Goal: Task Accomplishment & Management: Manage account settings

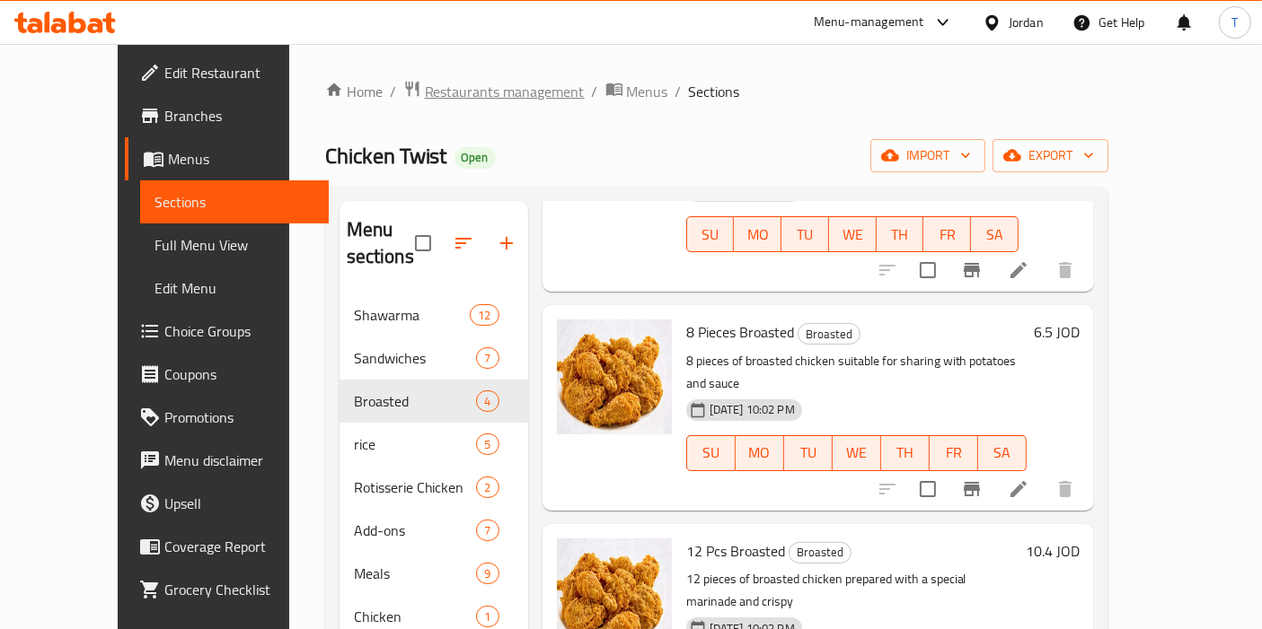
click at [425, 81] on span "Restaurants management" at bounding box center [505, 92] width 160 height 22
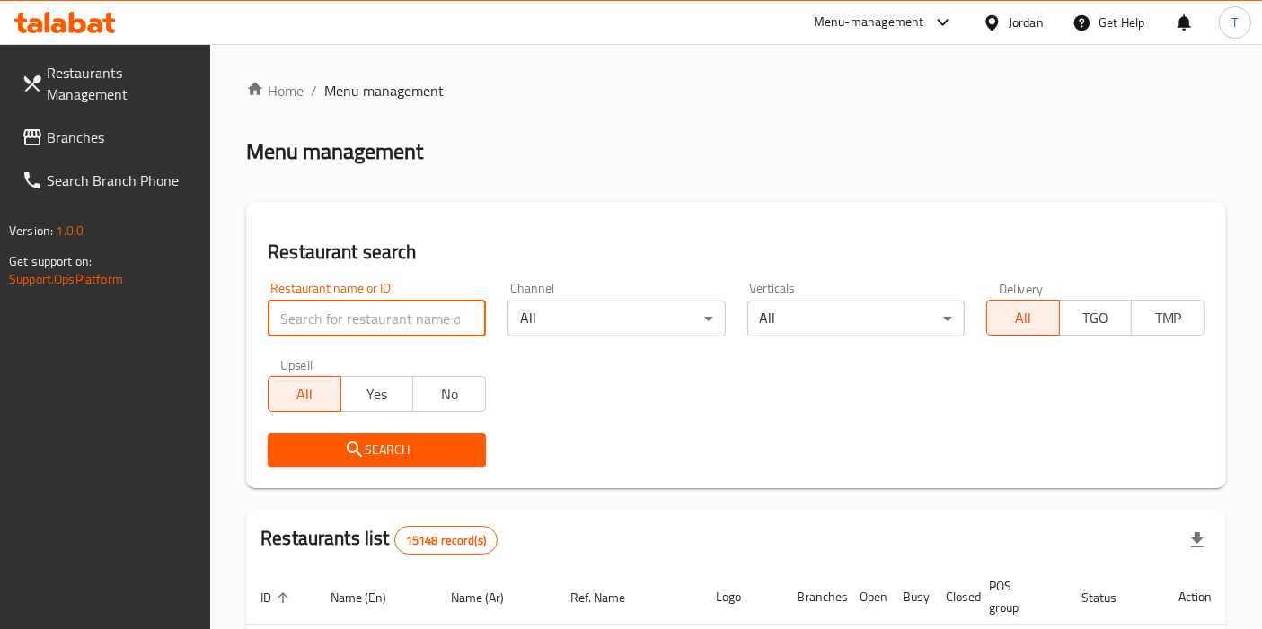
click at [427, 330] on input "search" at bounding box center [377, 319] width 218 height 36
type input "a"
type input "ش"
click at [305, 322] on input "شاهر الجيراوي" at bounding box center [377, 319] width 218 height 36
type input "شاهر الجيزاوي"
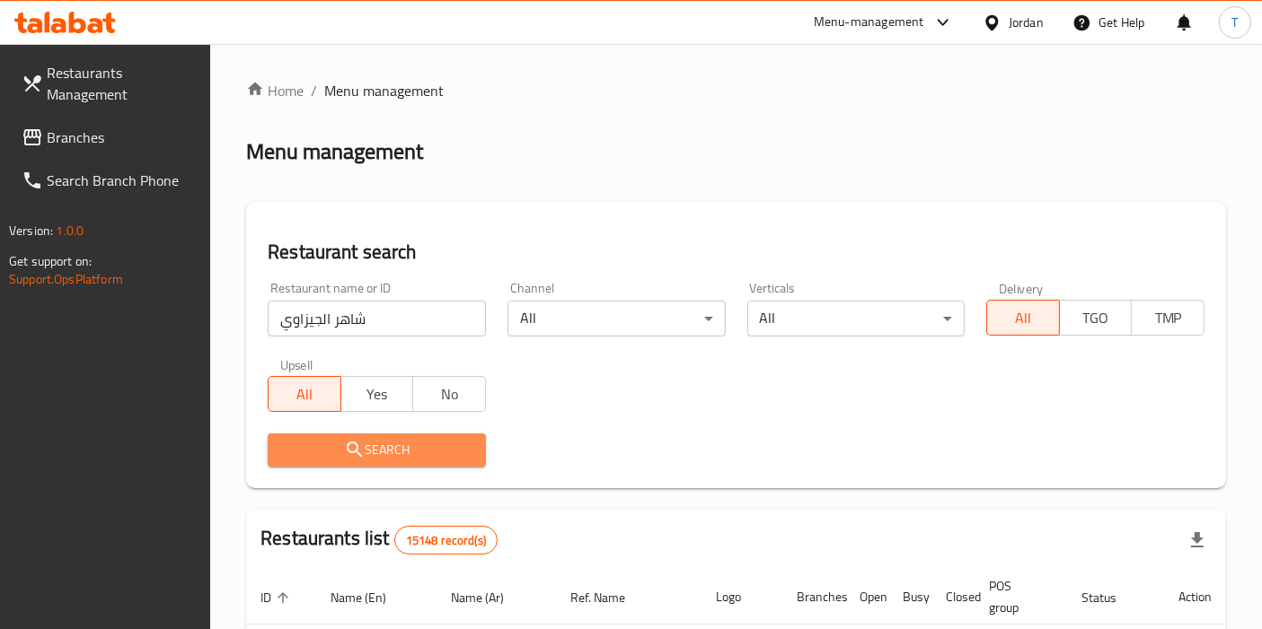
click at [439, 462] on button "Search" at bounding box center [377, 450] width 218 height 33
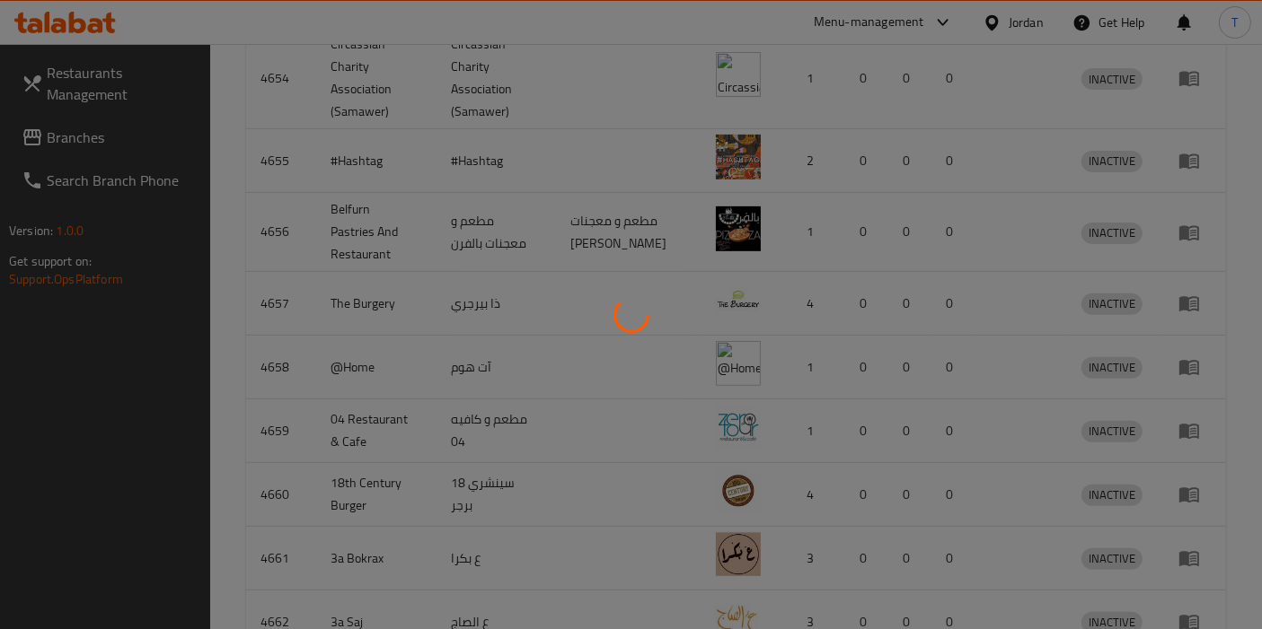
scroll to position [155, 0]
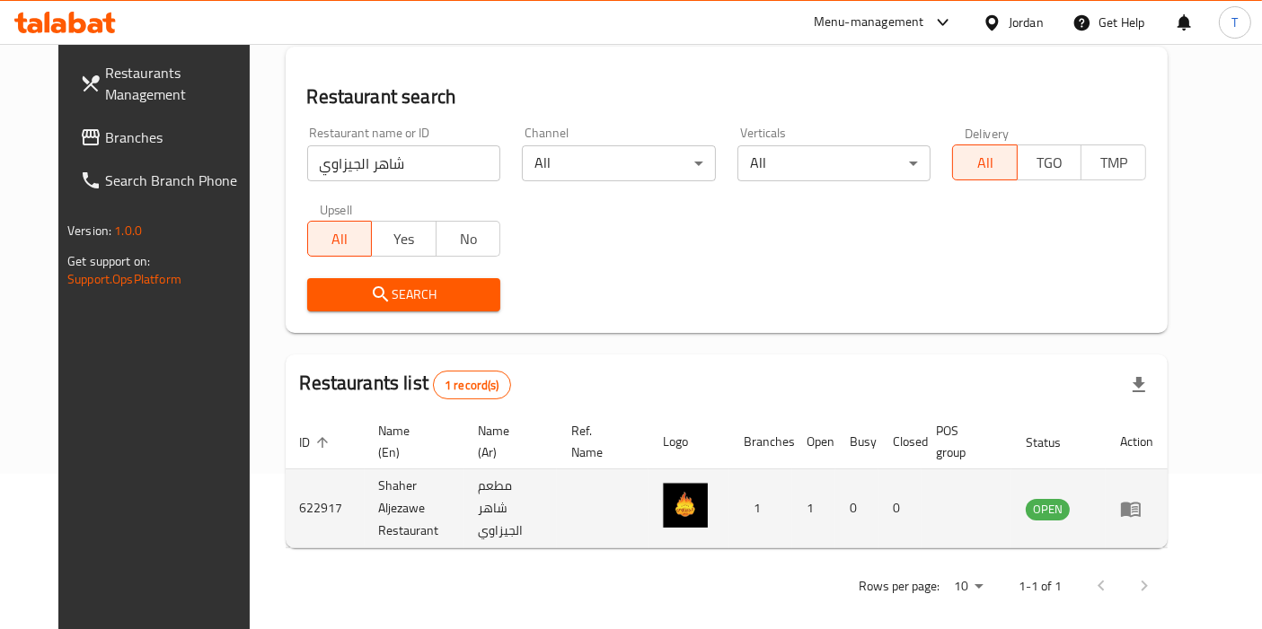
click at [1141, 501] on icon "enhanced table" at bounding box center [1131, 509] width 22 height 22
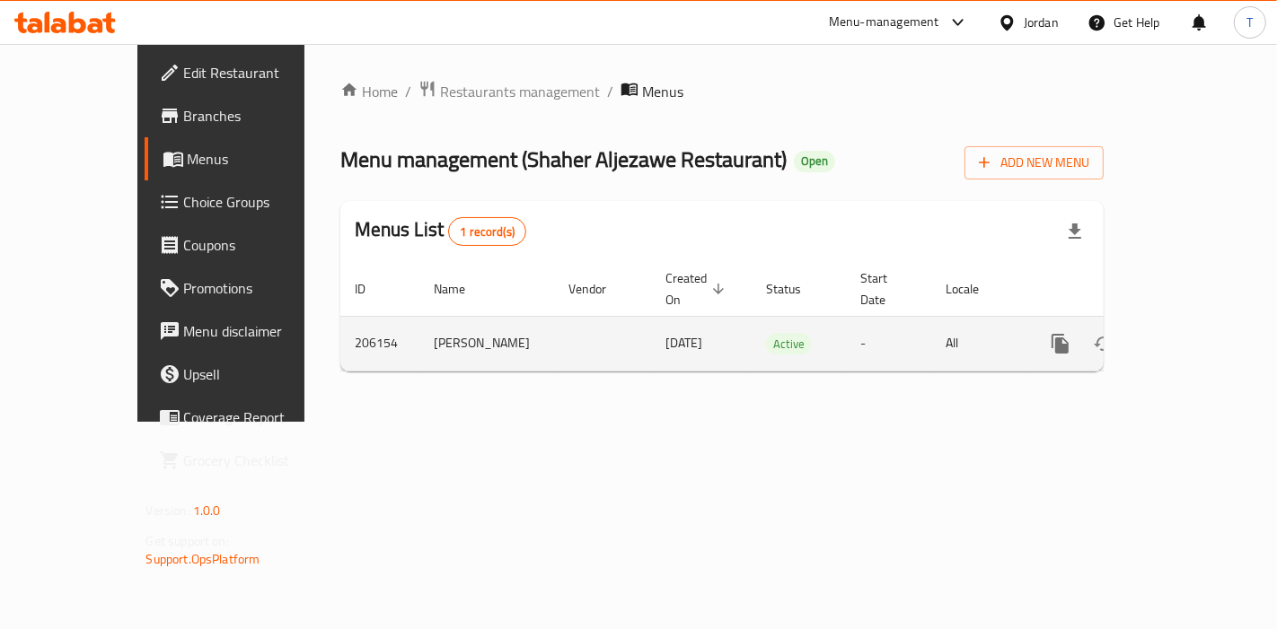
click at [1201, 333] on icon "enhanced table" at bounding box center [1190, 344] width 22 height 22
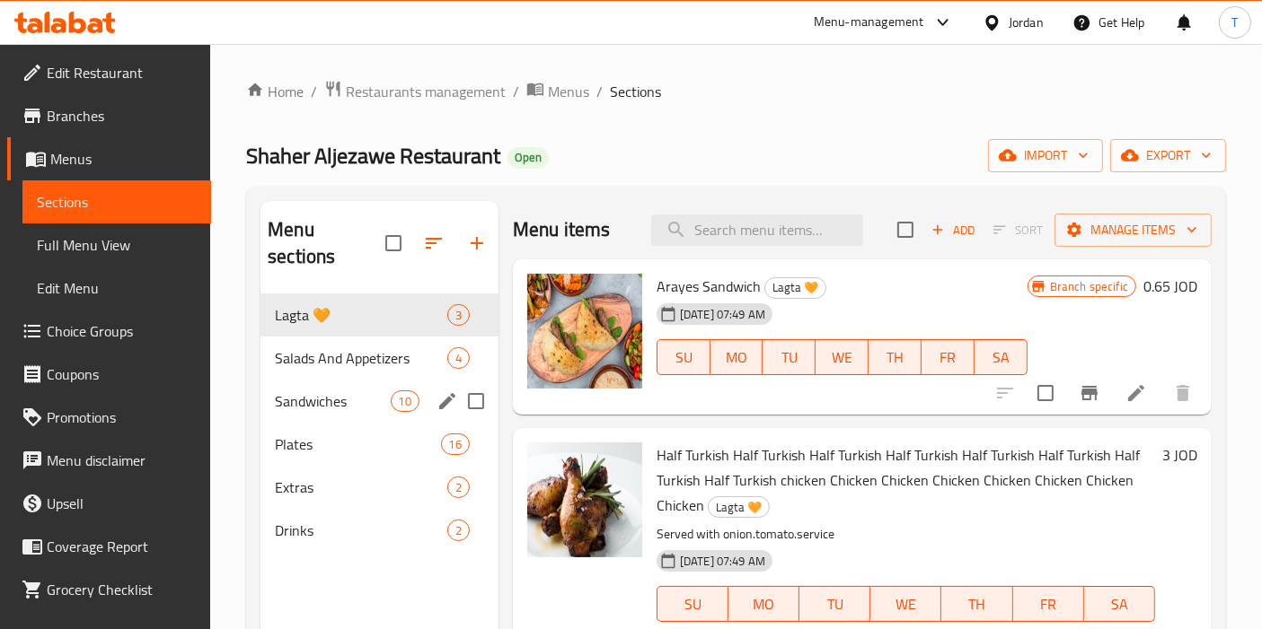
drag, startPoint x: 341, startPoint y: 366, endPoint x: 354, endPoint y: 364, distance: 12.9
click at [346, 391] on span "Sandwiches" at bounding box center [332, 402] width 115 height 22
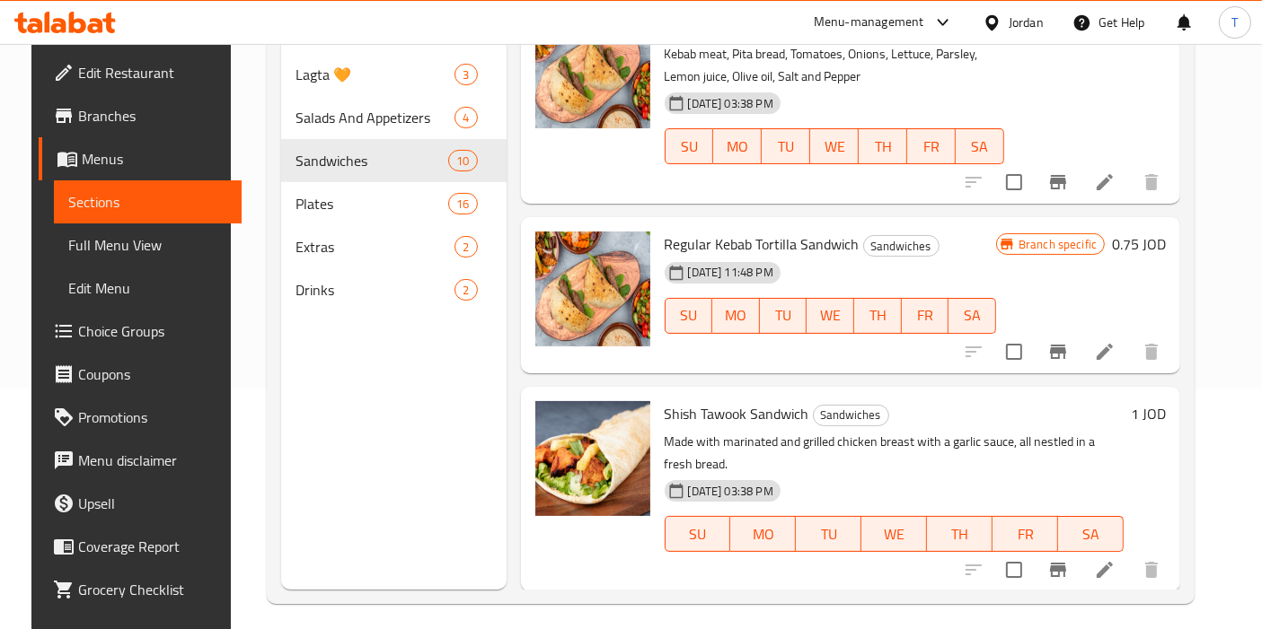
scroll to position [251, 0]
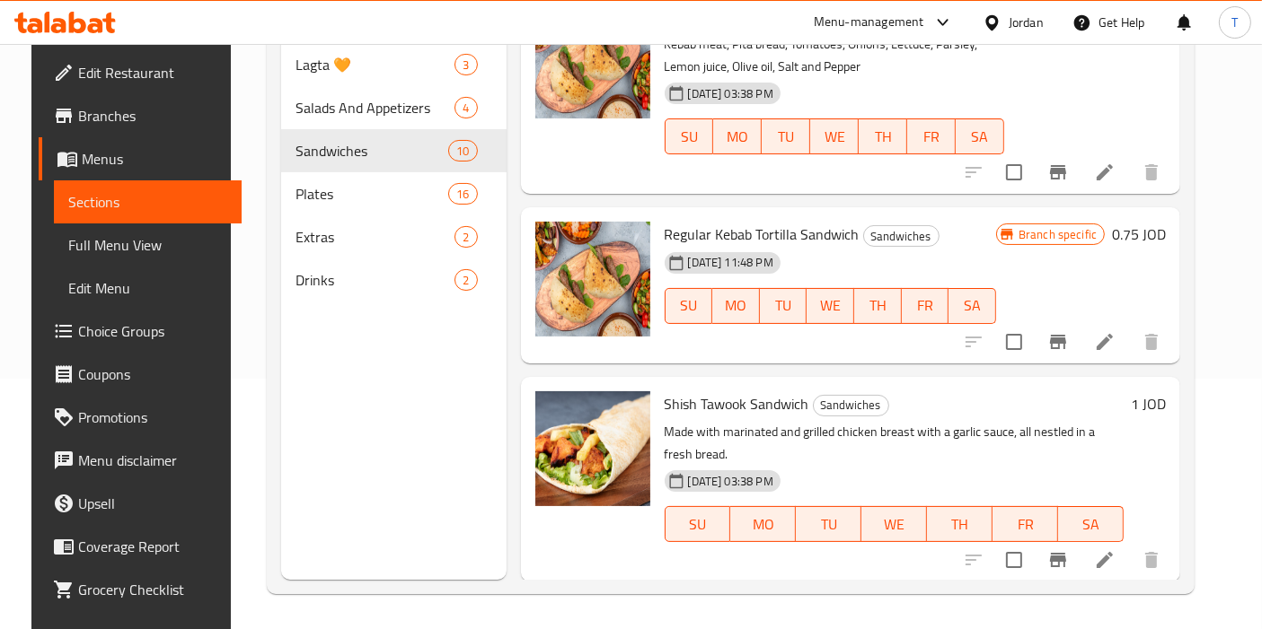
click at [1113, 559] on icon at bounding box center [1104, 560] width 16 height 16
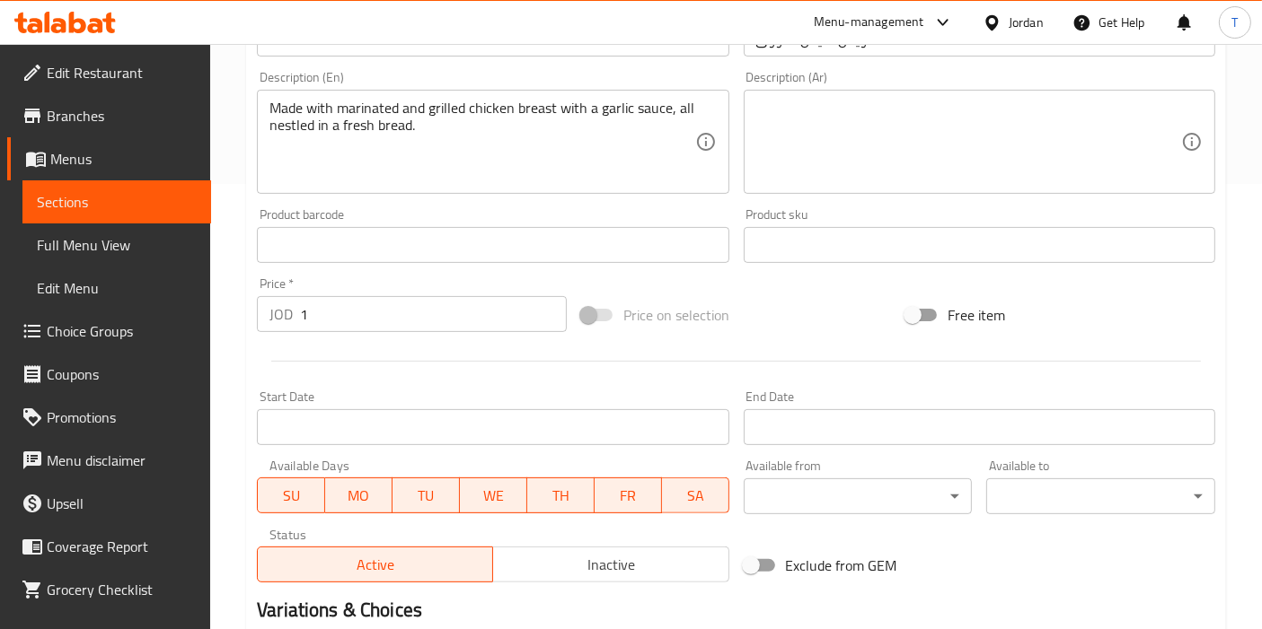
scroll to position [598, 0]
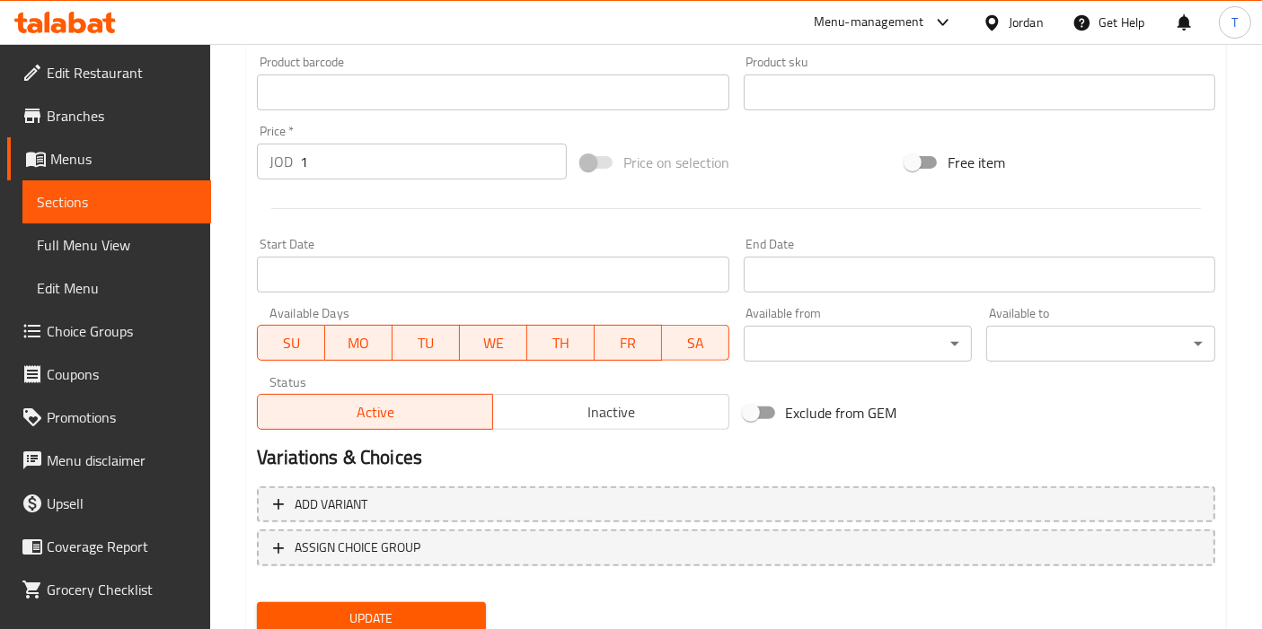
click at [345, 159] on input "1" at bounding box center [433, 162] width 267 height 36
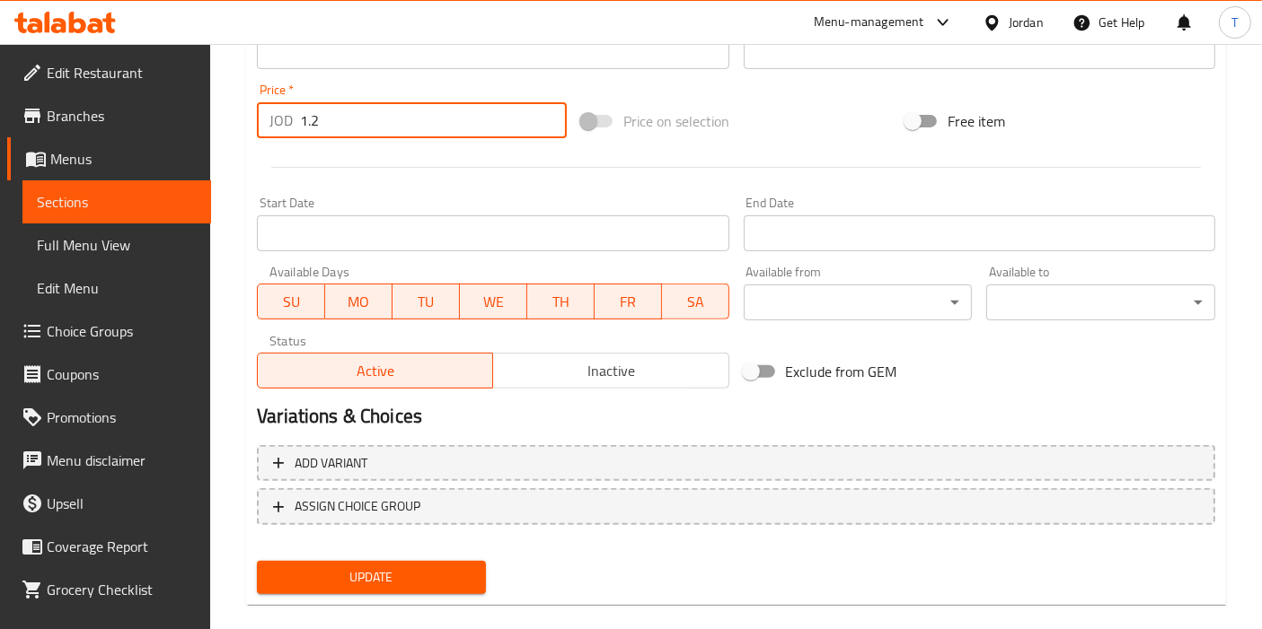
scroll to position [663, 0]
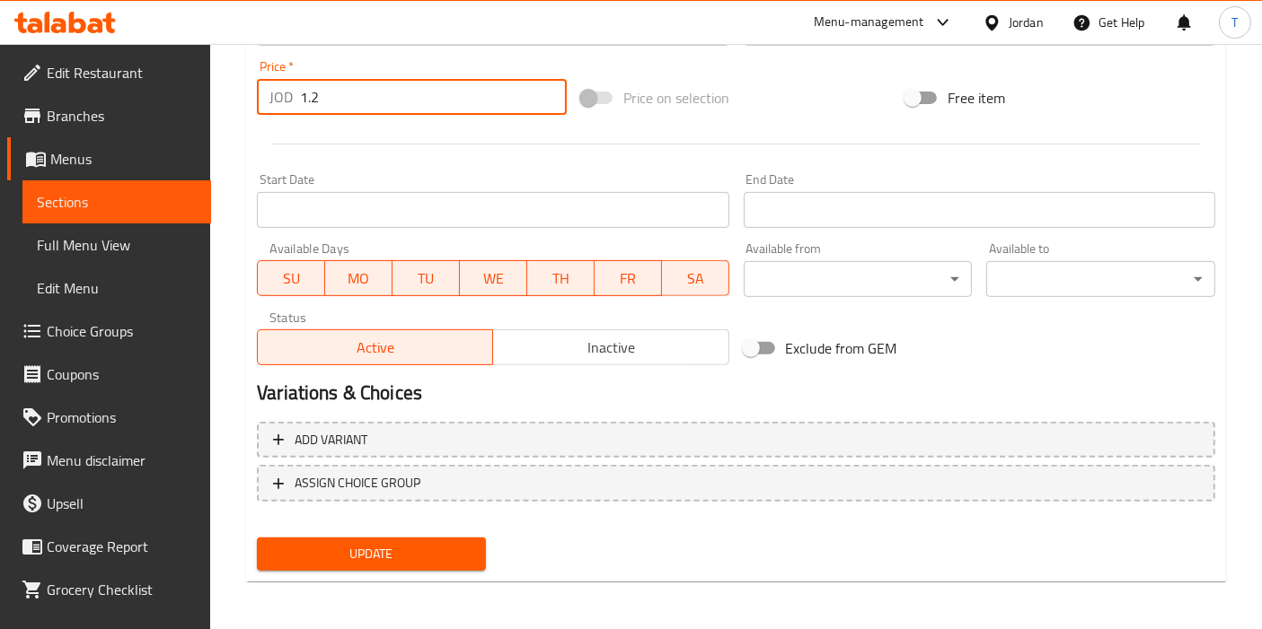
type input "1.2"
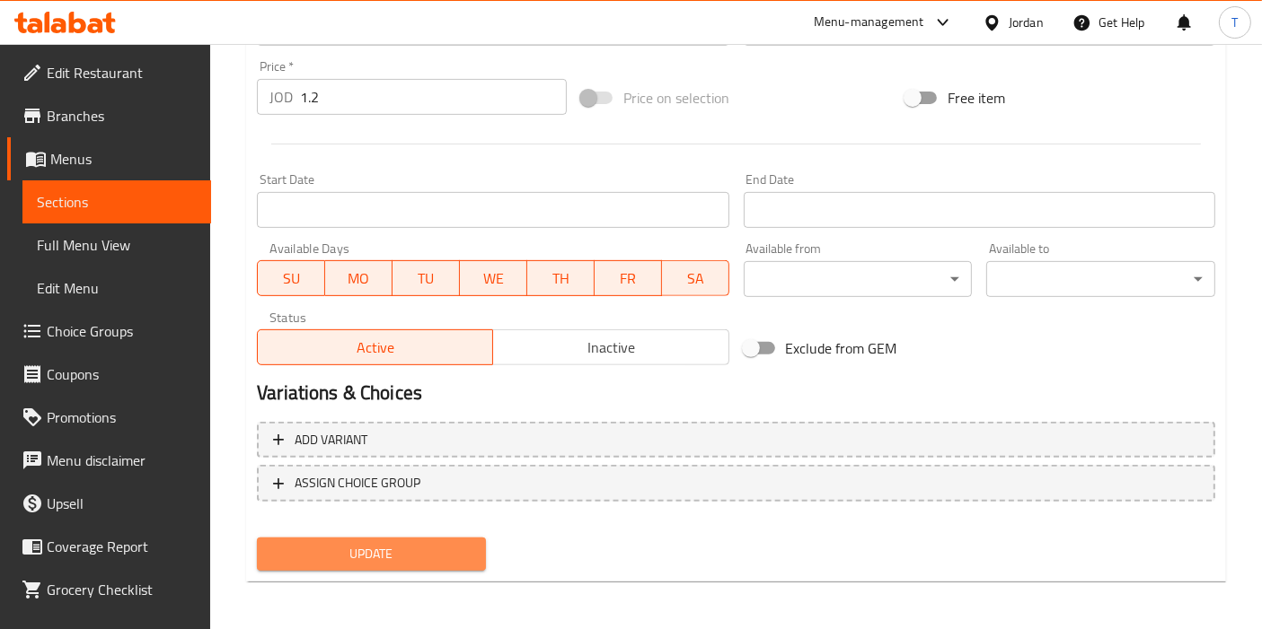
click at [426, 559] on span "Update" at bounding box center [371, 554] width 200 height 22
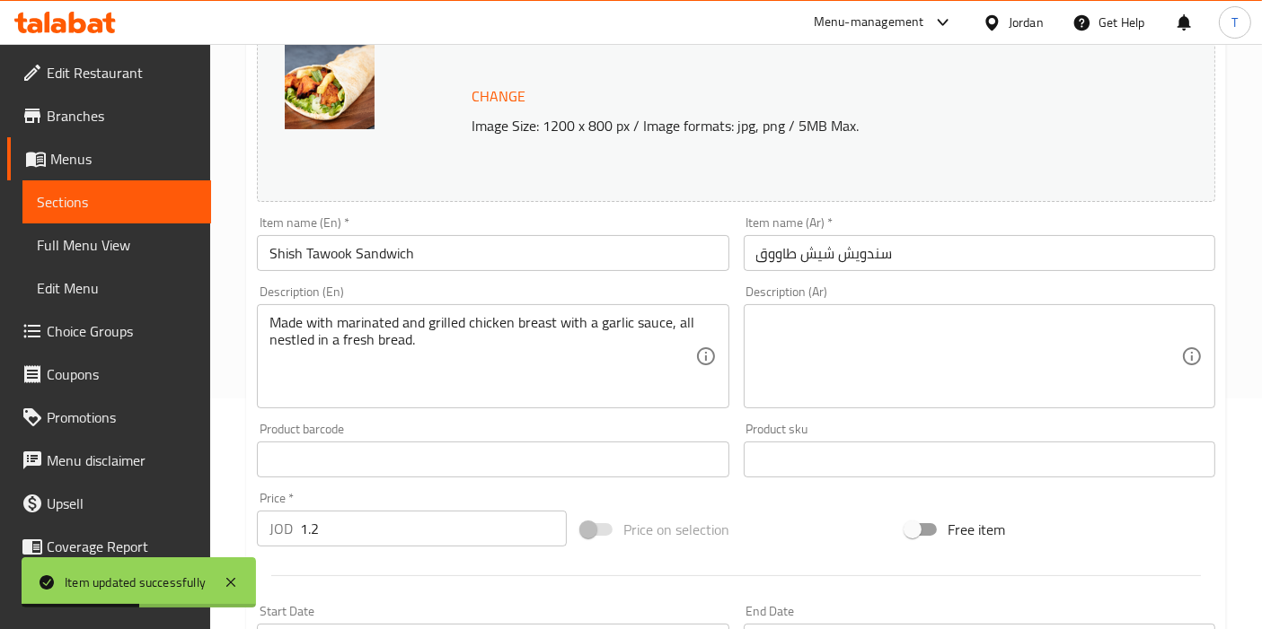
scroll to position [0, 0]
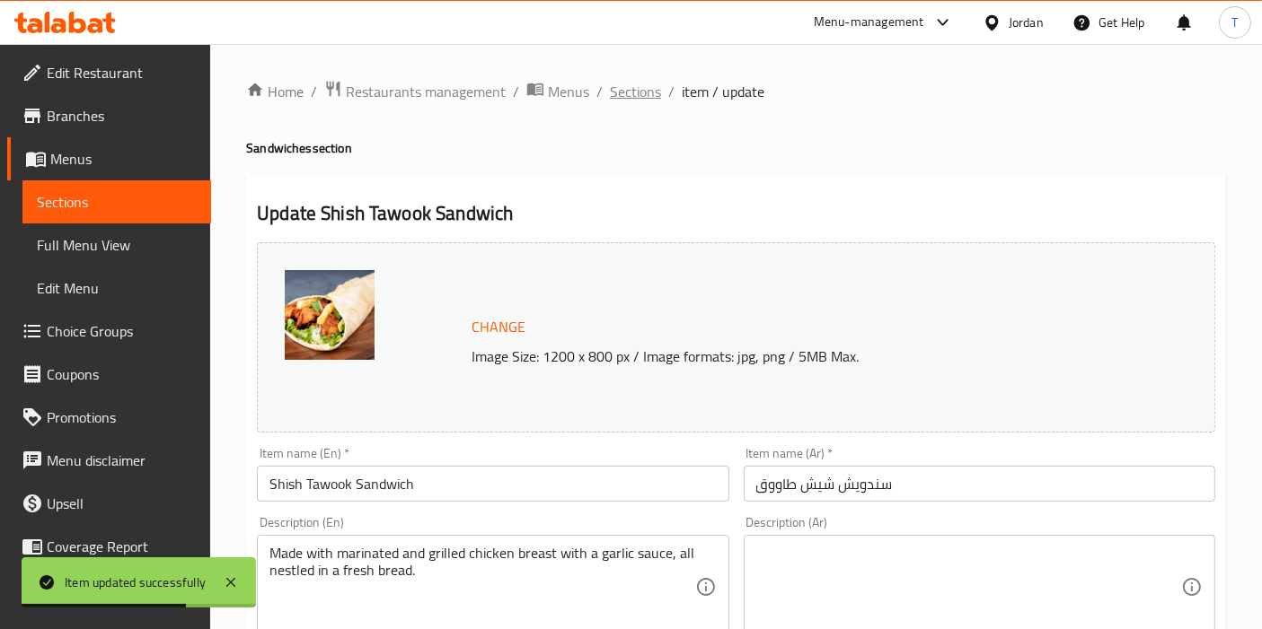
click at [635, 93] on span "Sections" at bounding box center [635, 92] width 51 height 22
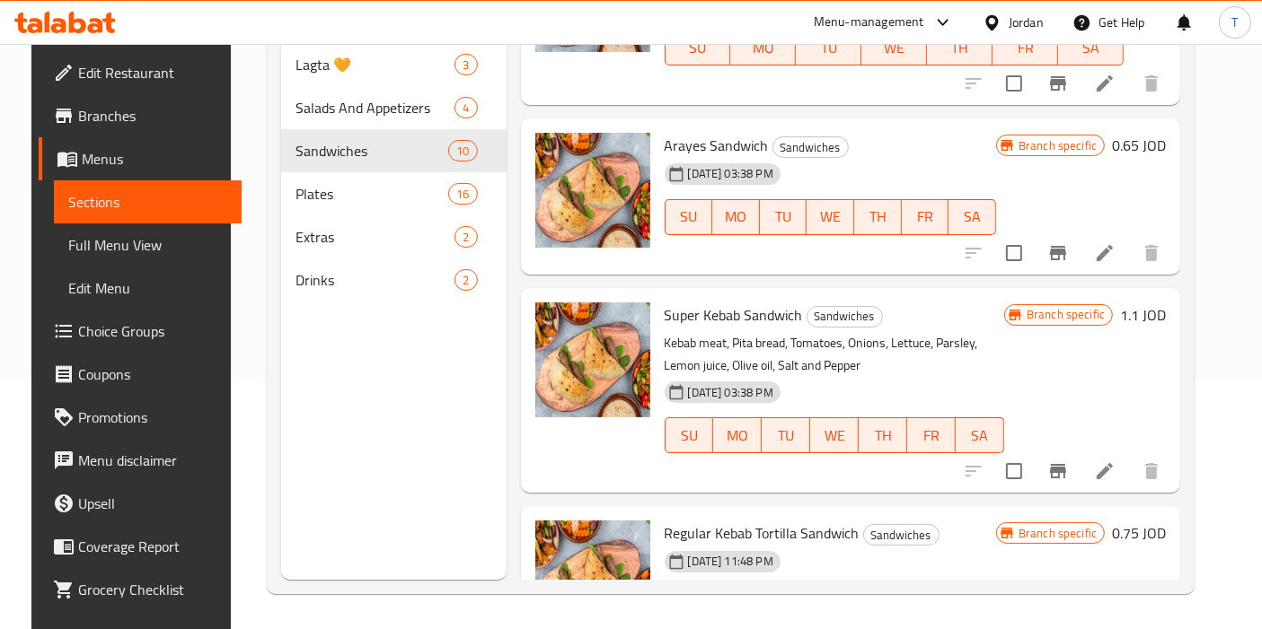
scroll to position [932, 0]
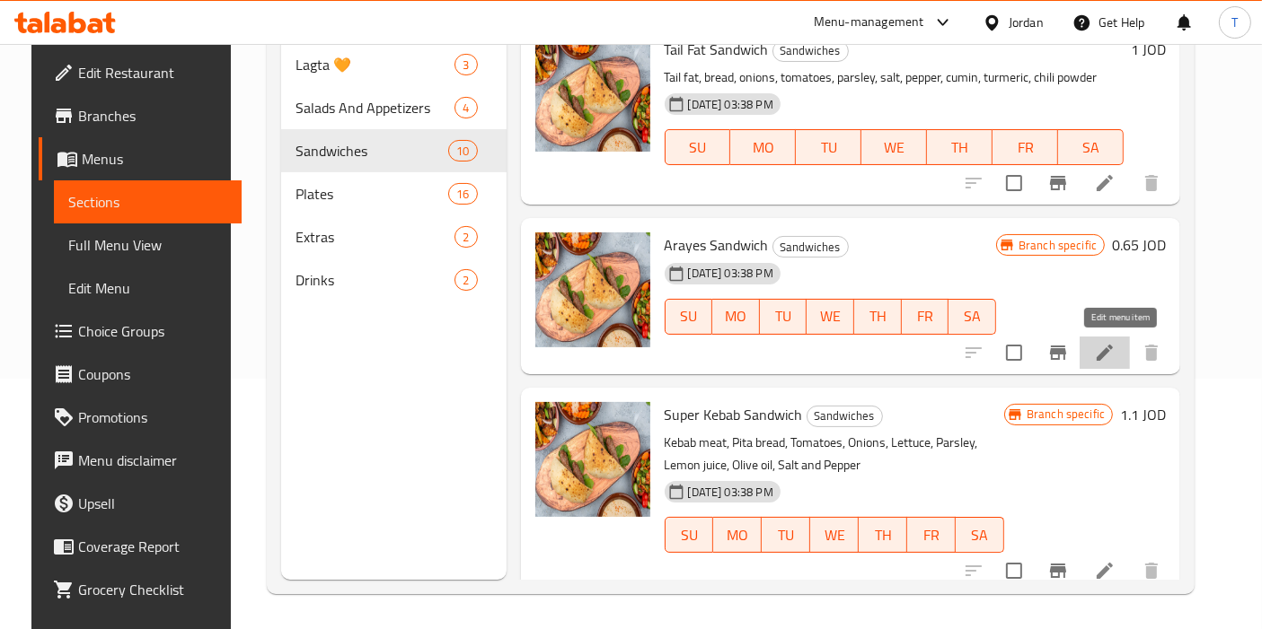
click at [1112, 355] on icon at bounding box center [1105, 353] width 22 height 22
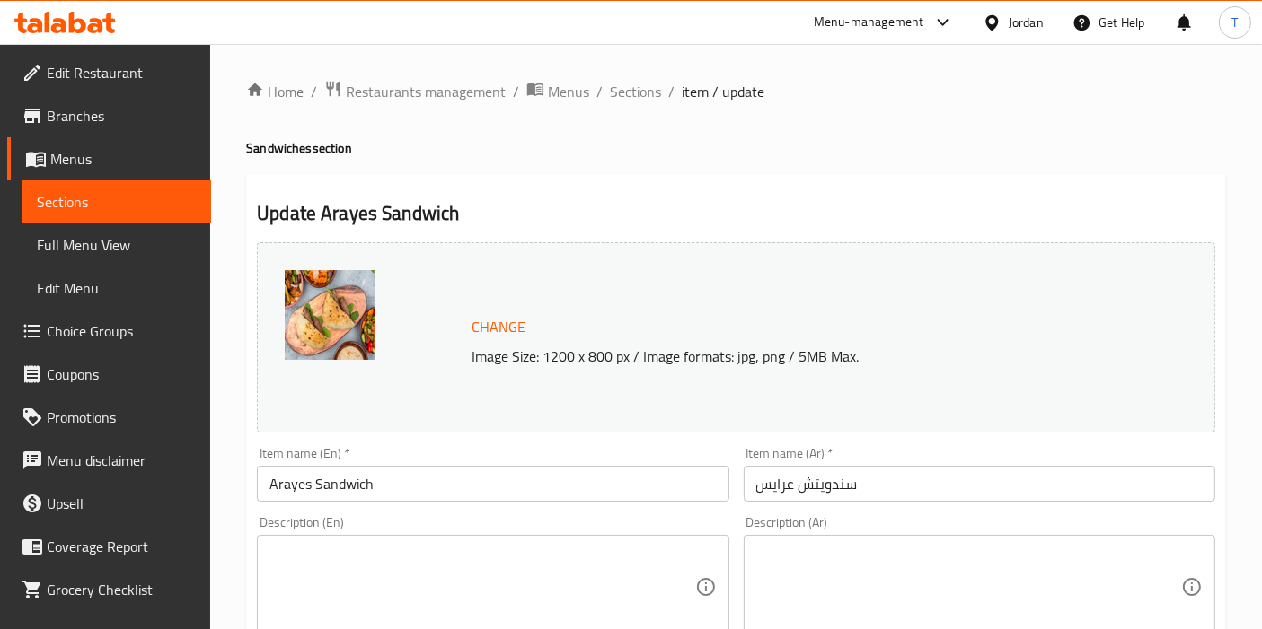
click at [629, 89] on span "Sections" at bounding box center [635, 92] width 51 height 22
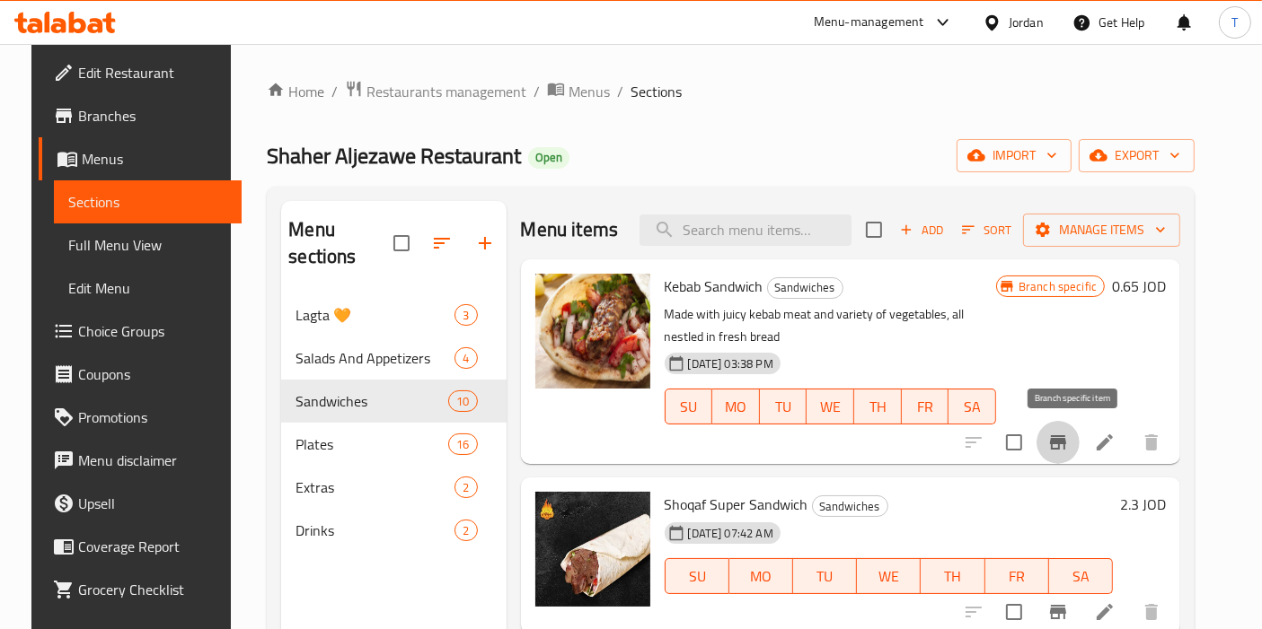
click at [1066, 444] on icon "Branch-specific-item" at bounding box center [1058, 443] width 16 height 14
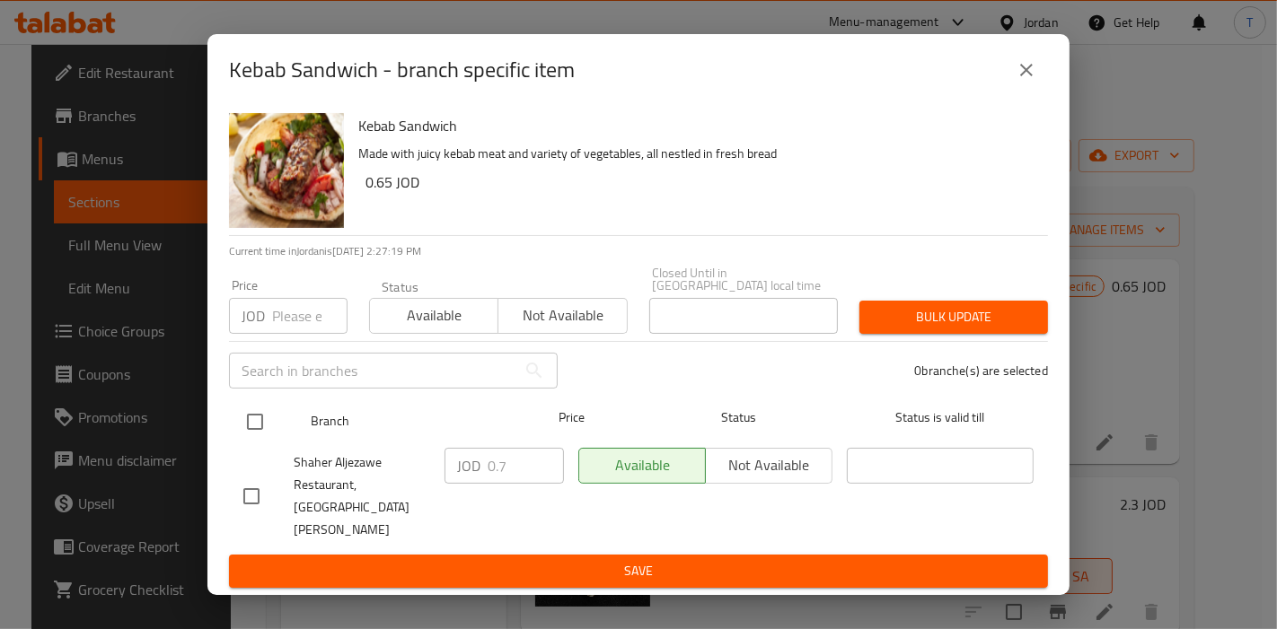
click at [252, 424] on input "checkbox" at bounding box center [255, 422] width 38 height 38
checkbox input "true"
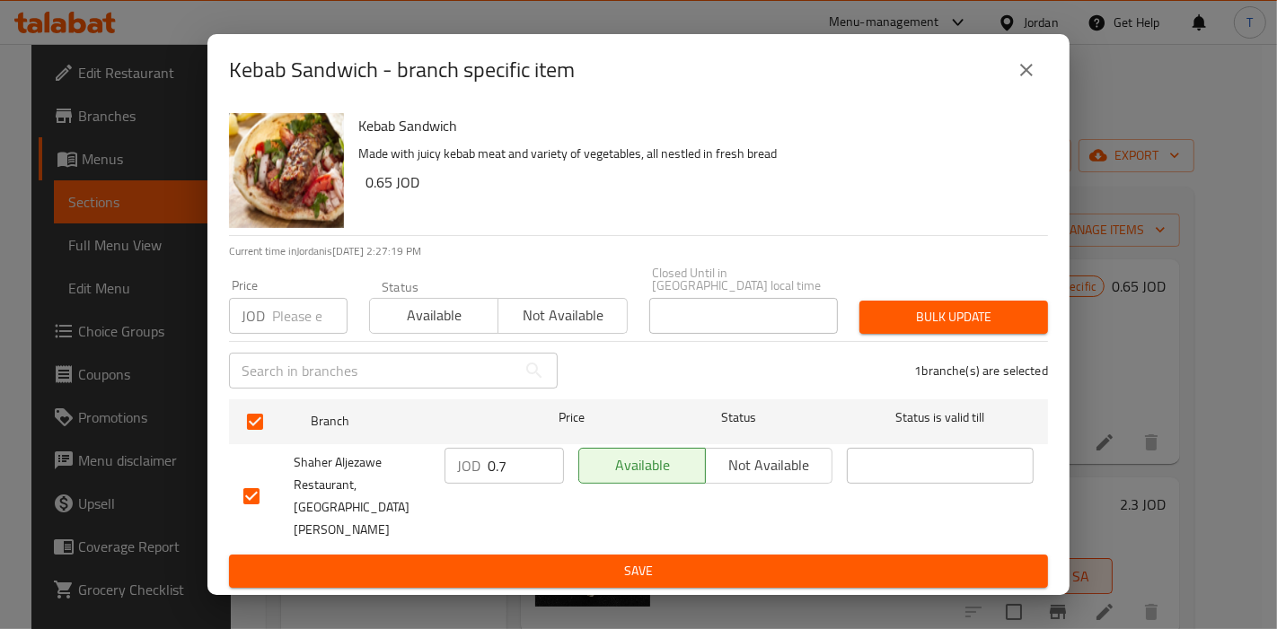
click at [518, 472] on input "0.7" at bounding box center [526, 466] width 76 height 36
type input "0.75"
click at [608, 560] on span "Save" at bounding box center [638, 571] width 790 height 22
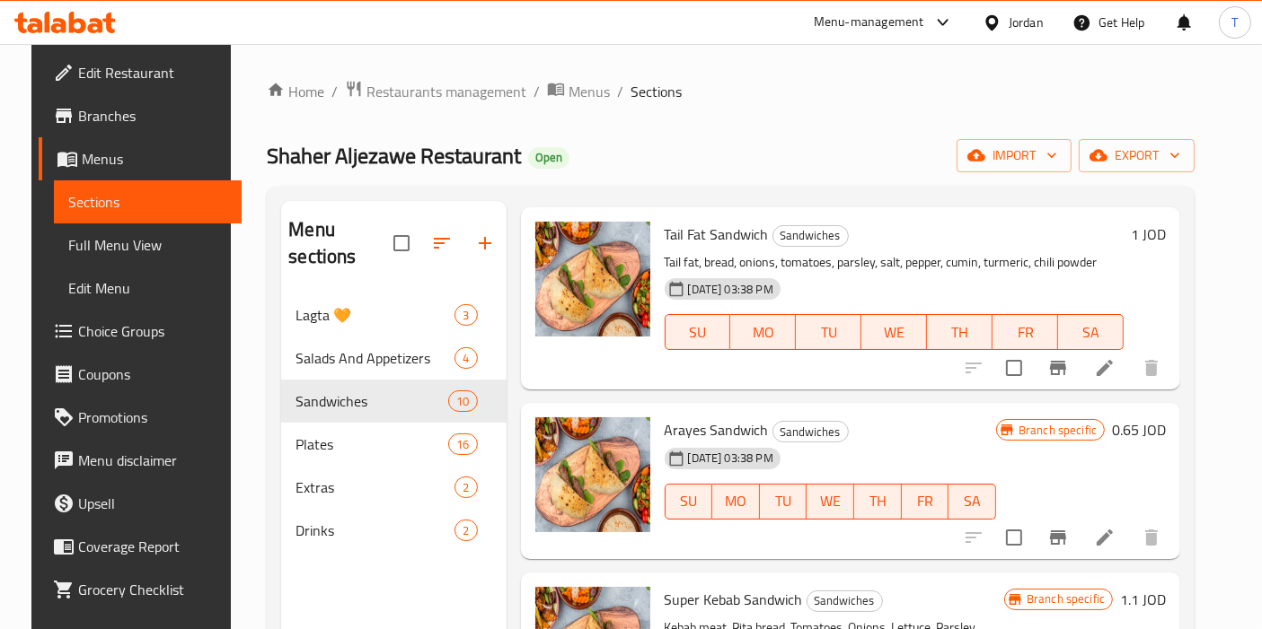
scroll to position [1097, 0]
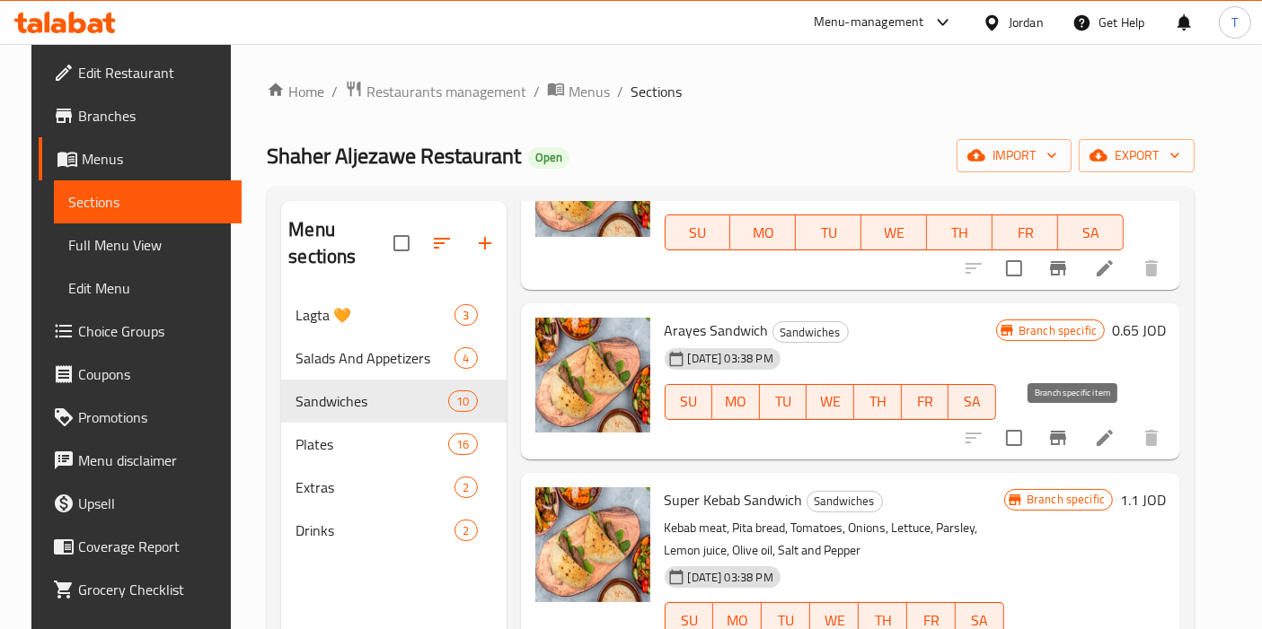
click at [1069, 447] on icon "Branch-specific-item" at bounding box center [1058, 438] width 22 height 22
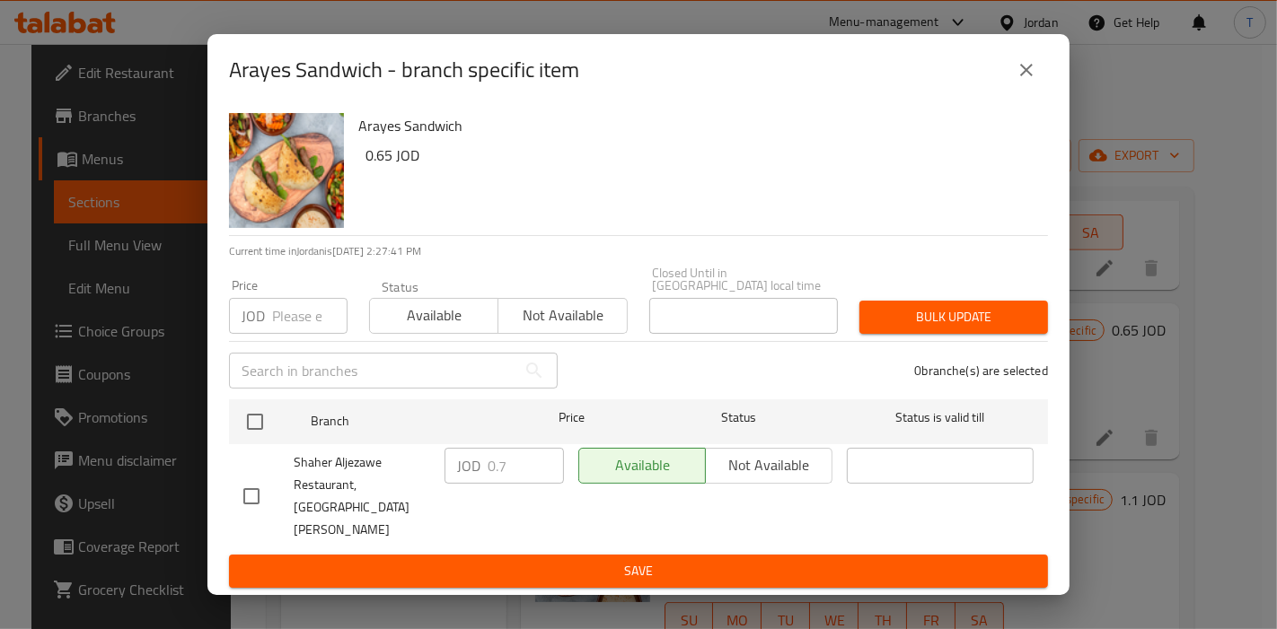
click at [1036, 81] on icon "close" at bounding box center [1027, 70] width 22 height 22
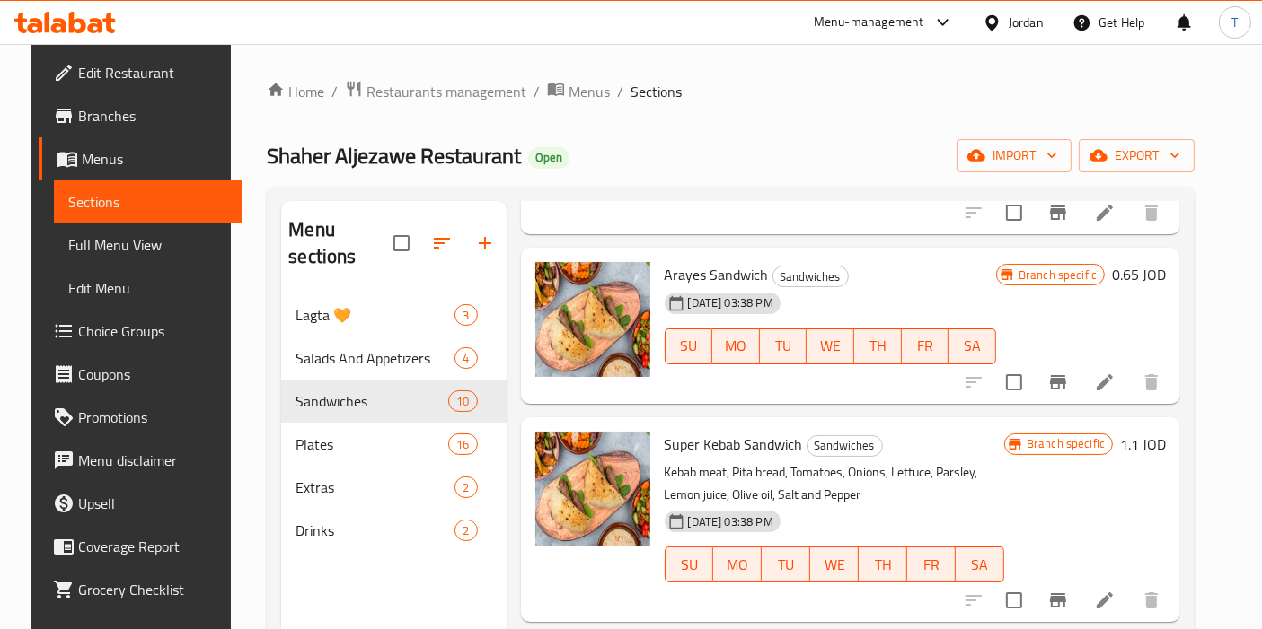
scroll to position [1197, 0]
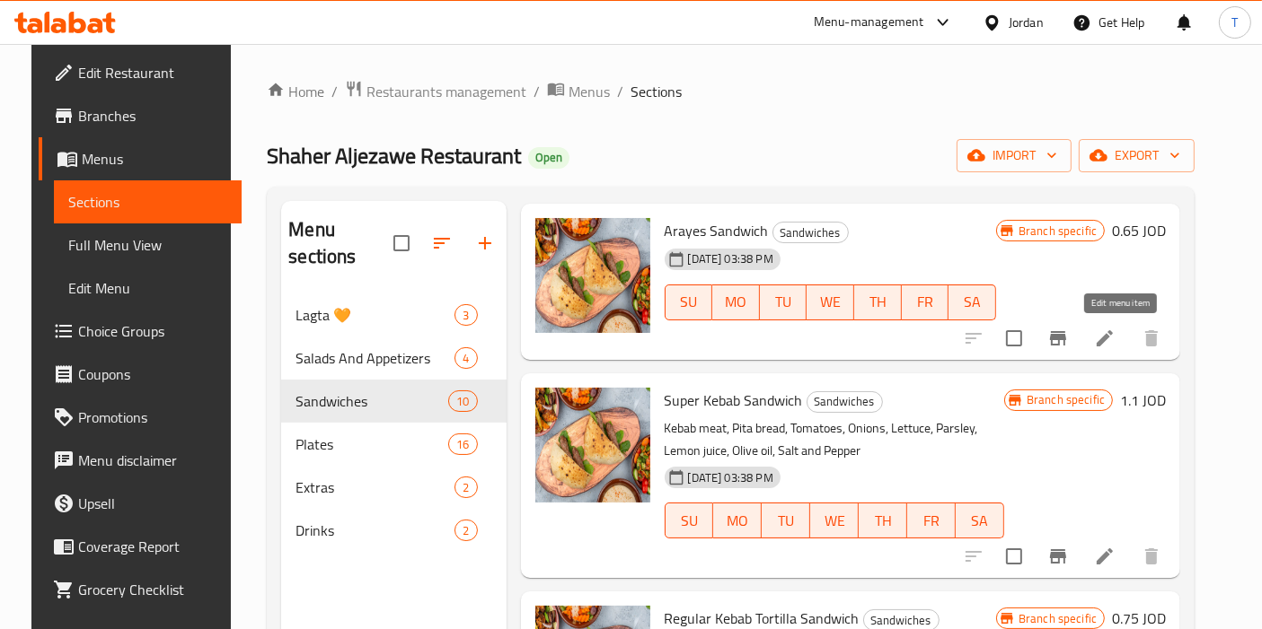
click at [1115, 337] on icon at bounding box center [1105, 339] width 22 height 22
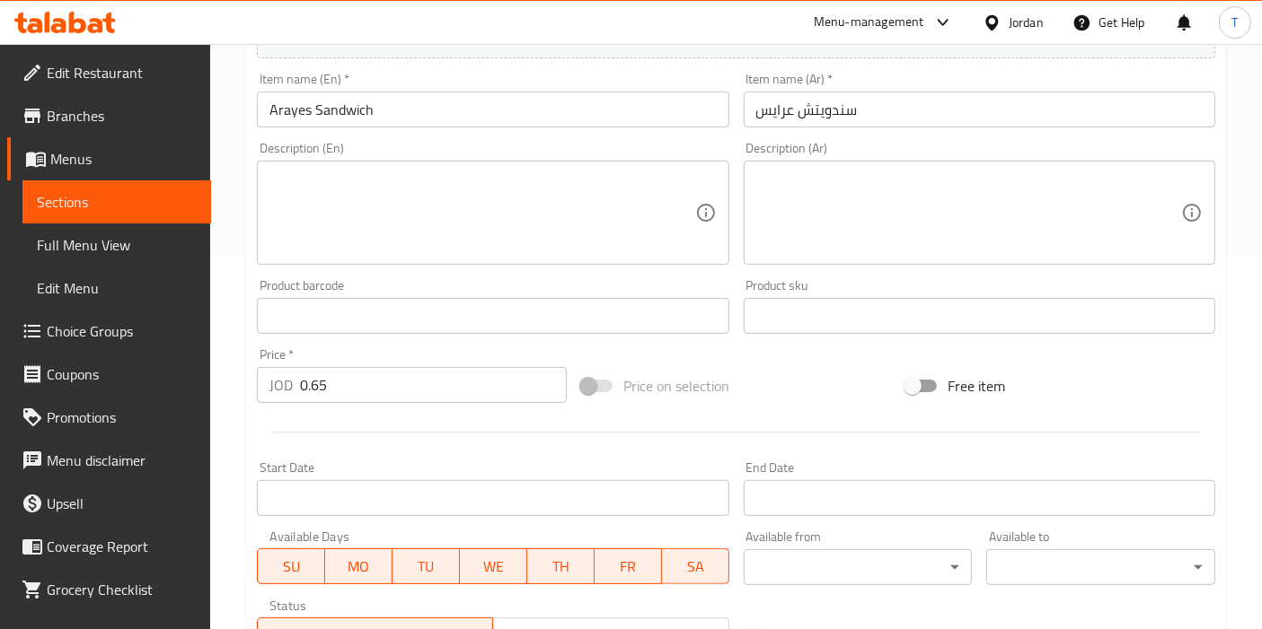
scroll to position [264, 0]
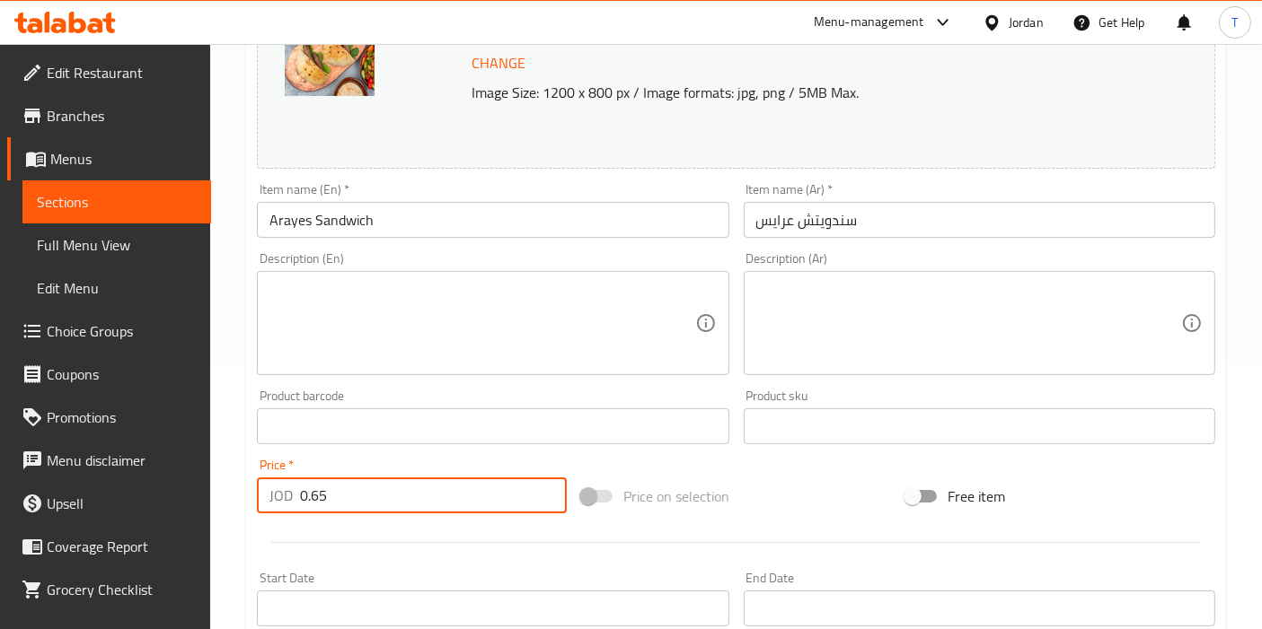
drag, startPoint x: 372, startPoint y: 496, endPoint x: 310, endPoint y: 491, distance: 62.1
click at [310, 491] on input "0.65" at bounding box center [433, 496] width 267 height 36
type input "0.7"
click at [495, 530] on div at bounding box center [736, 543] width 972 height 44
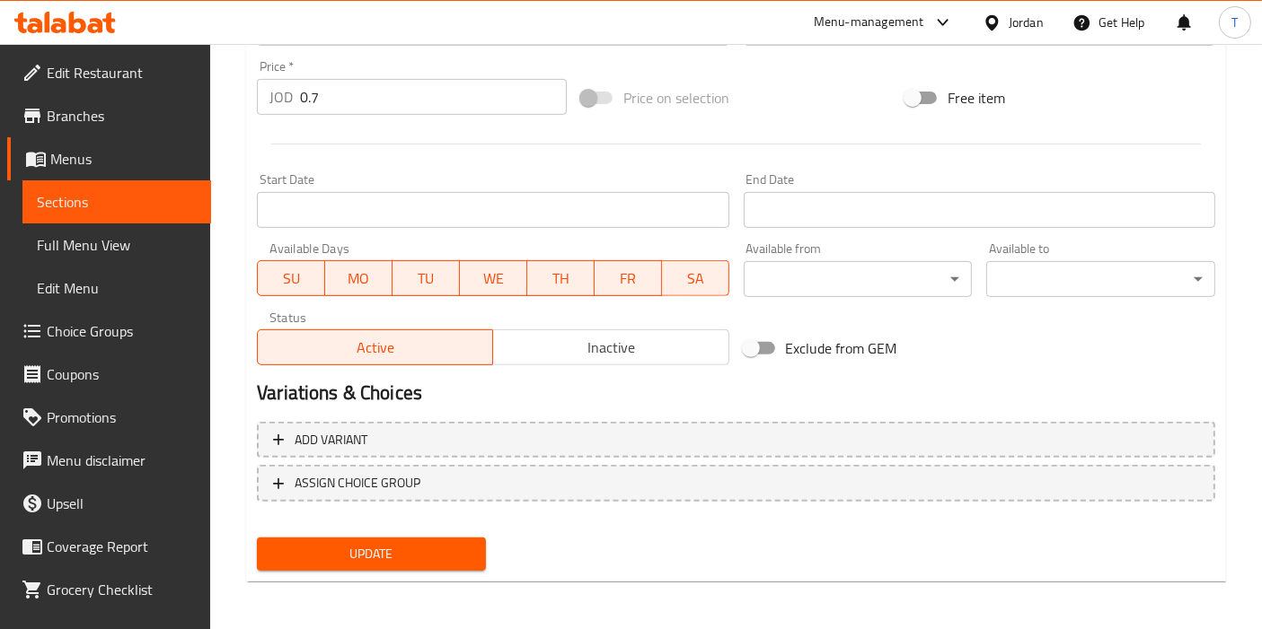
click at [424, 566] on button "Update" at bounding box center [371, 554] width 229 height 33
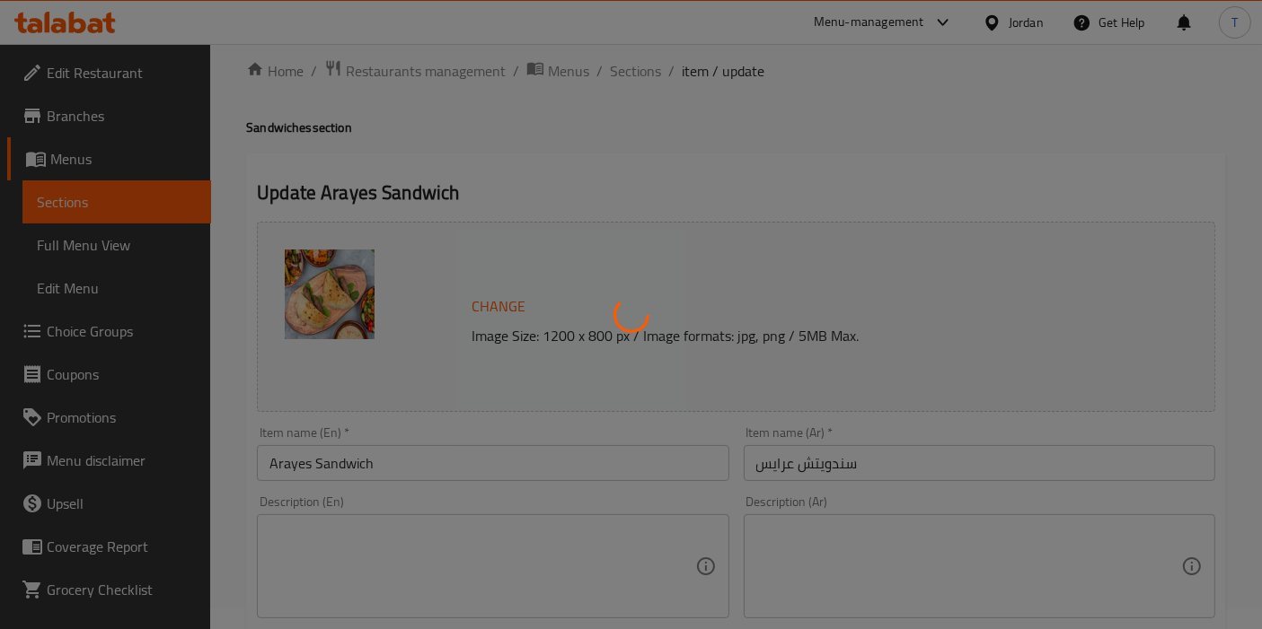
scroll to position [0, 0]
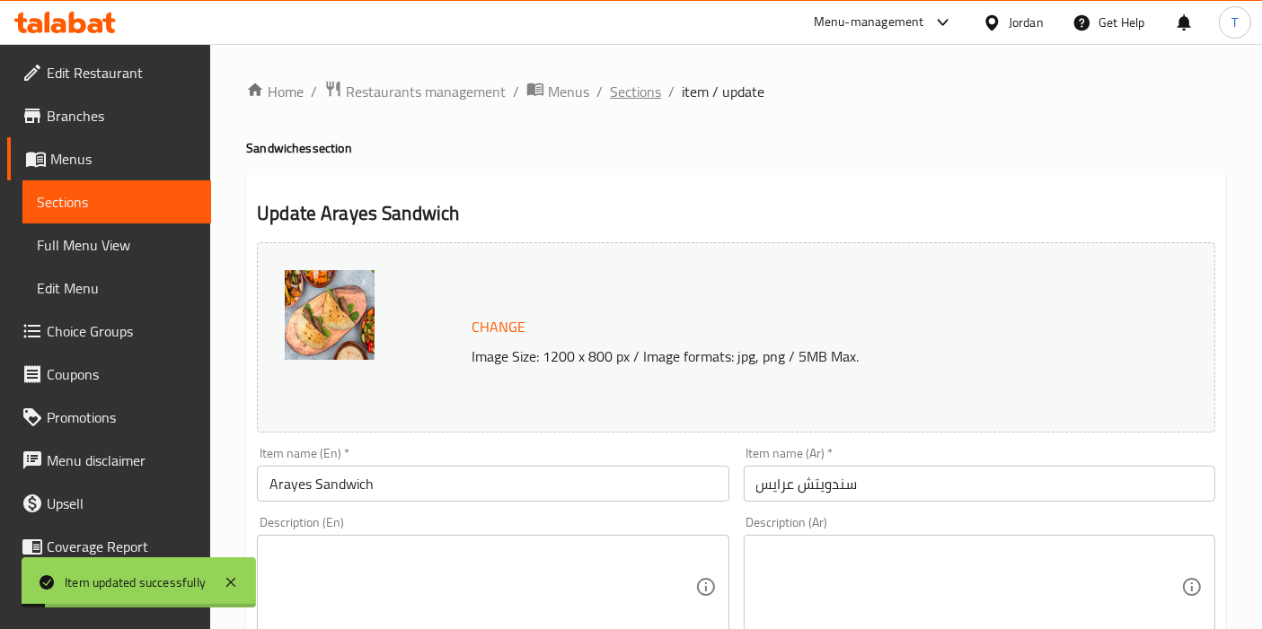
click at [645, 85] on span "Sections" at bounding box center [635, 92] width 51 height 22
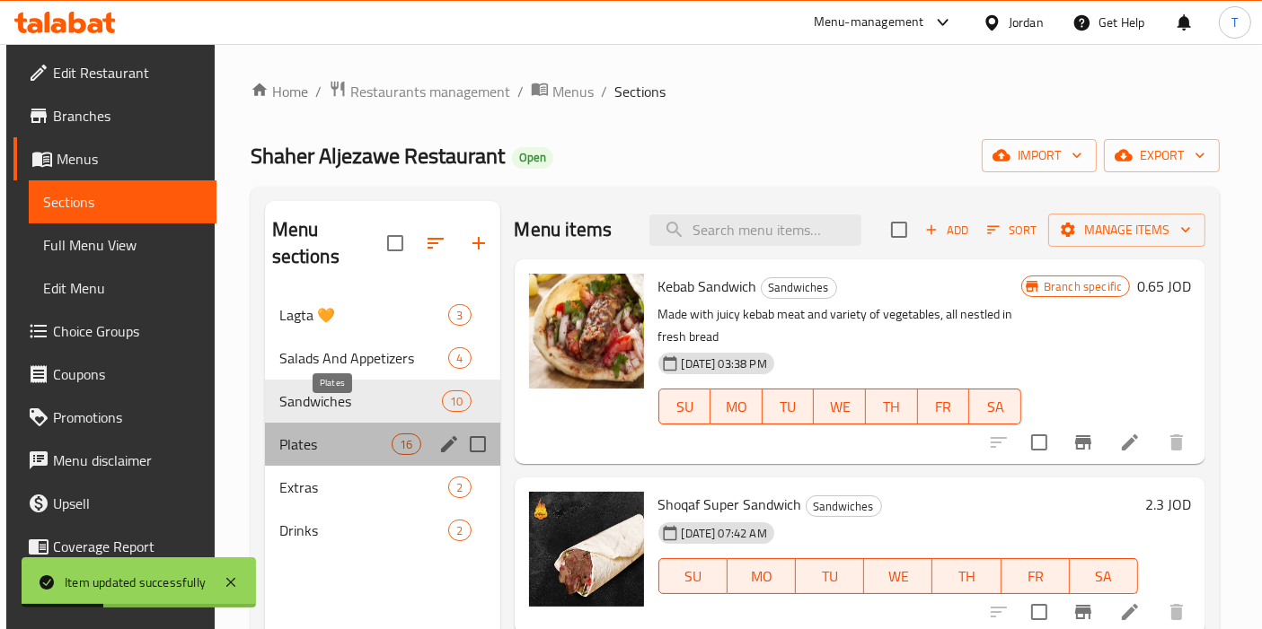
click at [325, 434] on span "Plates" at bounding box center [335, 445] width 113 height 22
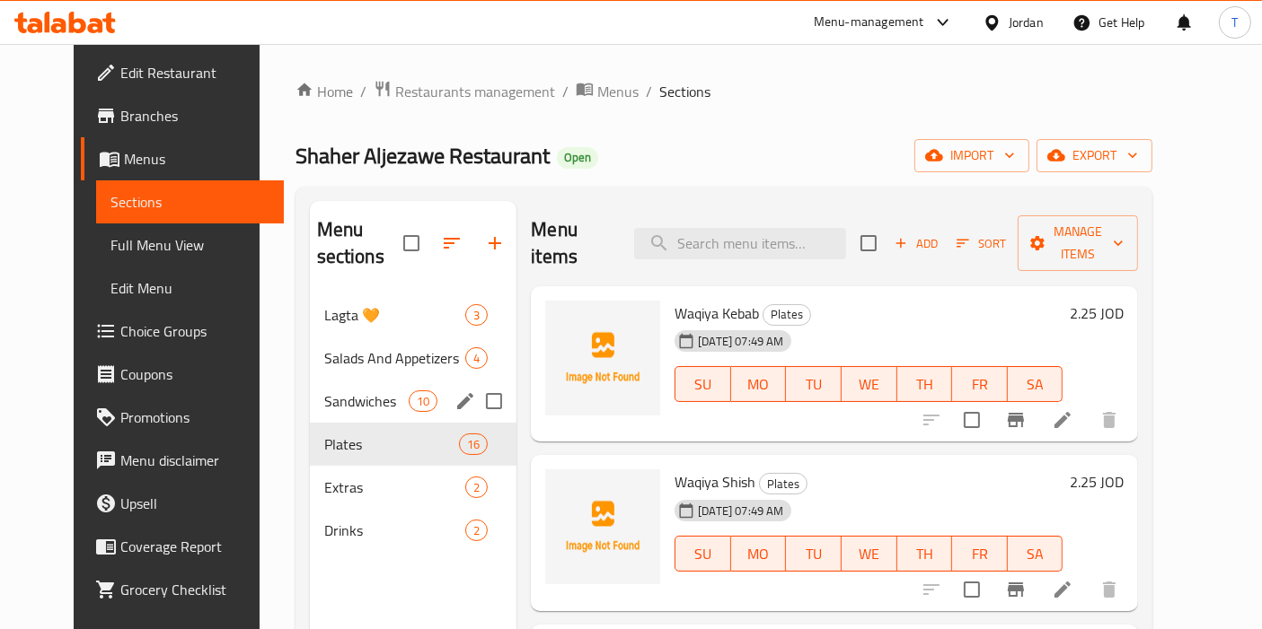
click at [338, 391] on span "Sandwiches" at bounding box center [366, 402] width 84 height 22
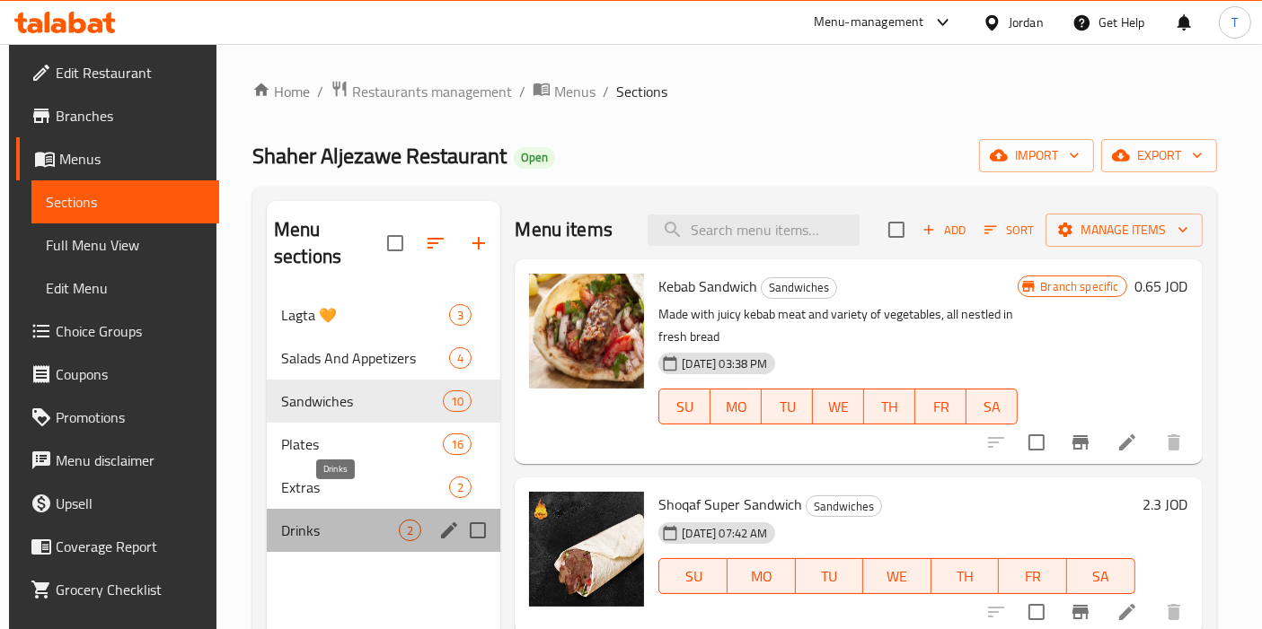
click at [331, 520] on span "Drinks" at bounding box center [340, 531] width 118 height 22
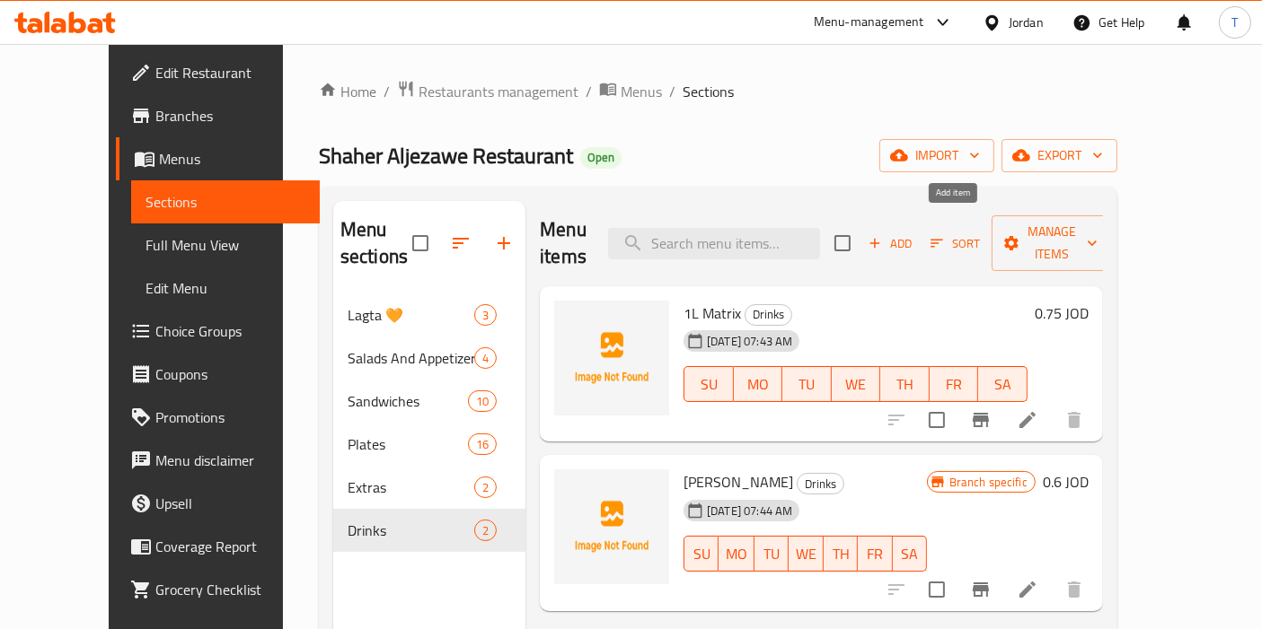
click at [914, 233] on span "Add" at bounding box center [890, 243] width 48 height 21
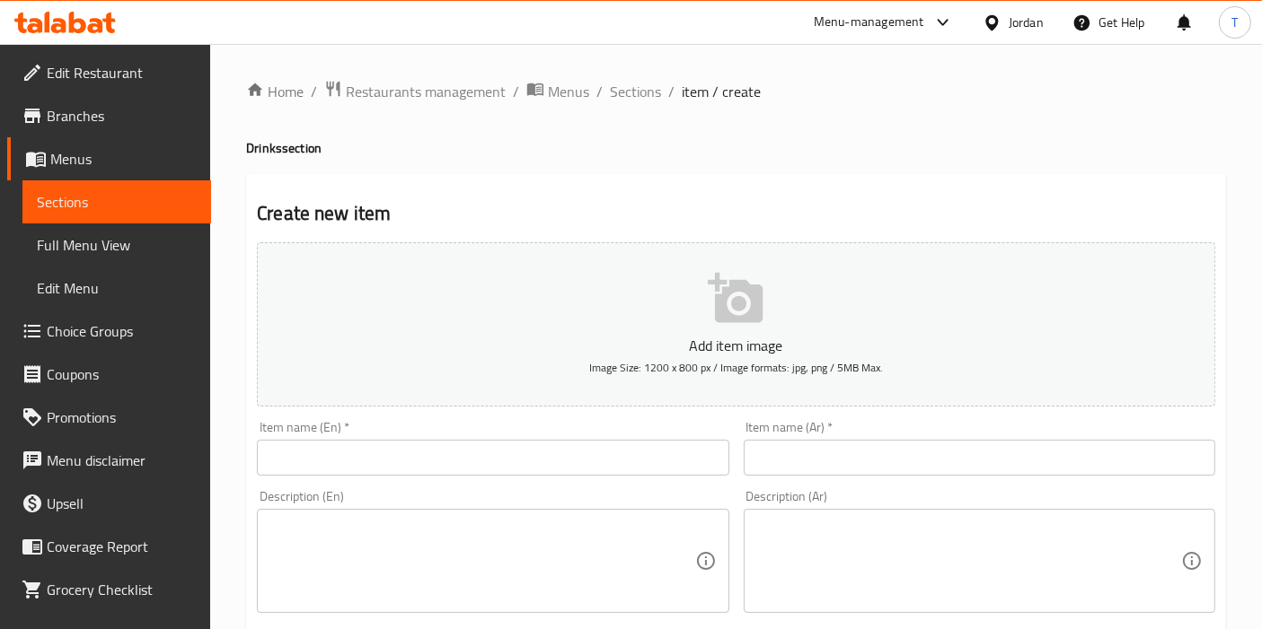
click at [541, 461] on input "text" at bounding box center [492, 458] width 471 height 36
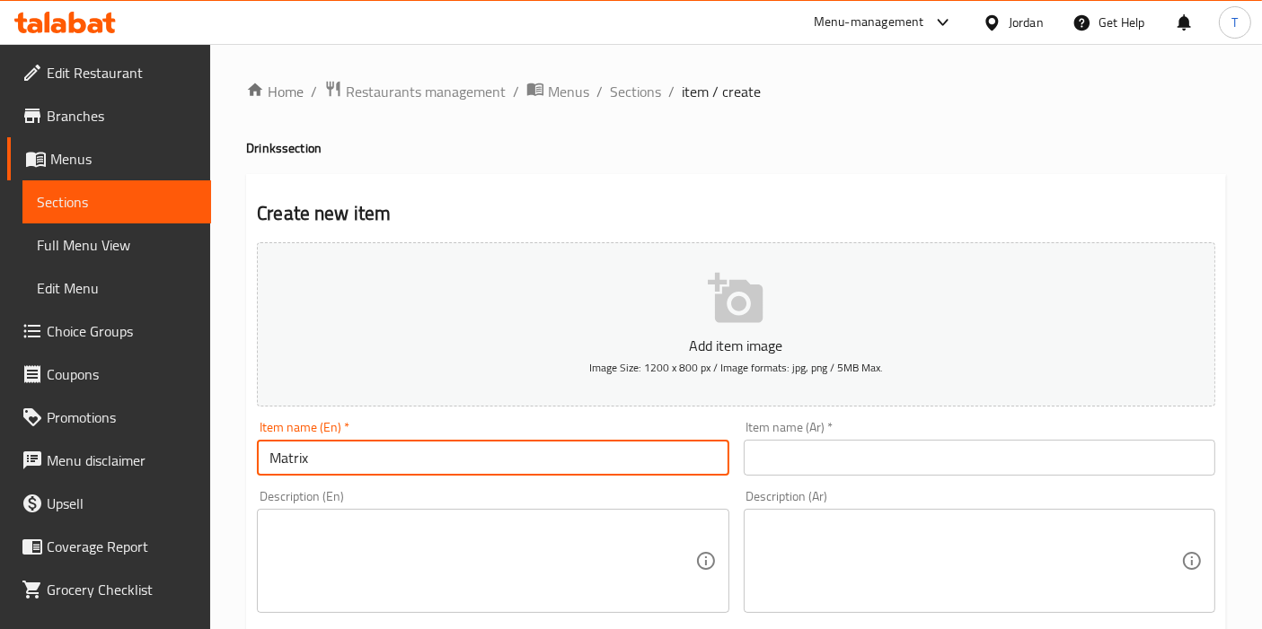
type input "Matrix"
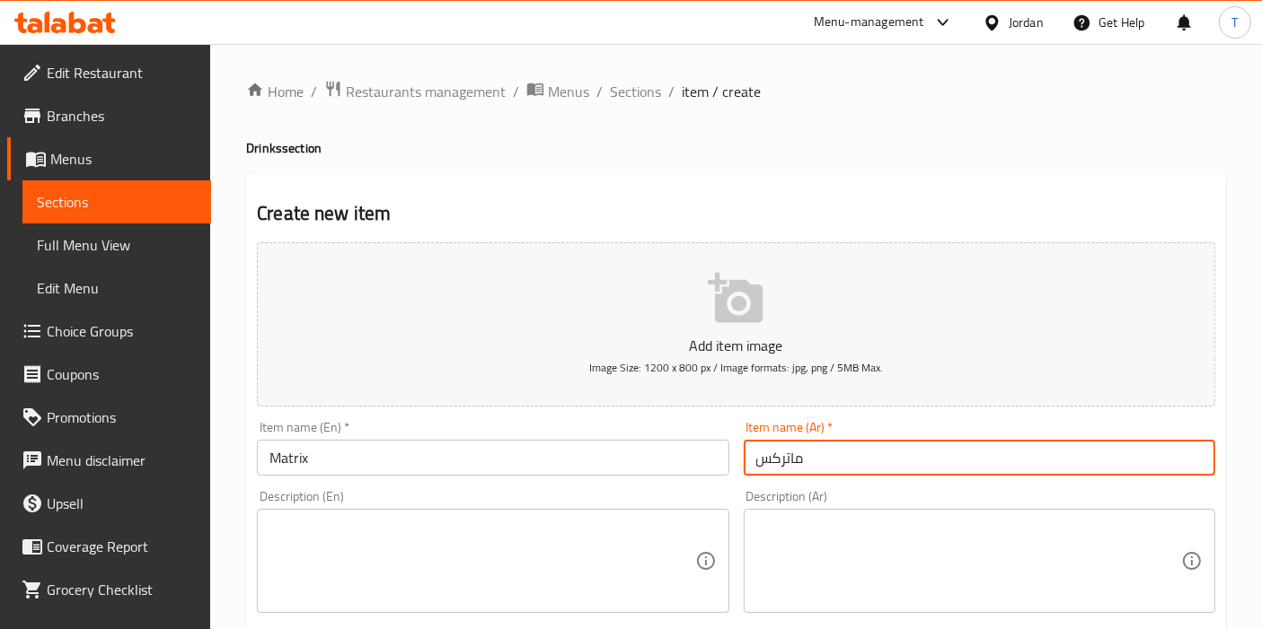
type input "ماتركس"
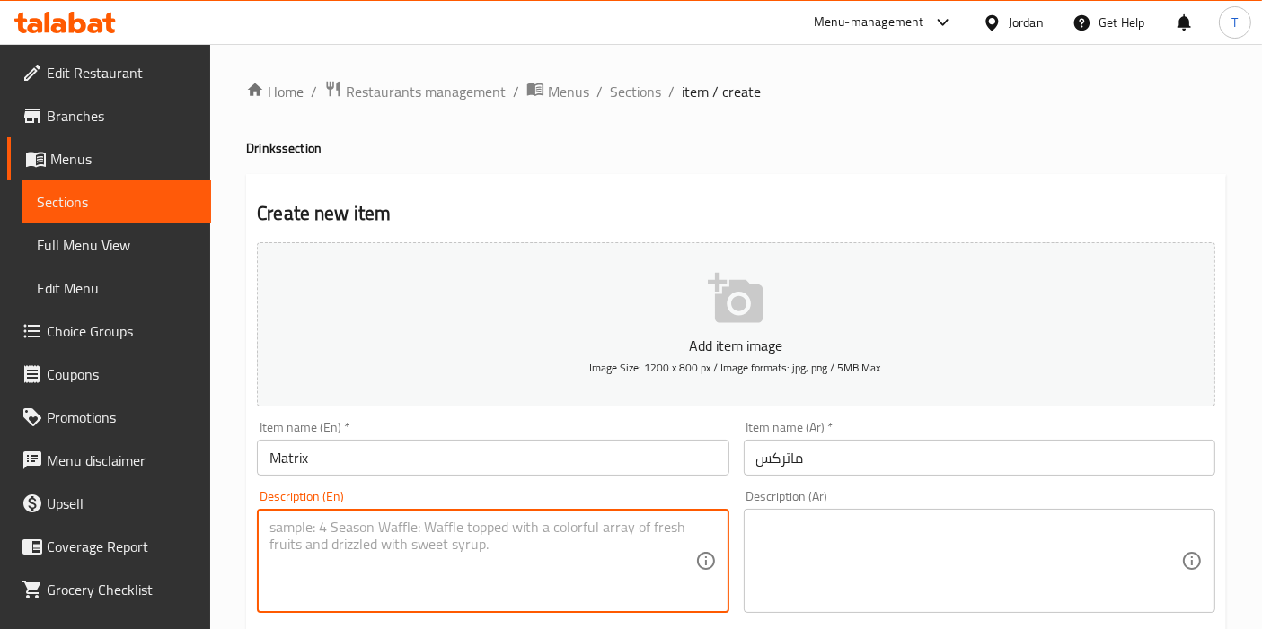
click at [442, 542] on textarea at bounding box center [481, 561] width 425 height 85
type textarea "250Ml"
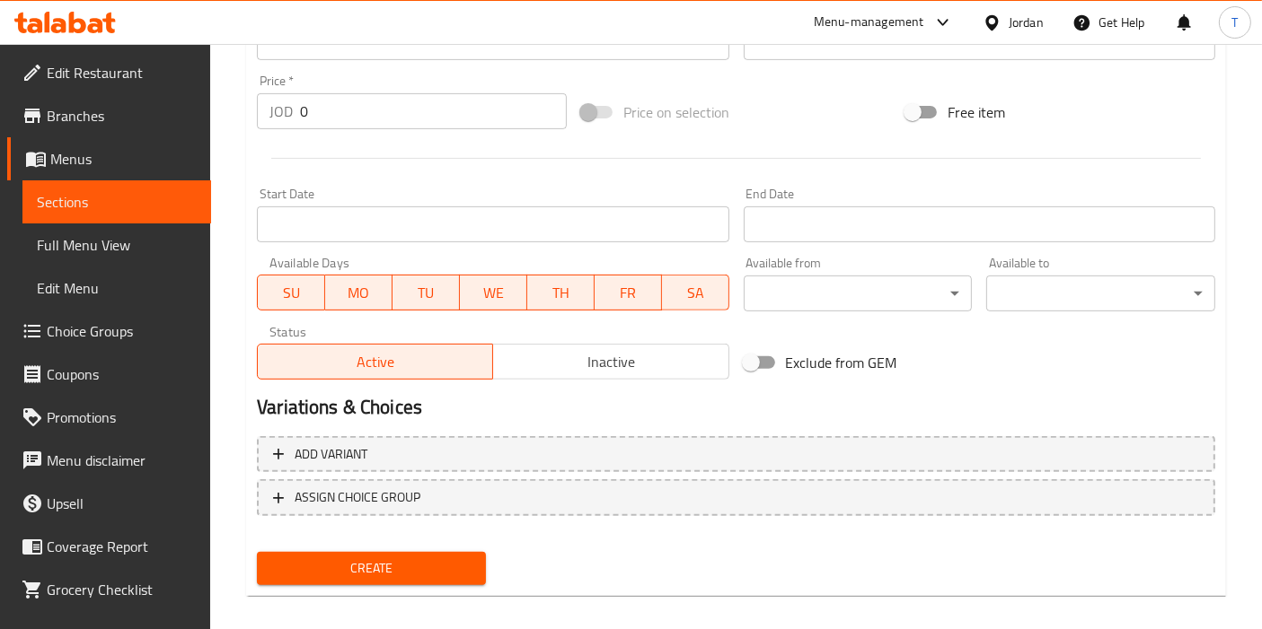
scroll to position [636, 0]
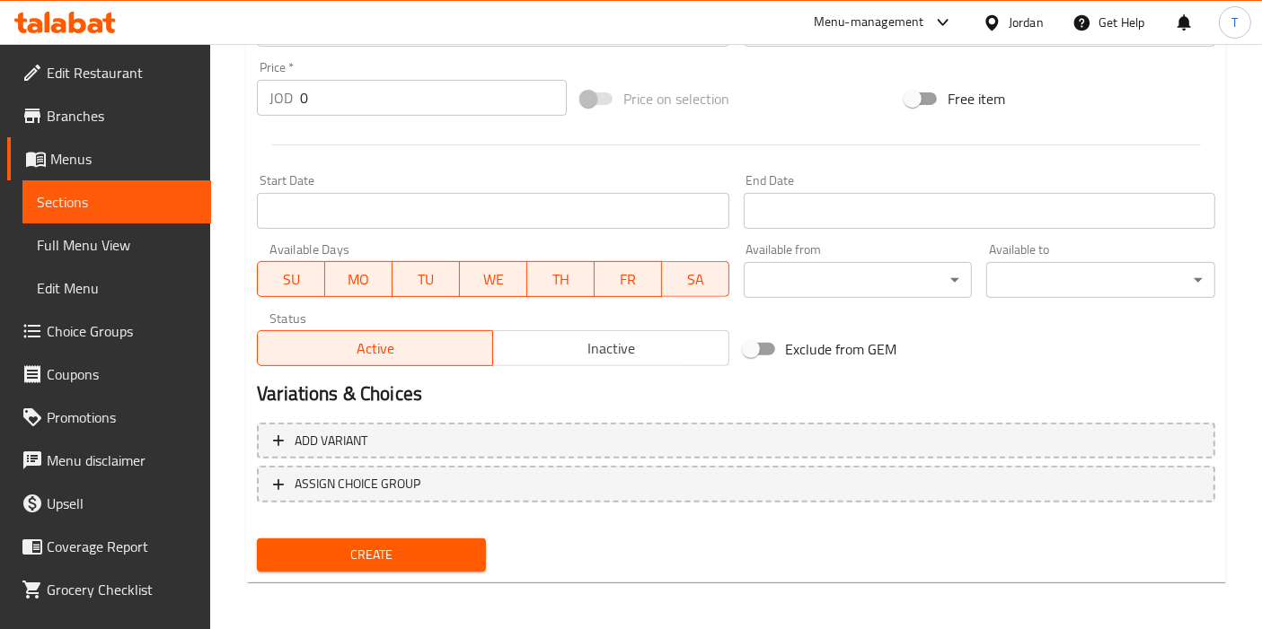
type textarea "250 مل"
click at [413, 564] on button "Create" at bounding box center [371, 555] width 229 height 33
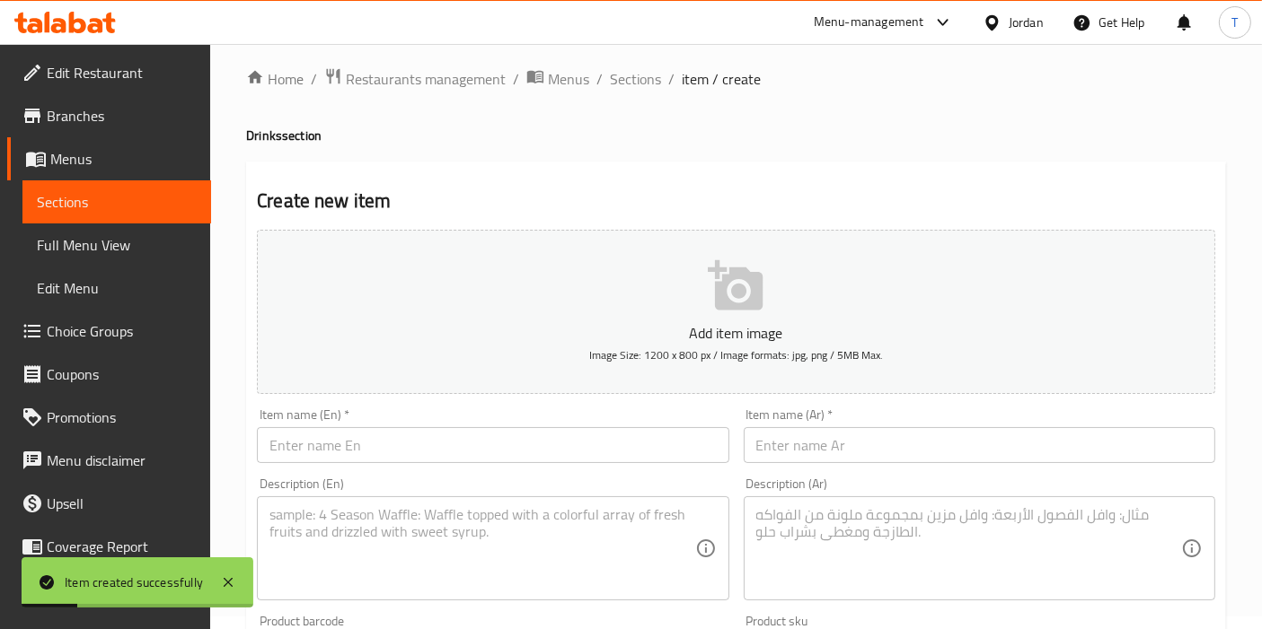
scroll to position [0, 0]
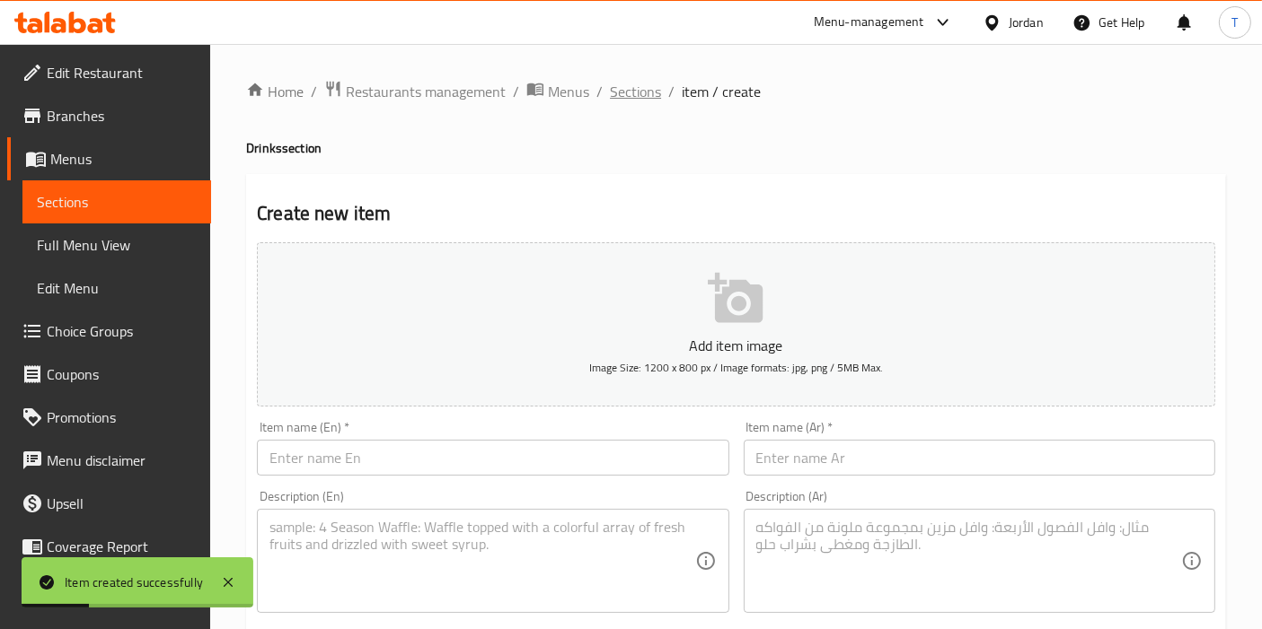
click at [638, 99] on span "Sections" at bounding box center [635, 92] width 51 height 22
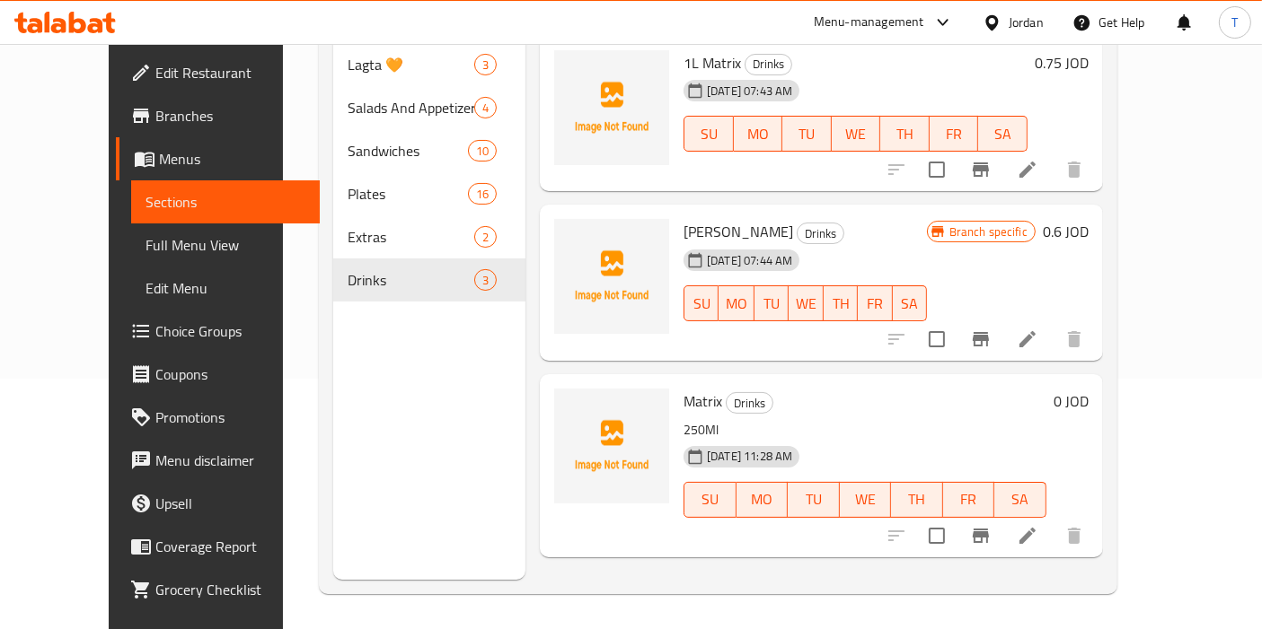
scroll to position [51, 0]
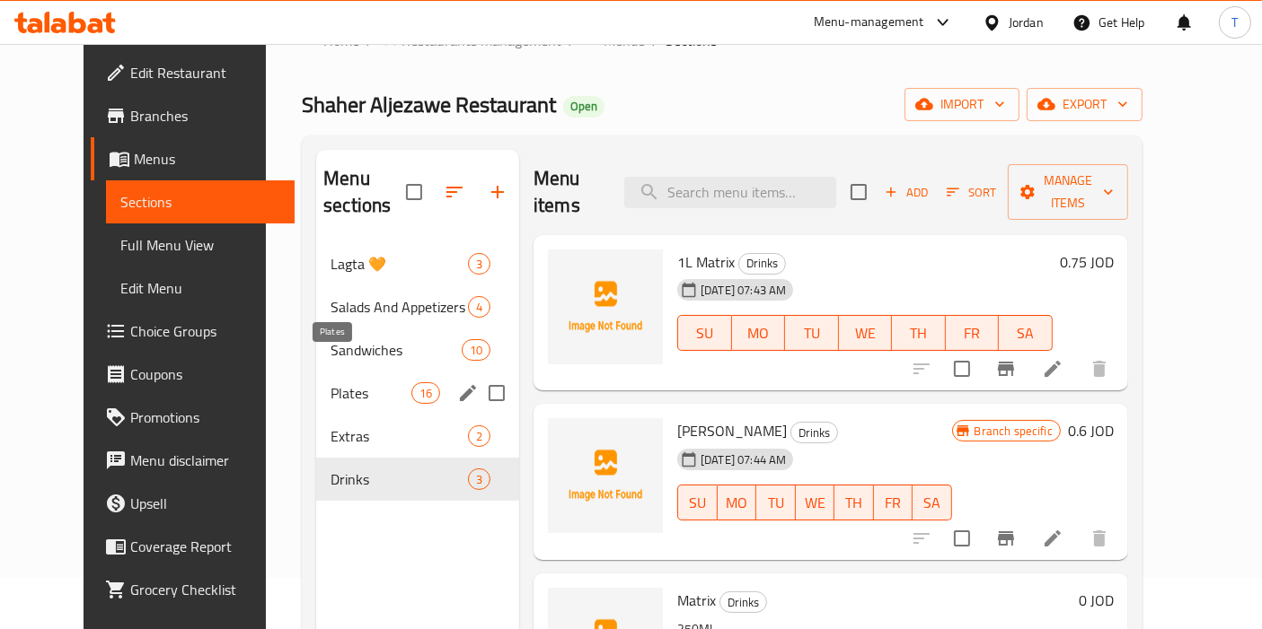
click at [330, 383] on span "Plates" at bounding box center [370, 394] width 81 height 22
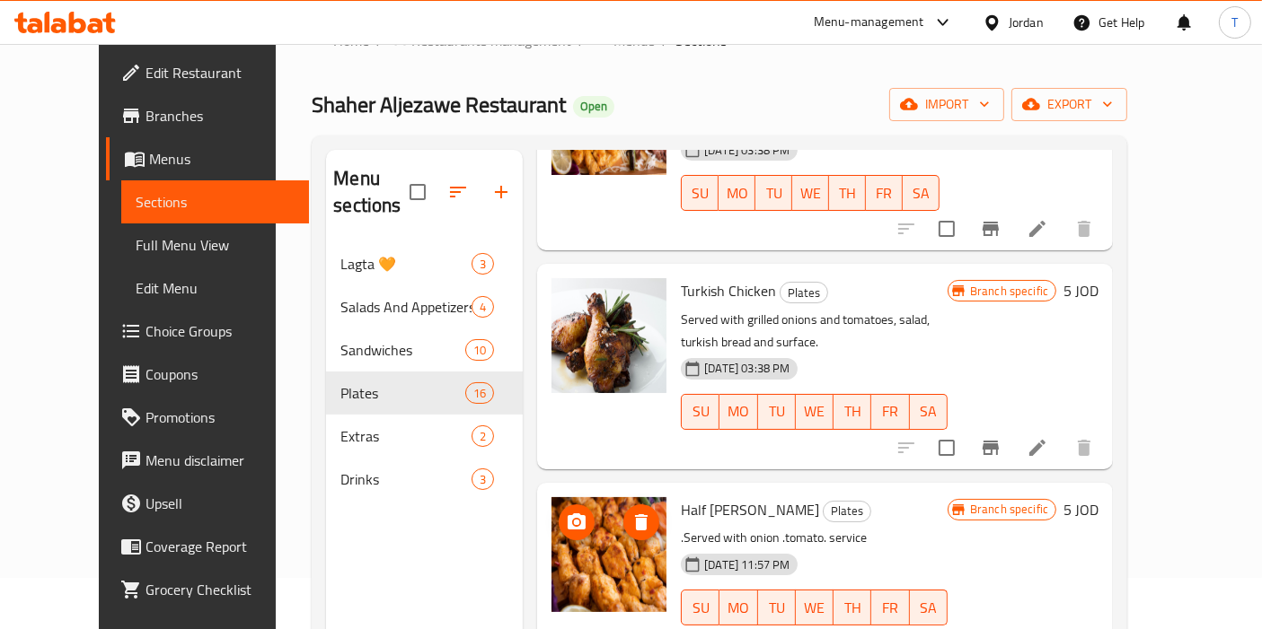
scroll to position [1470, 0]
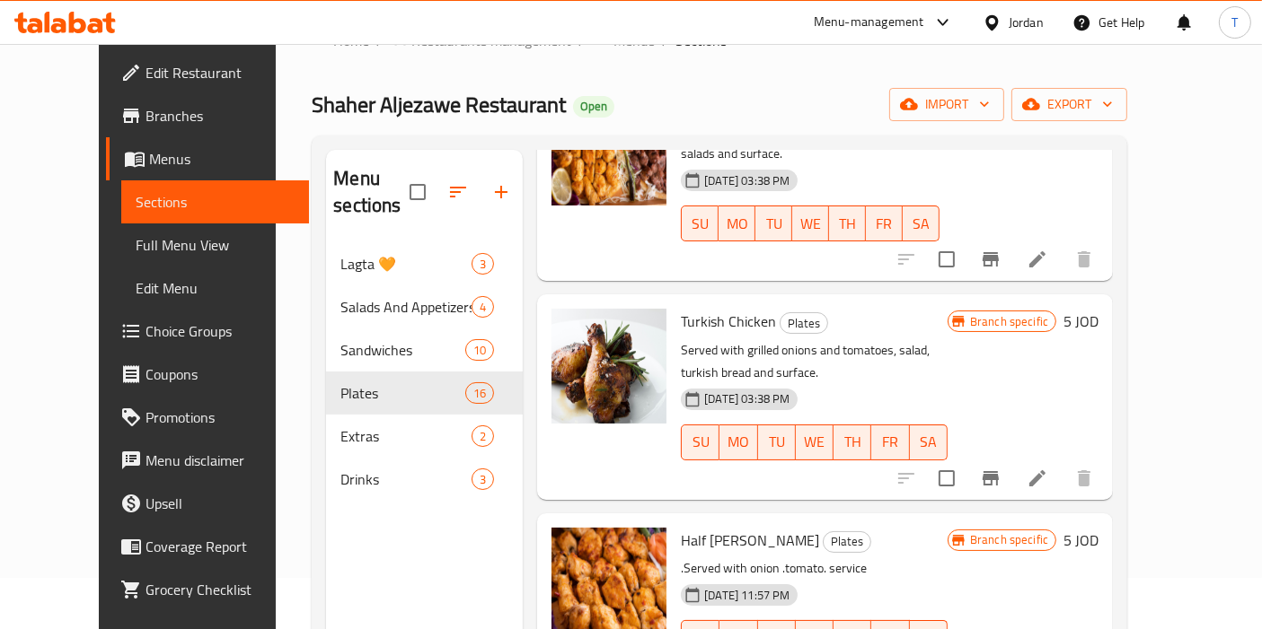
click at [1001, 468] on icon "Branch-specific-item" at bounding box center [991, 479] width 22 height 22
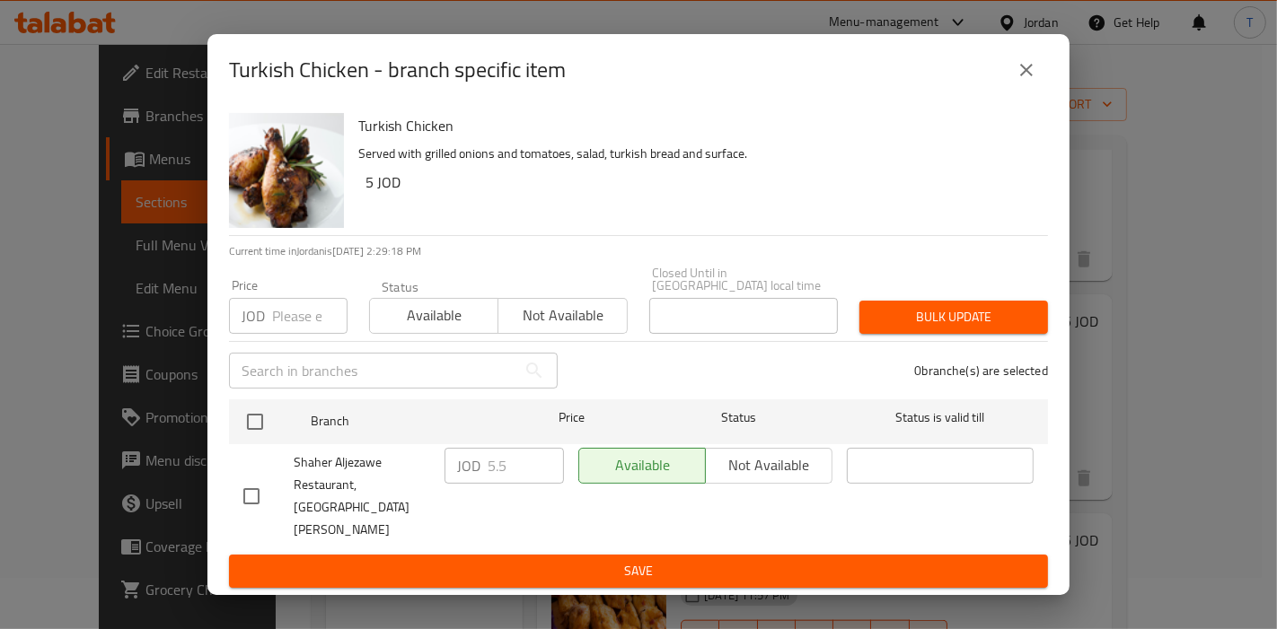
click at [1036, 81] on icon "close" at bounding box center [1027, 70] width 22 height 22
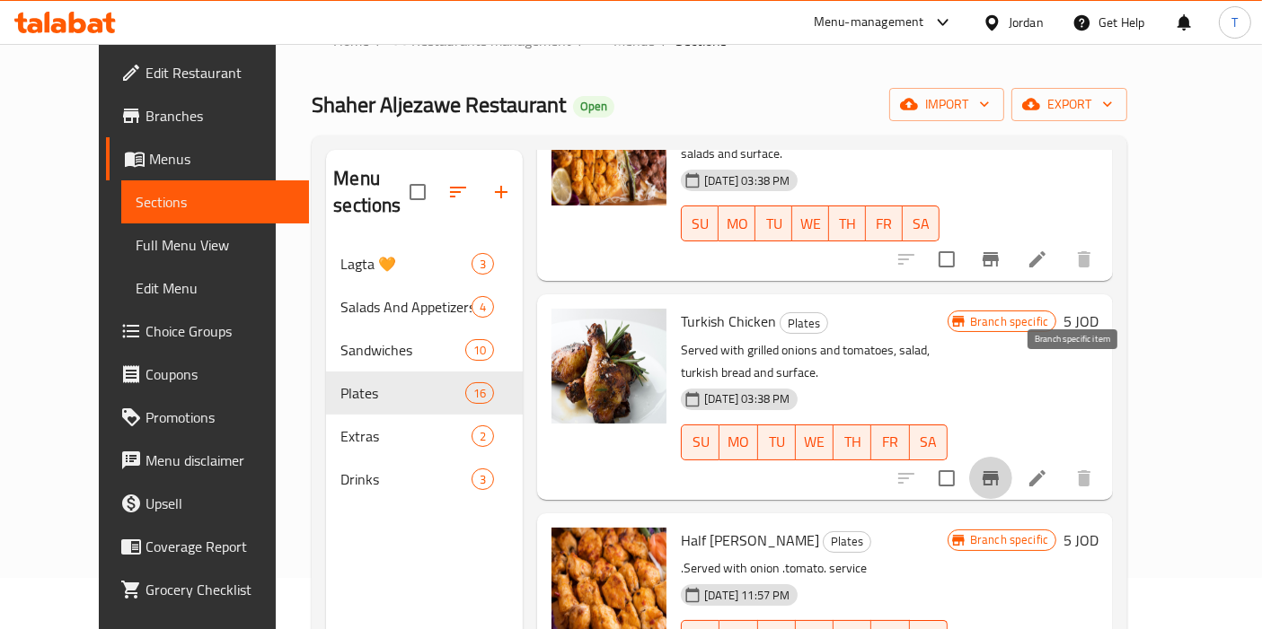
click at [999, 471] on icon "Branch-specific-item" at bounding box center [990, 478] width 16 height 14
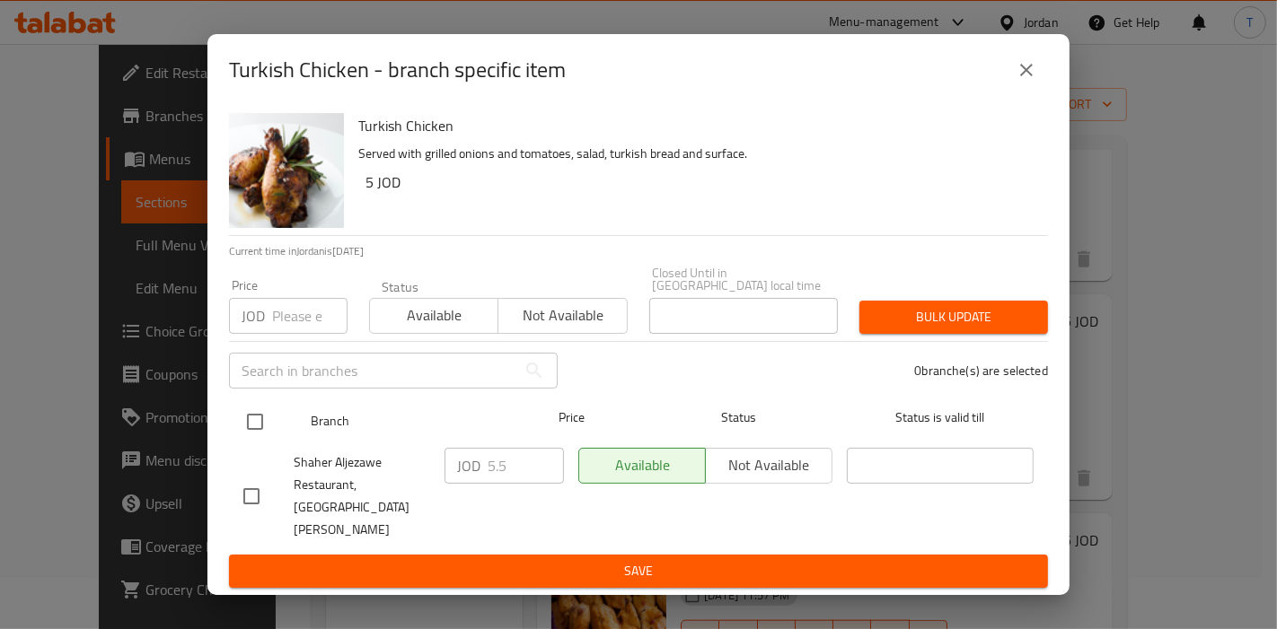
drag, startPoint x: 257, startPoint y: 427, endPoint x: 292, endPoint y: 429, distance: 35.1
click at [256, 427] on input "checkbox" at bounding box center [255, 422] width 38 height 38
checkbox input "true"
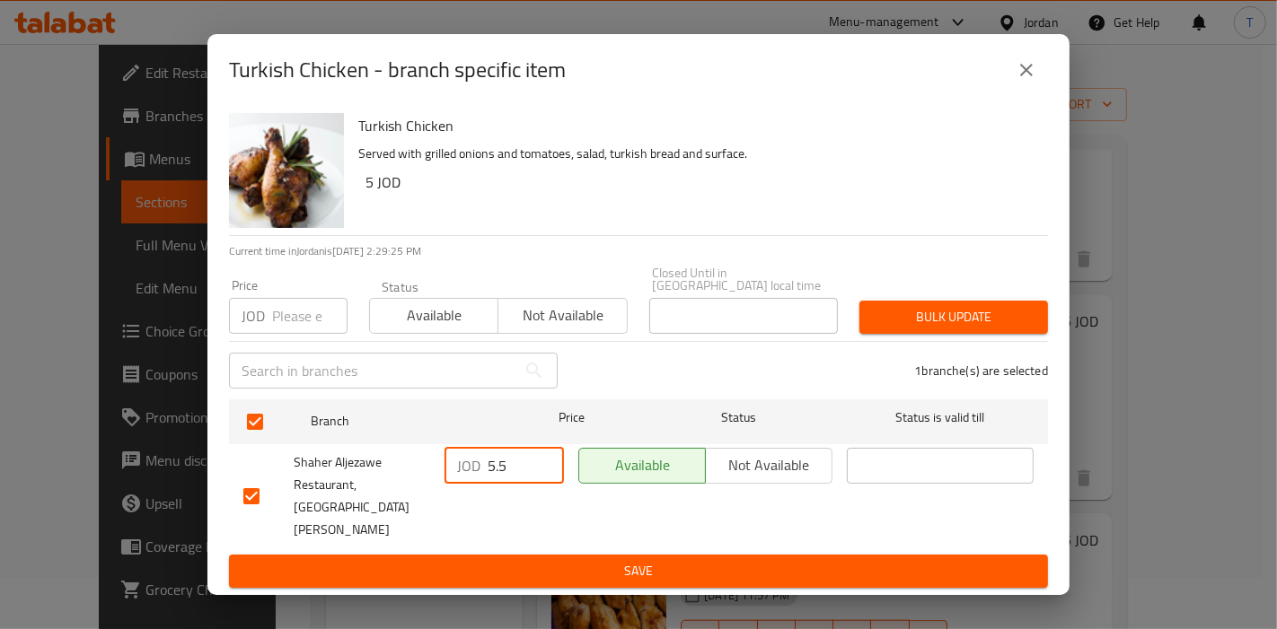
drag, startPoint x: 491, startPoint y: 471, endPoint x: 482, endPoint y: 471, distance: 9.0
click at [482, 471] on div "JOD 5.5 ​" at bounding box center [503, 466] width 119 height 36
type input "6.5"
click at [612, 560] on span "Save" at bounding box center [638, 571] width 790 height 22
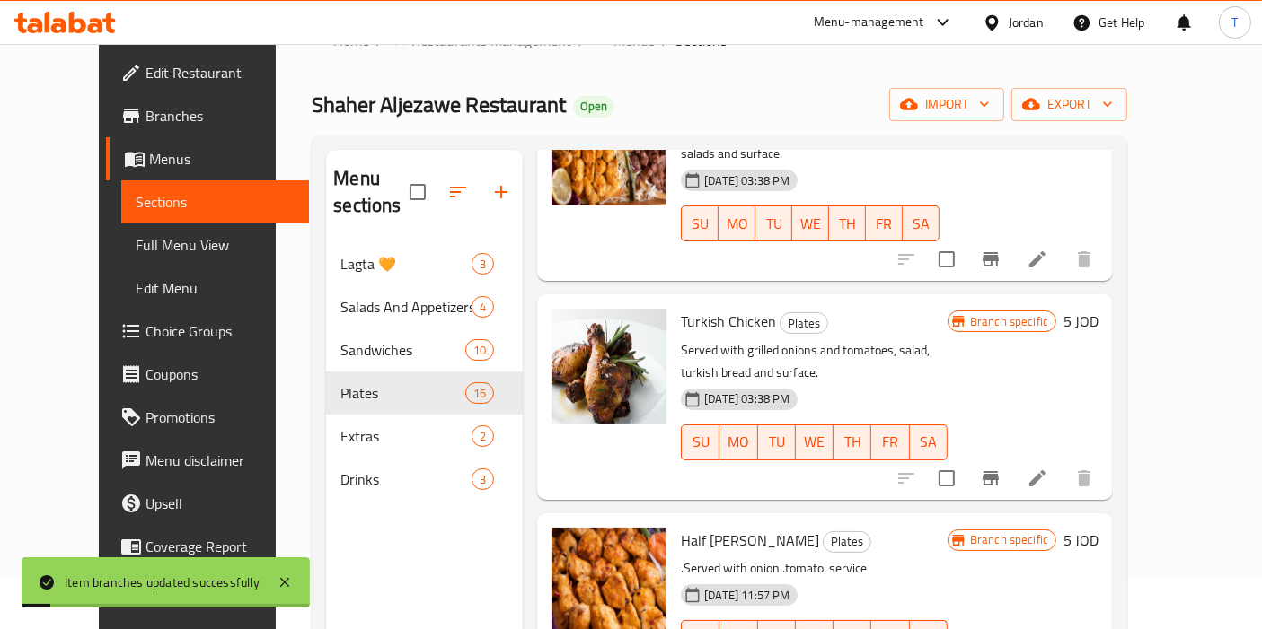
click at [1045, 471] on icon at bounding box center [1037, 479] width 16 height 16
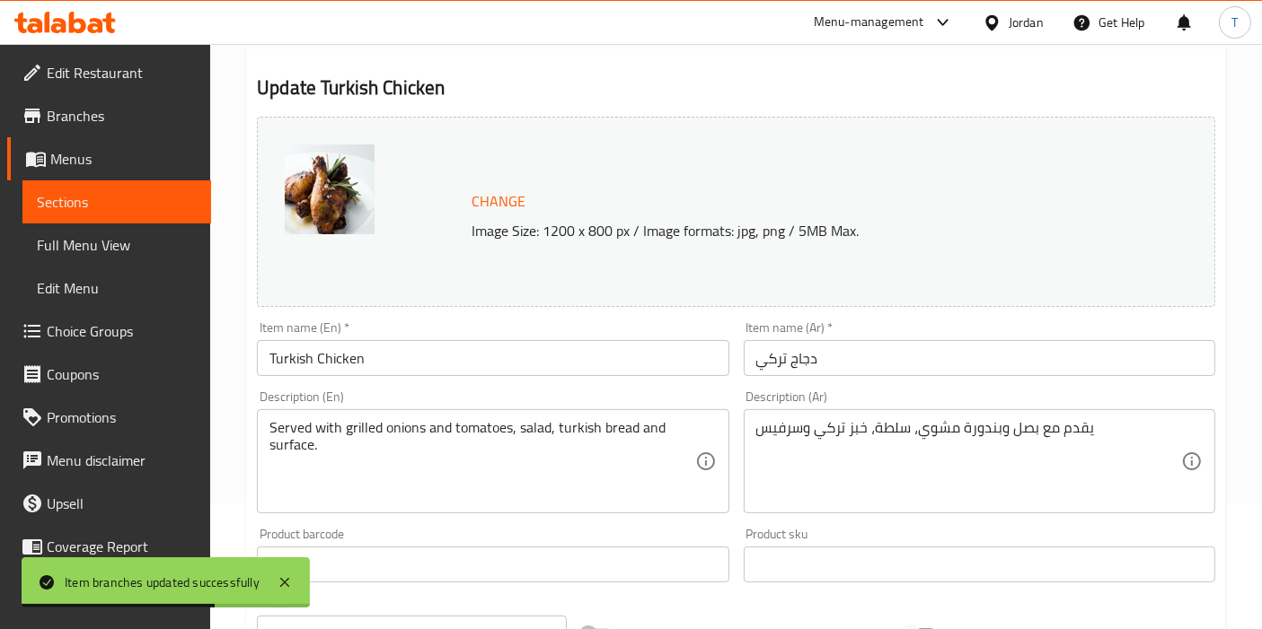
scroll to position [498, 0]
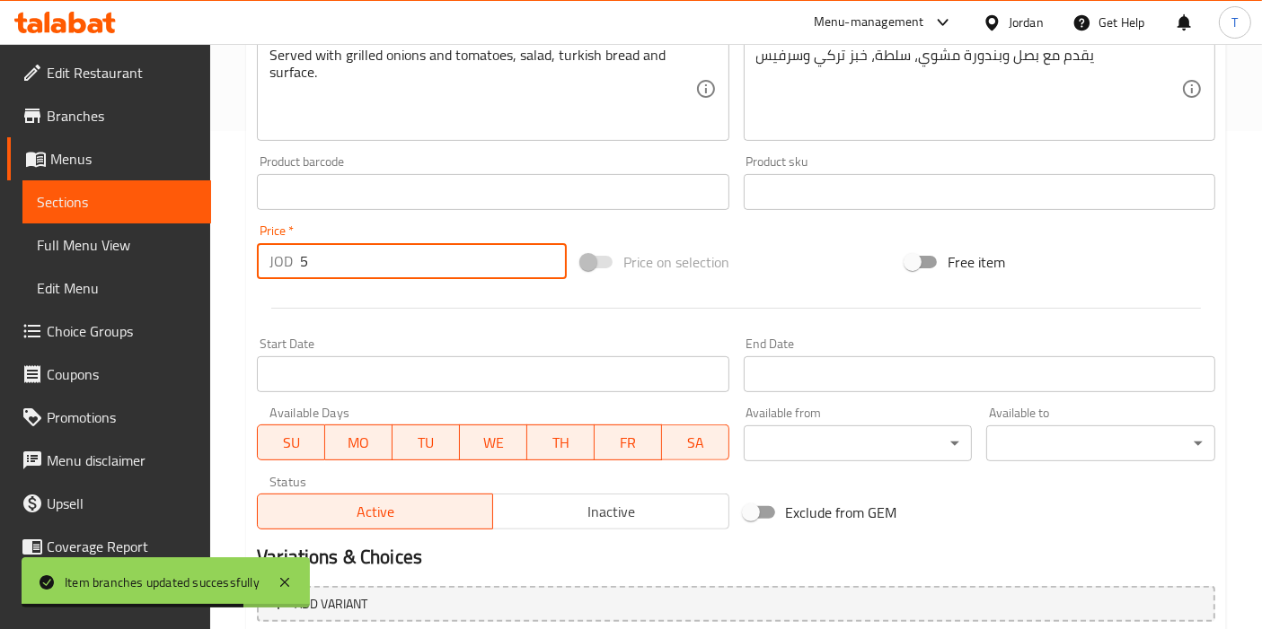
drag, startPoint x: 371, startPoint y: 242, endPoint x: 250, endPoint y: 251, distance: 121.5
click at [251, 249] on div "Price   * JOD 5 Price *" at bounding box center [412, 251] width 324 height 69
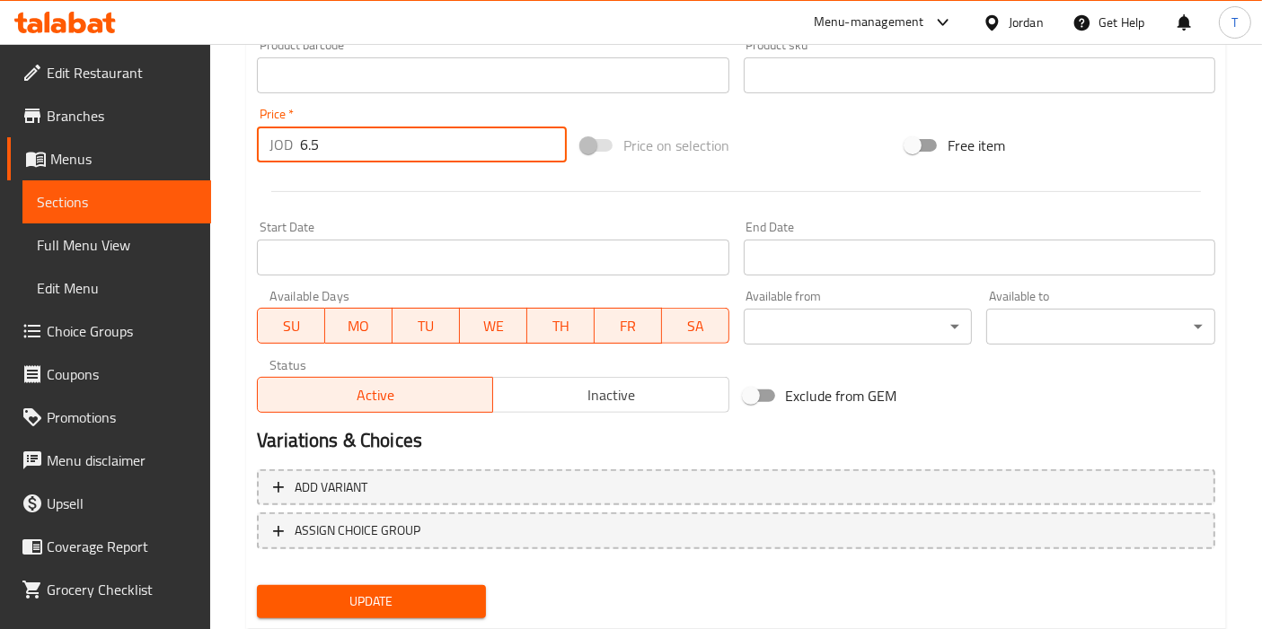
scroll to position [663, 0]
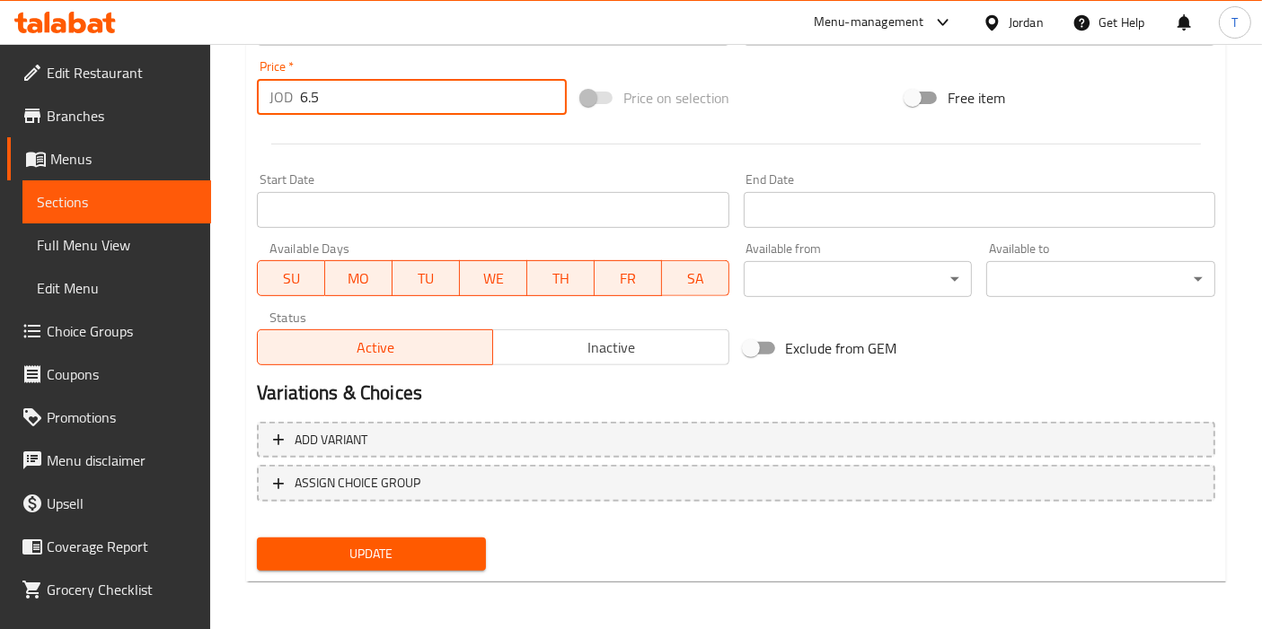
type input "6.5"
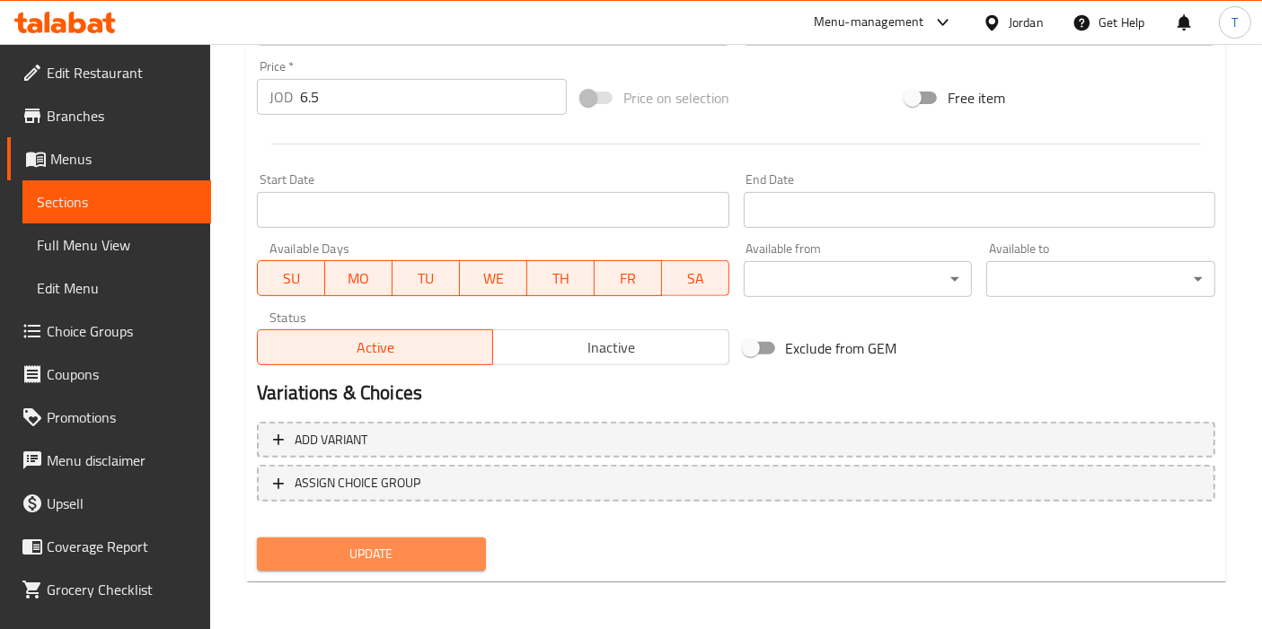
click at [365, 550] on span "Update" at bounding box center [371, 554] width 200 height 22
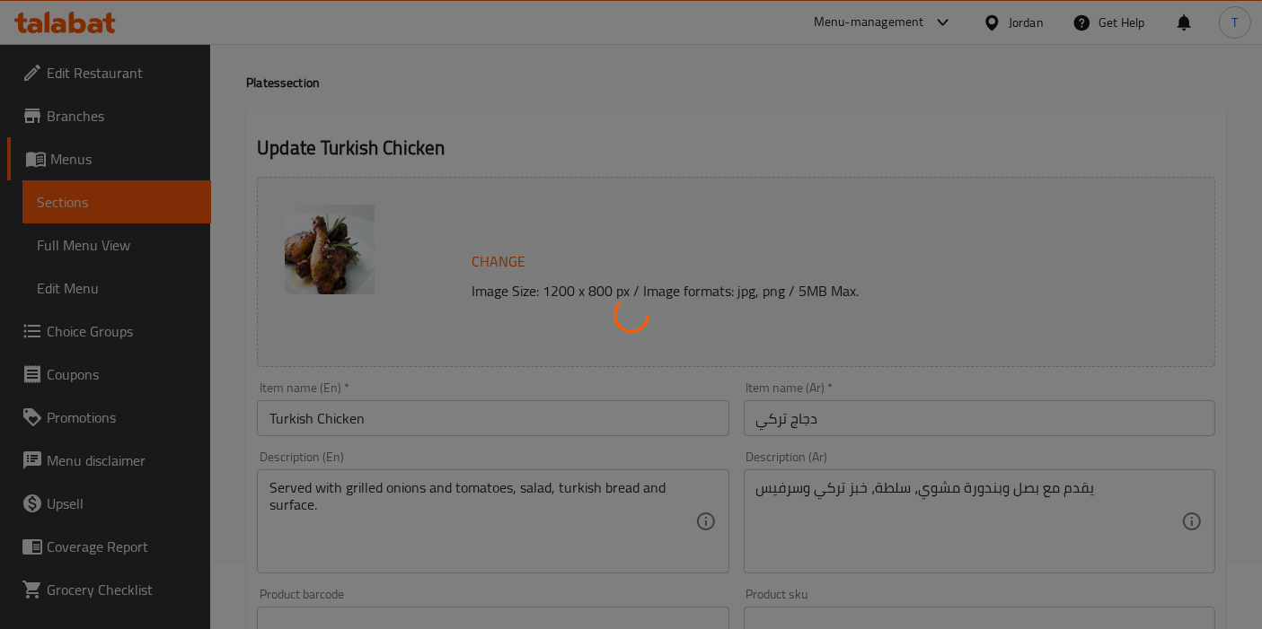
scroll to position [0, 0]
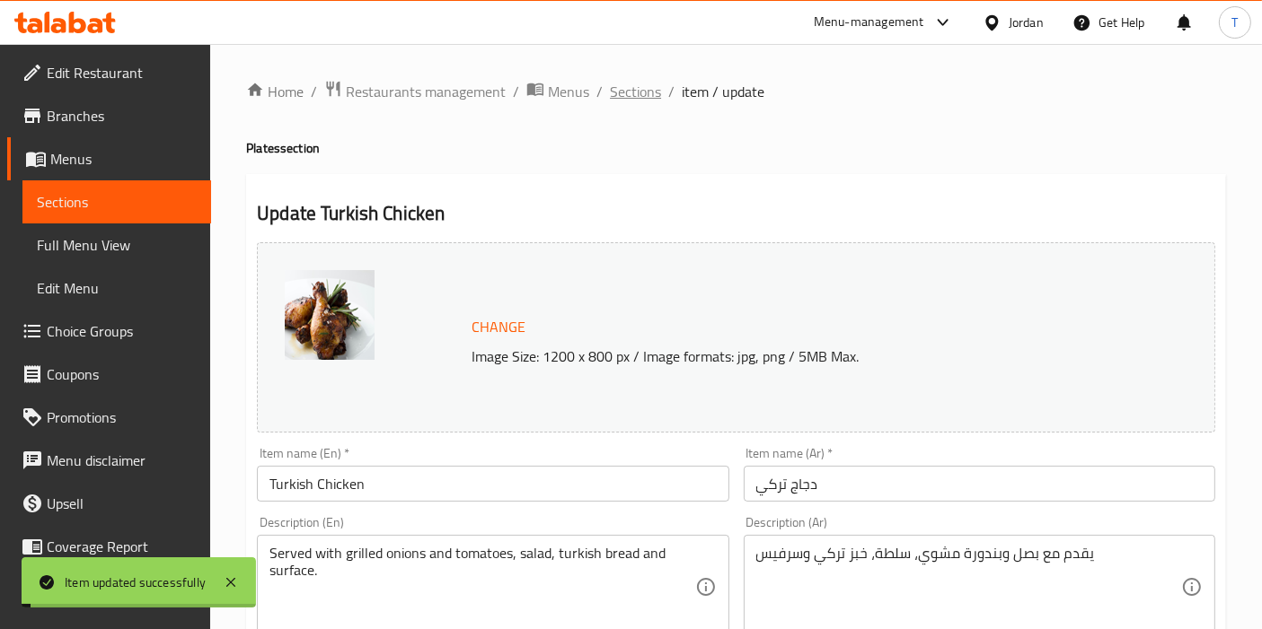
click at [648, 92] on span "Sections" at bounding box center [635, 92] width 51 height 22
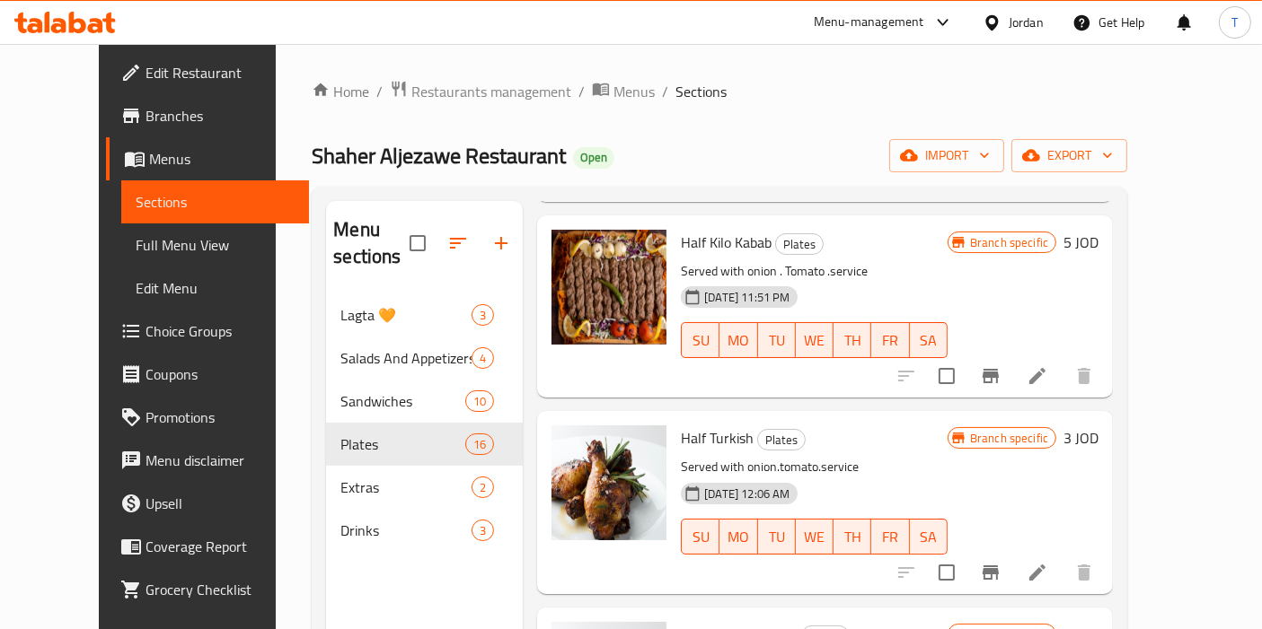
scroll to position [1968, 0]
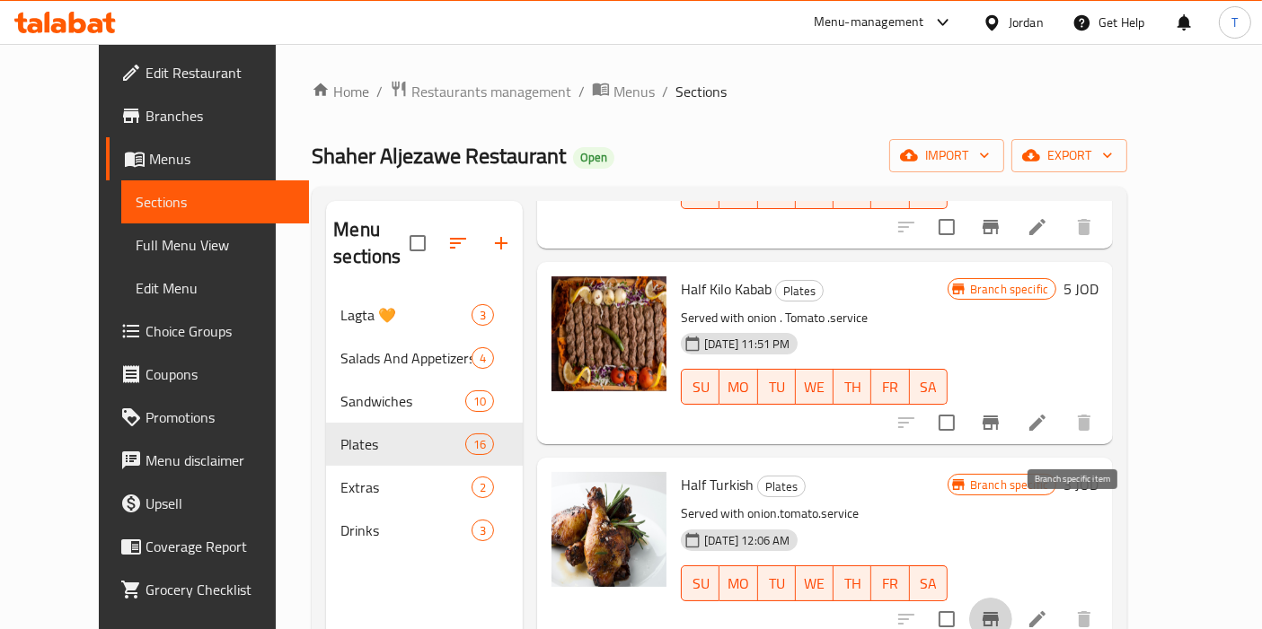
click at [999, 612] on icon "Branch-specific-item" at bounding box center [990, 619] width 16 height 14
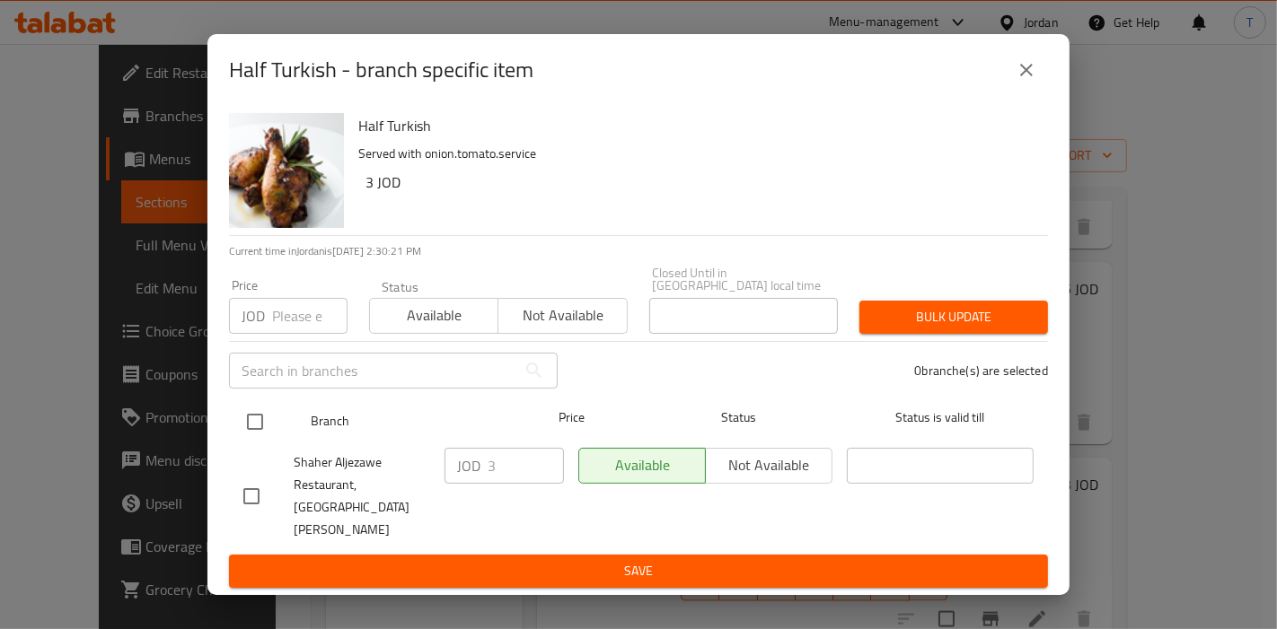
click at [250, 420] on input "checkbox" at bounding box center [255, 422] width 38 height 38
checkbox input "true"
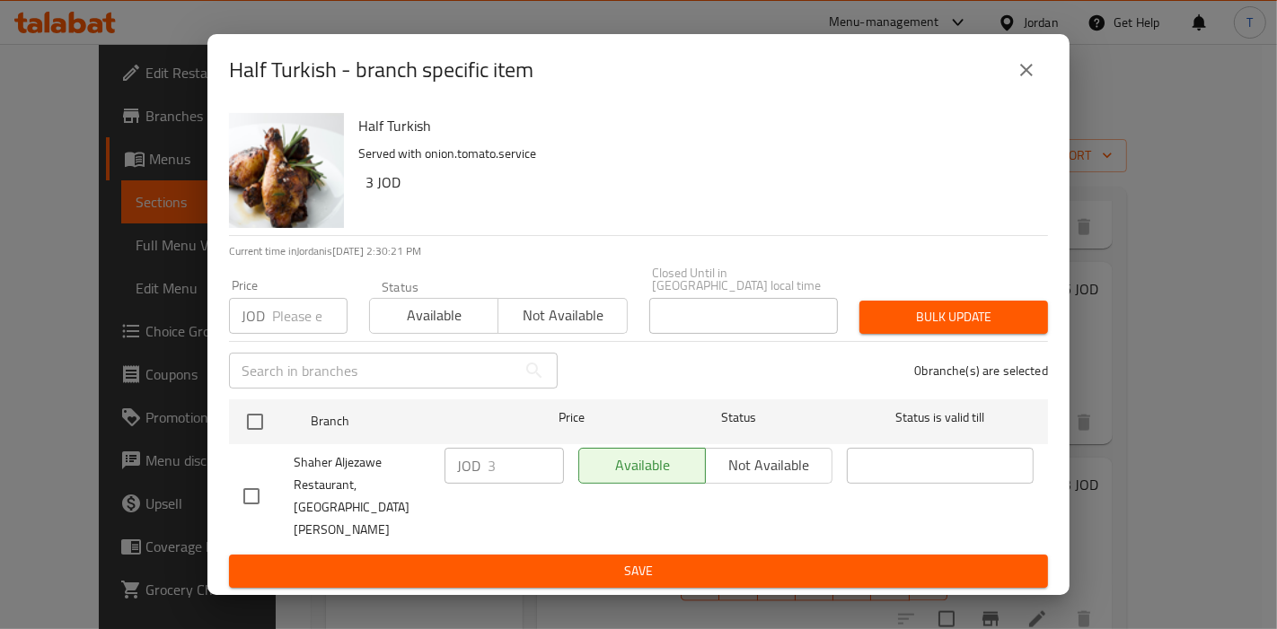
checkbox input "true"
drag, startPoint x: 489, startPoint y: 481, endPoint x: 513, endPoint y: 483, distance: 23.4
click at [492, 481] on input "3" at bounding box center [526, 466] width 76 height 36
click at [509, 478] on input "3" at bounding box center [526, 466] width 76 height 36
type input "3.25"
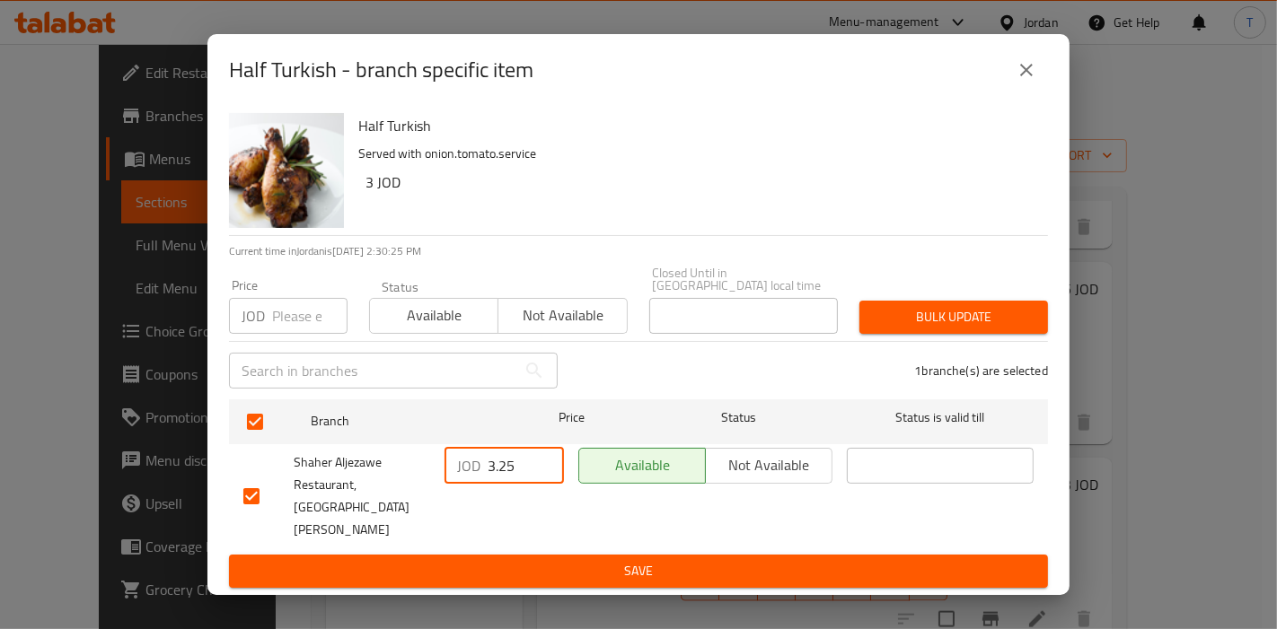
click at [611, 560] on span "Save" at bounding box center [638, 571] width 790 height 22
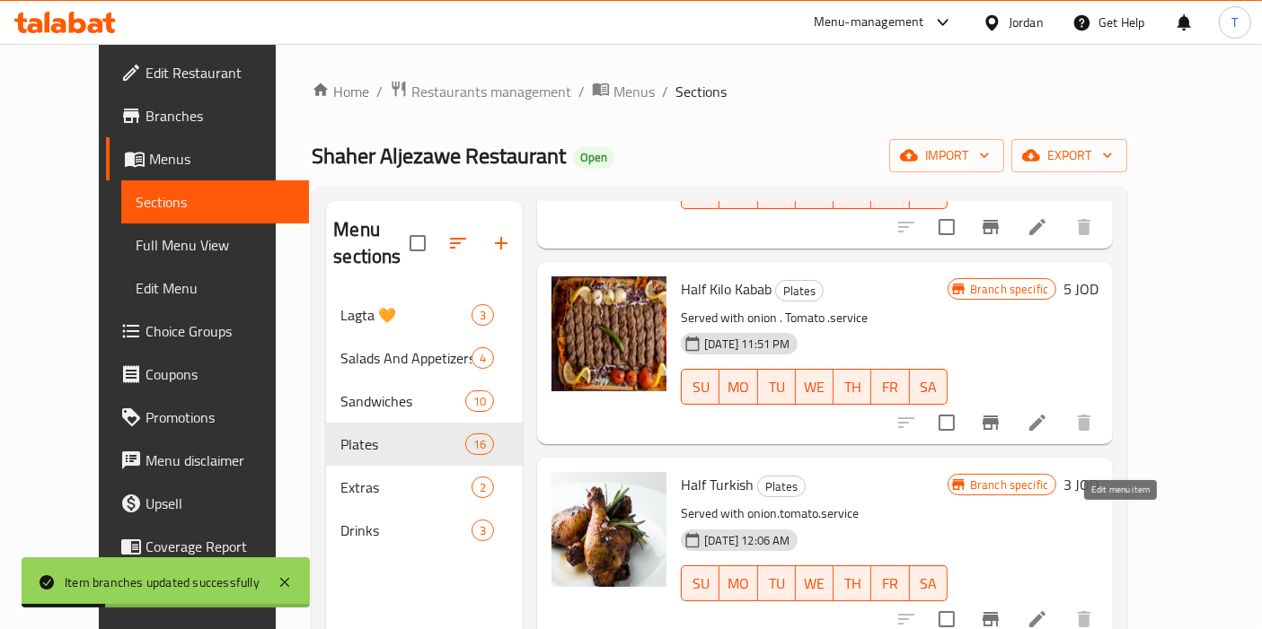
click at [1045, 612] on icon at bounding box center [1037, 620] width 16 height 16
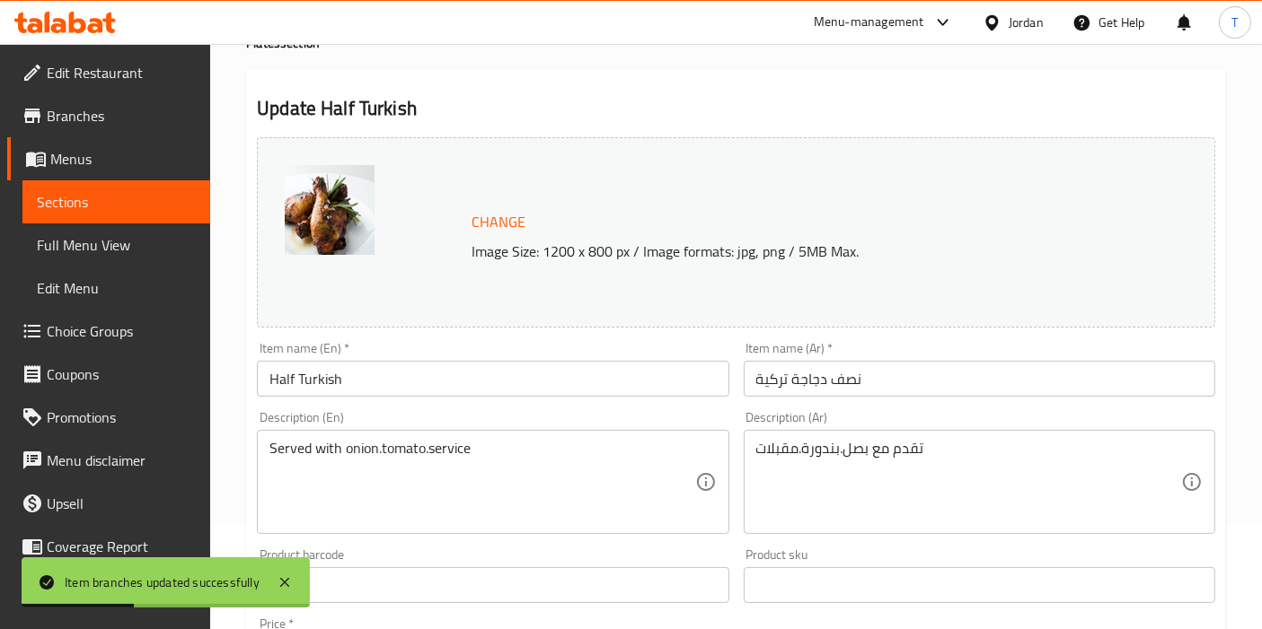
scroll to position [299, 0]
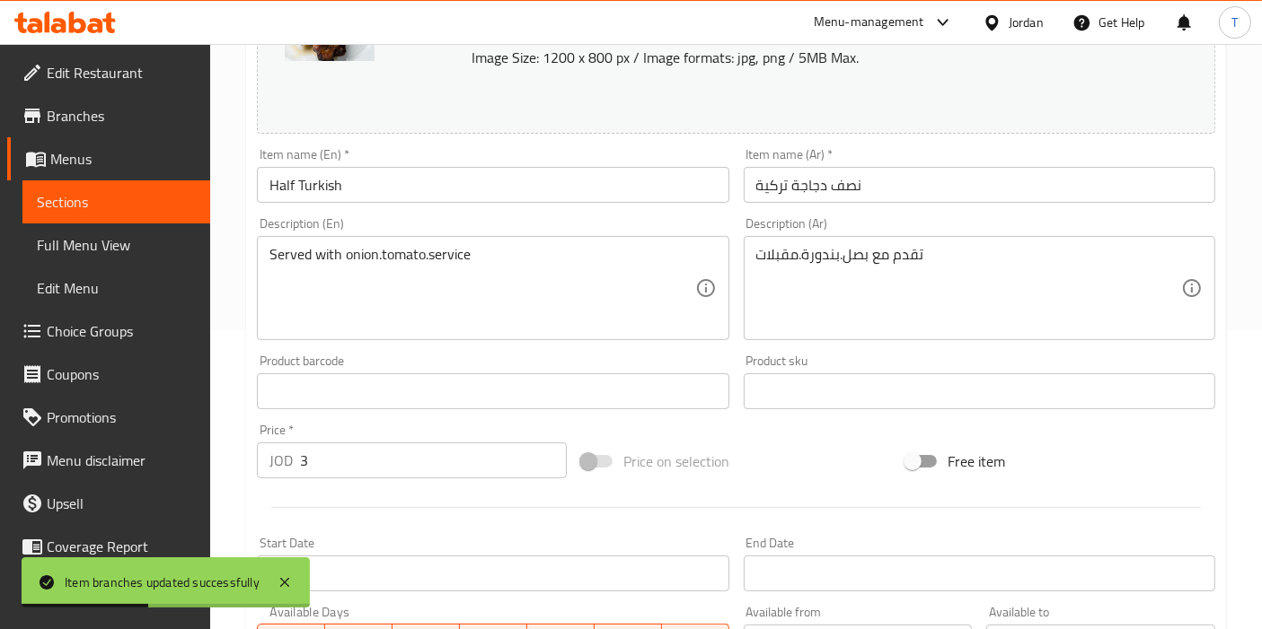
click at [364, 455] on input "3" at bounding box center [433, 461] width 267 height 36
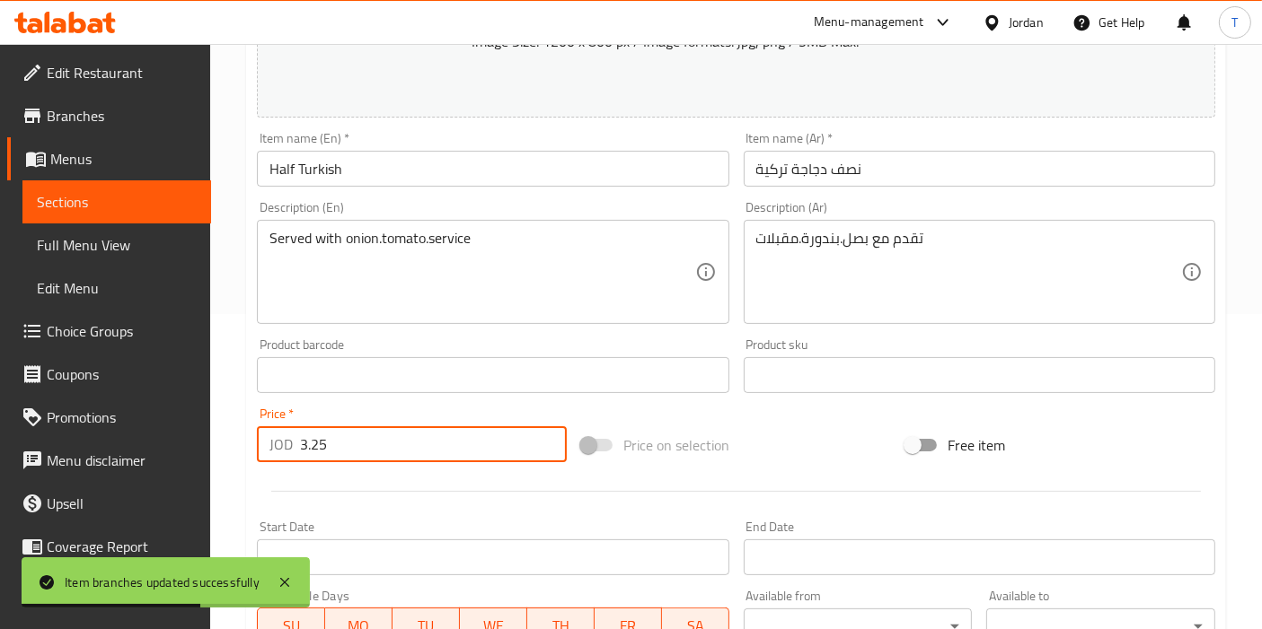
scroll to position [663, 0]
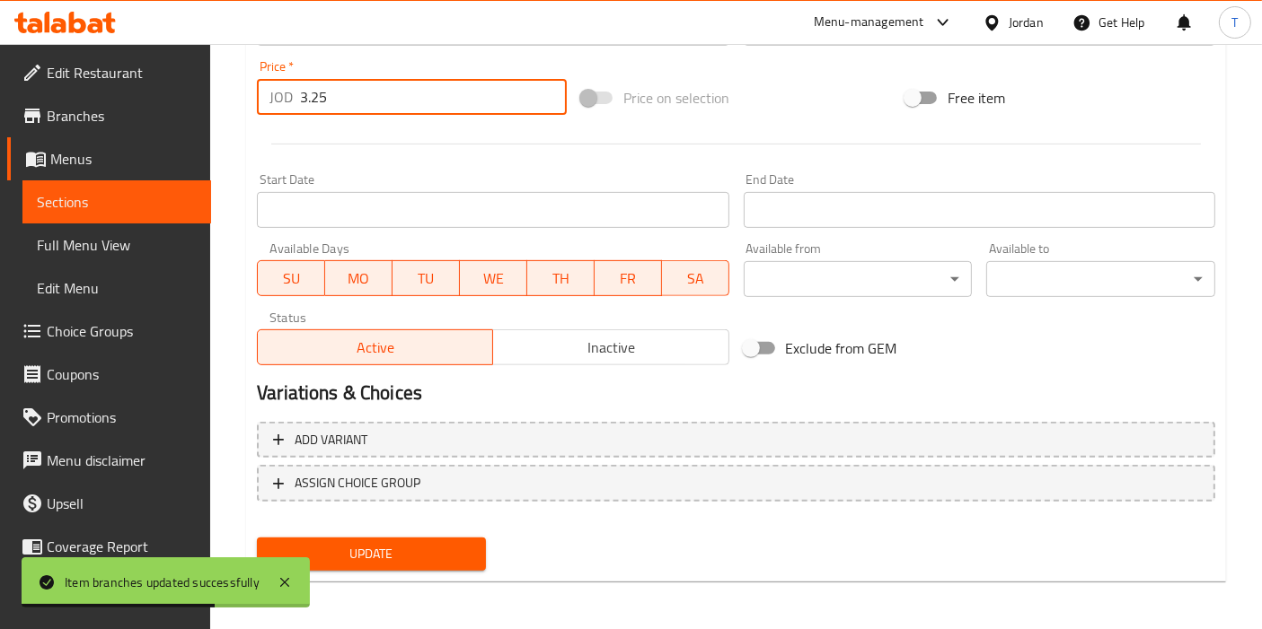
type input "3.25"
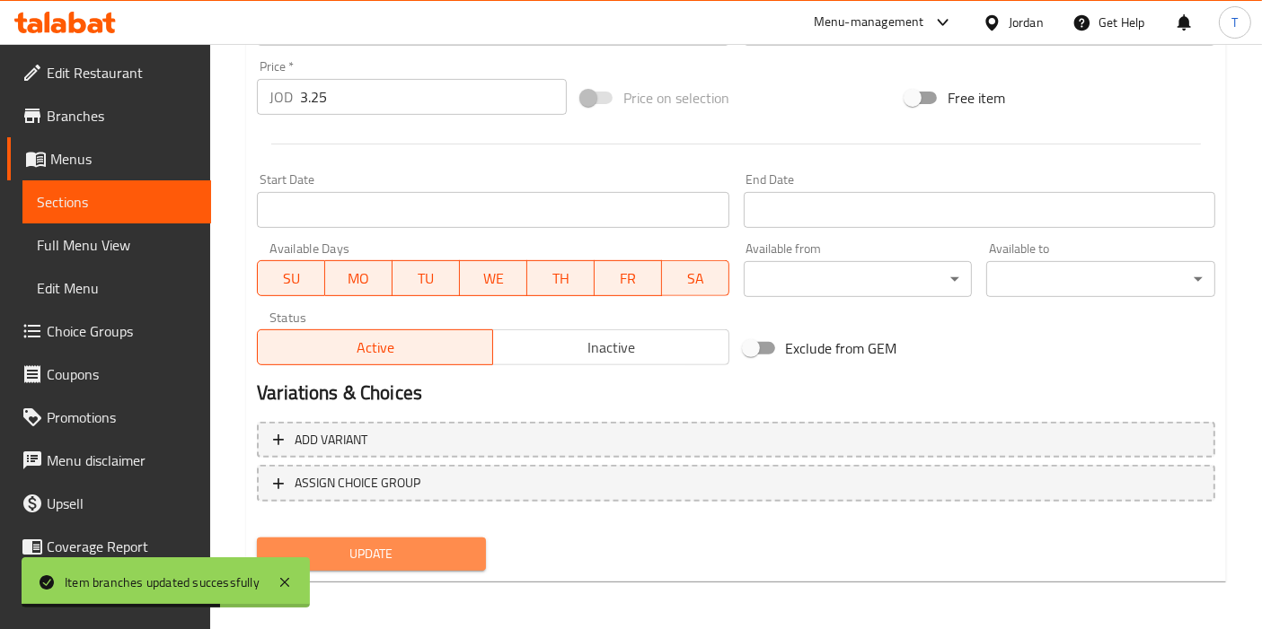
drag, startPoint x: 449, startPoint y: 550, endPoint x: 474, endPoint y: 544, distance: 25.7
click at [448, 549] on span "Update" at bounding box center [371, 554] width 200 height 22
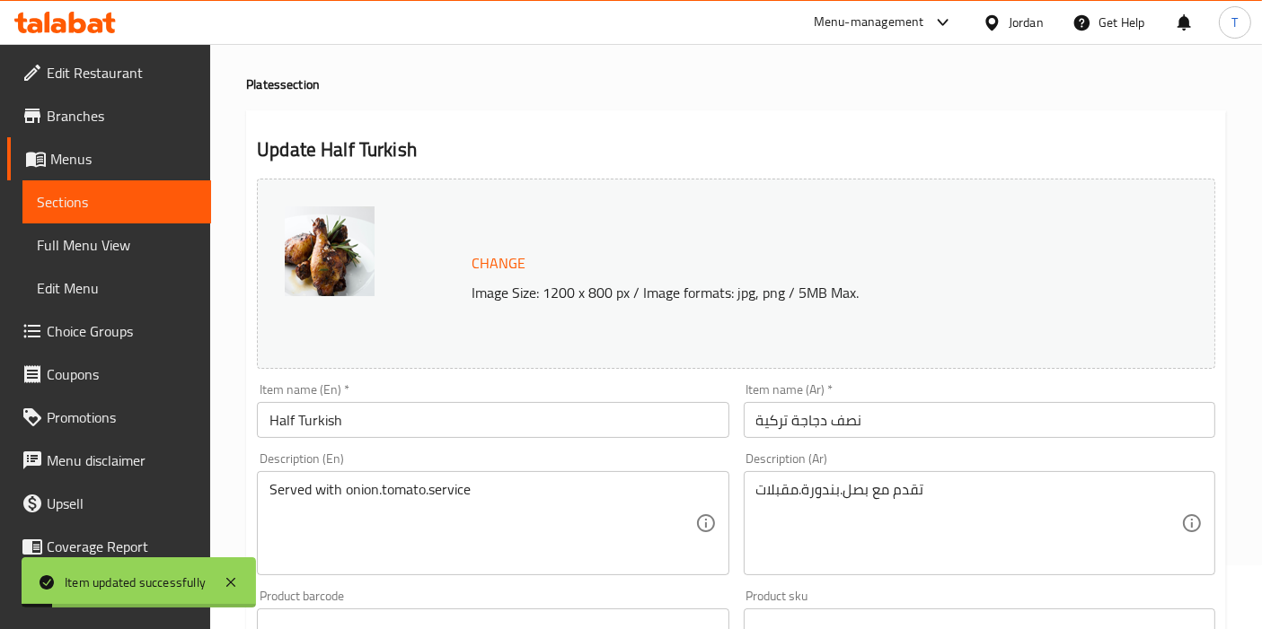
scroll to position [0, 0]
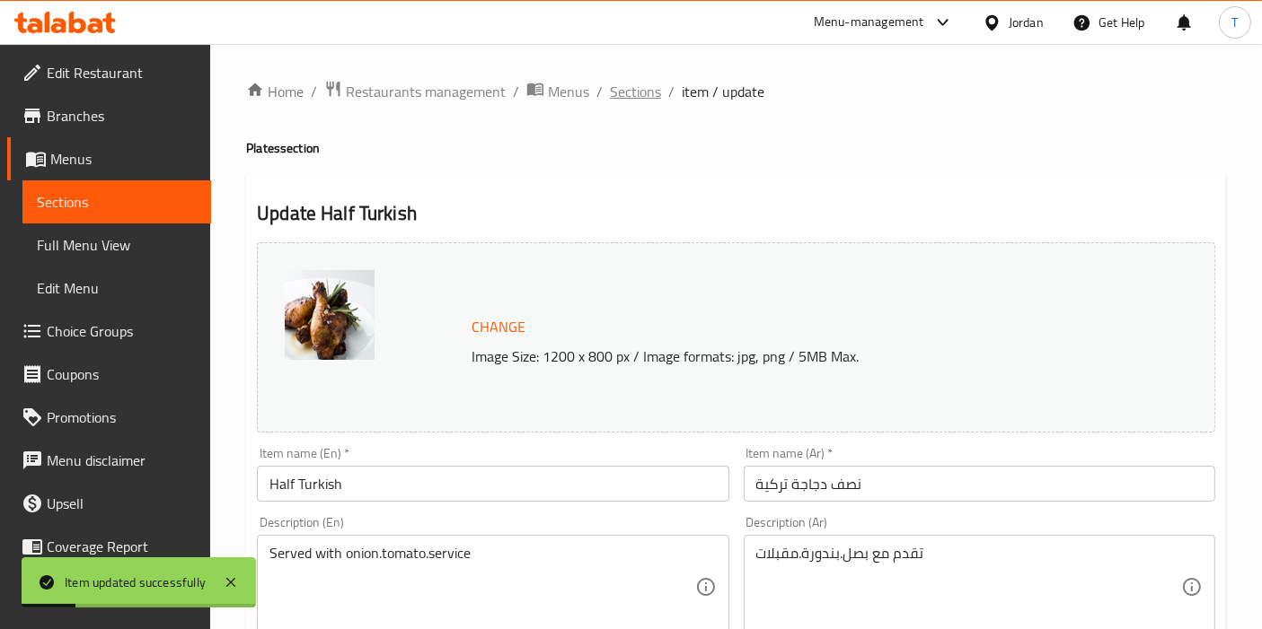
click at [648, 100] on span "Sections" at bounding box center [635, 92] width 51 height 22
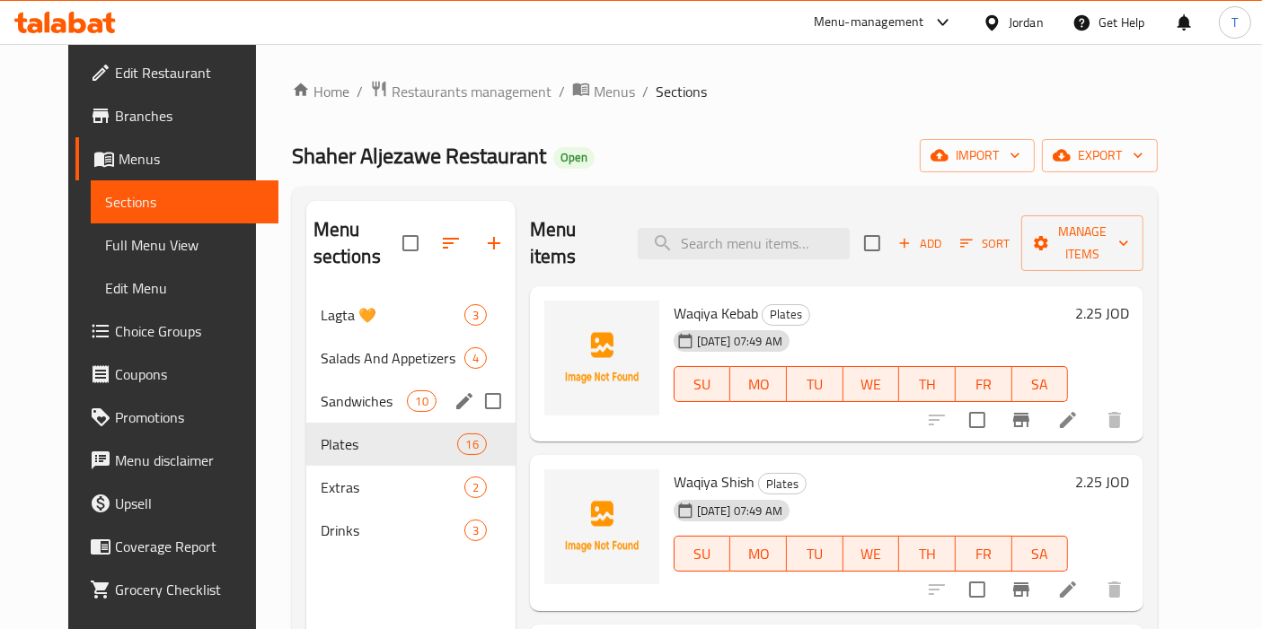
click at [359, 391] on span "Sandwiches" at bounding box center [364, 402] width 87 height 22
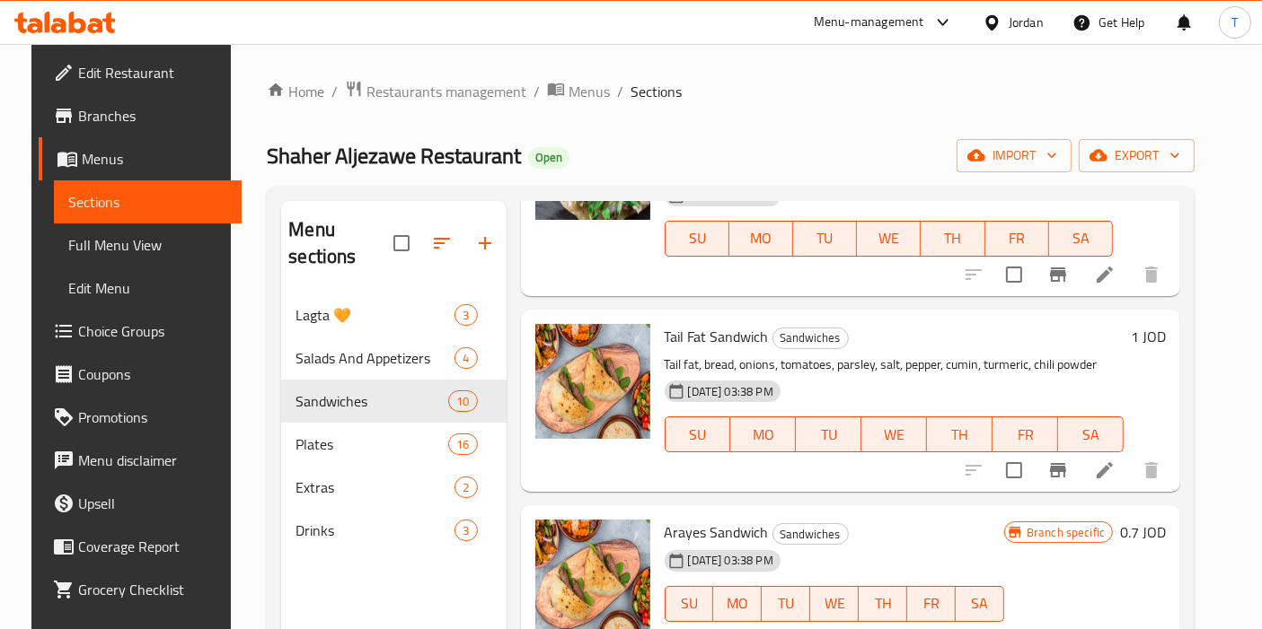
scroll to position [898, 0]
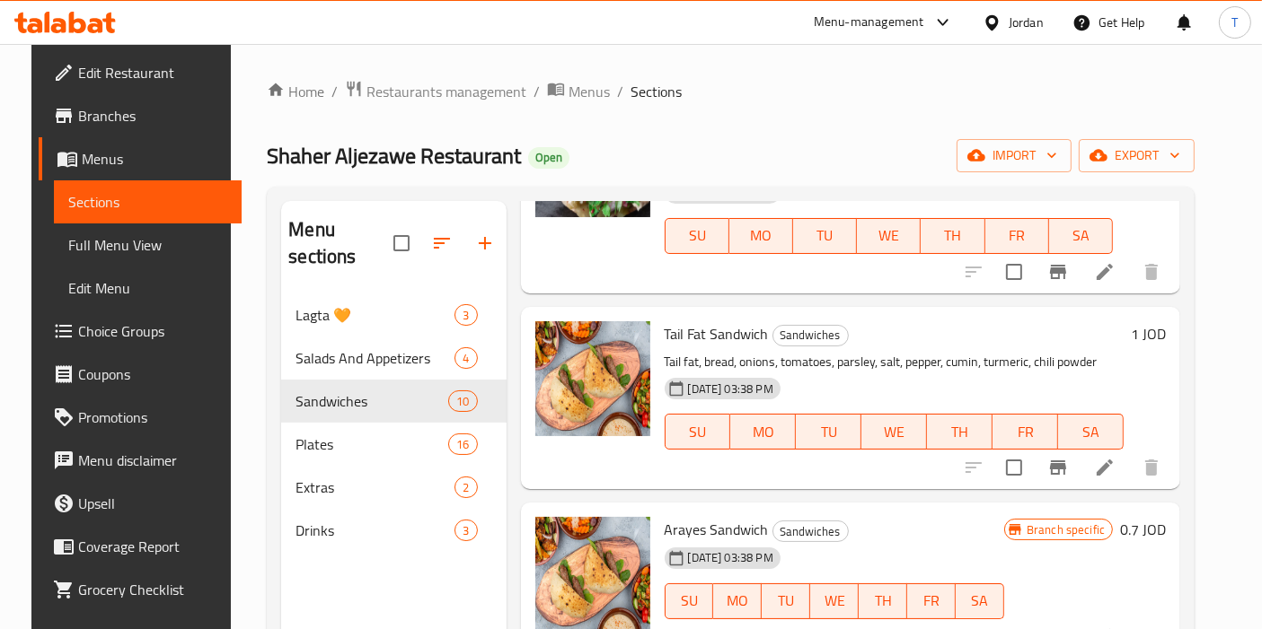
click at [1116, 478] on li at bounding box center [1104, 468] width 50 height 32
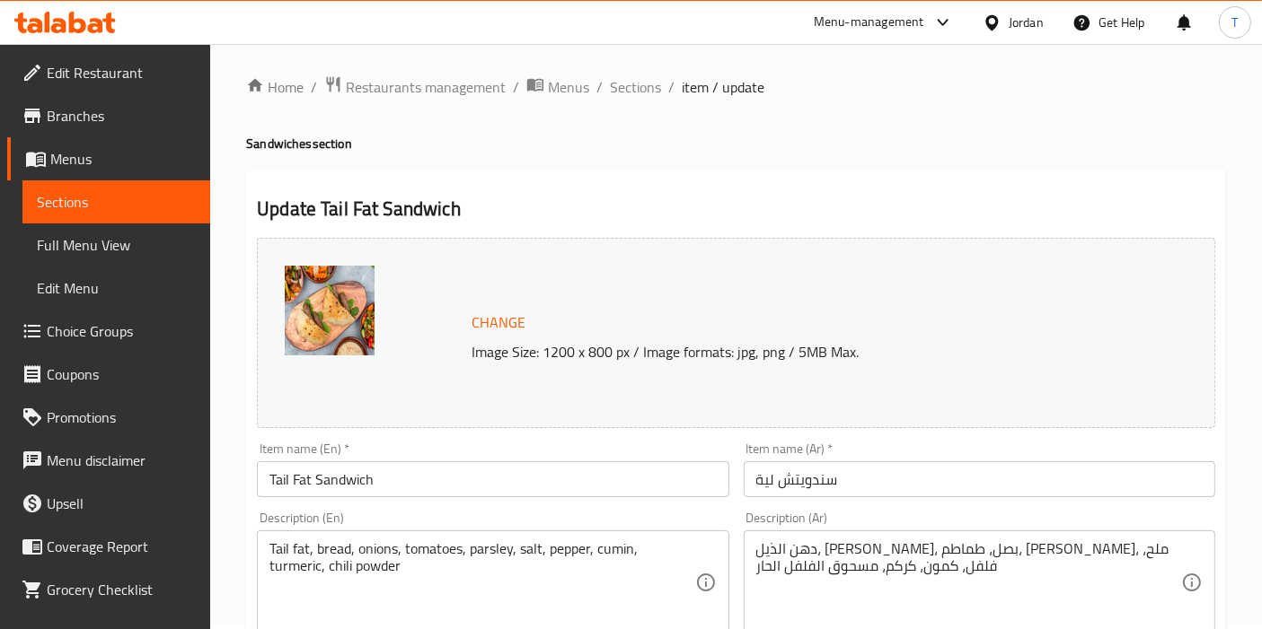
scroll to position [199, 0]
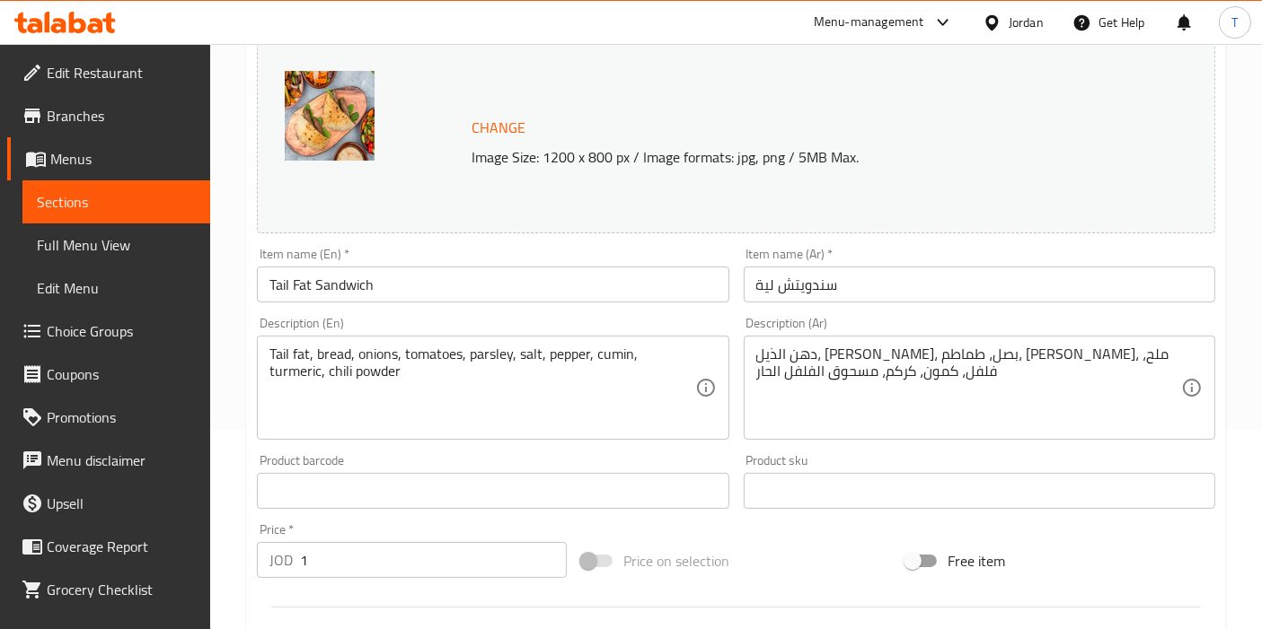
click at [340, 549] on input "1" at bounding box center [433, 560] width 267 height 36
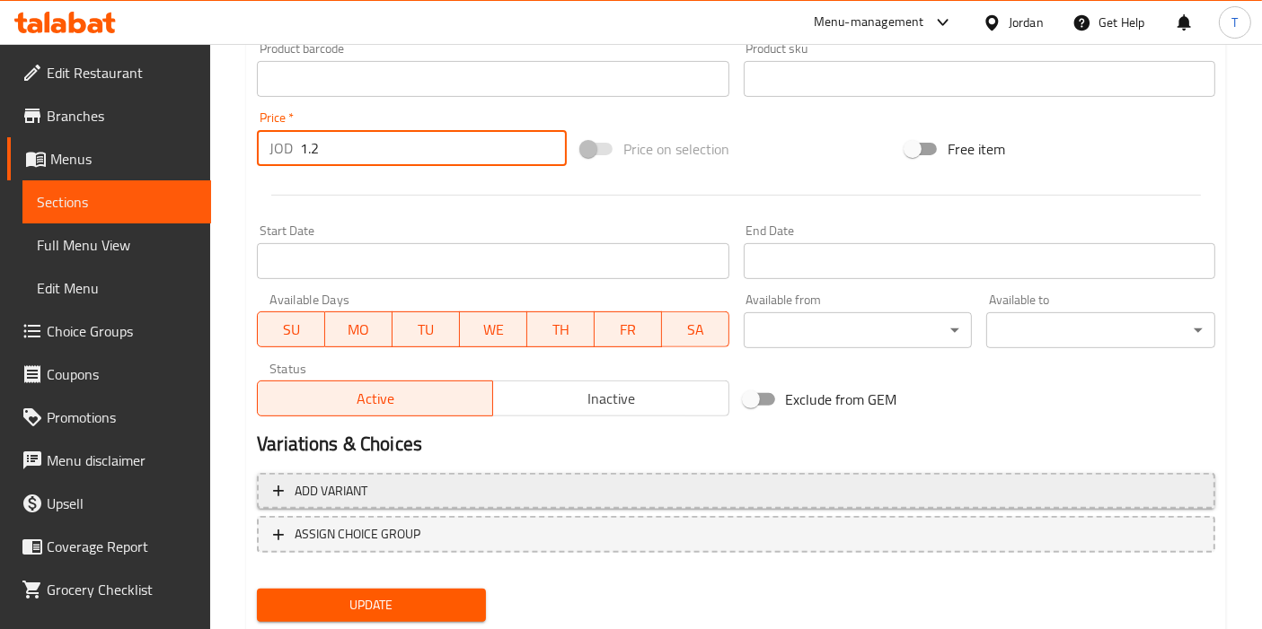
scroll to position [663, 0]
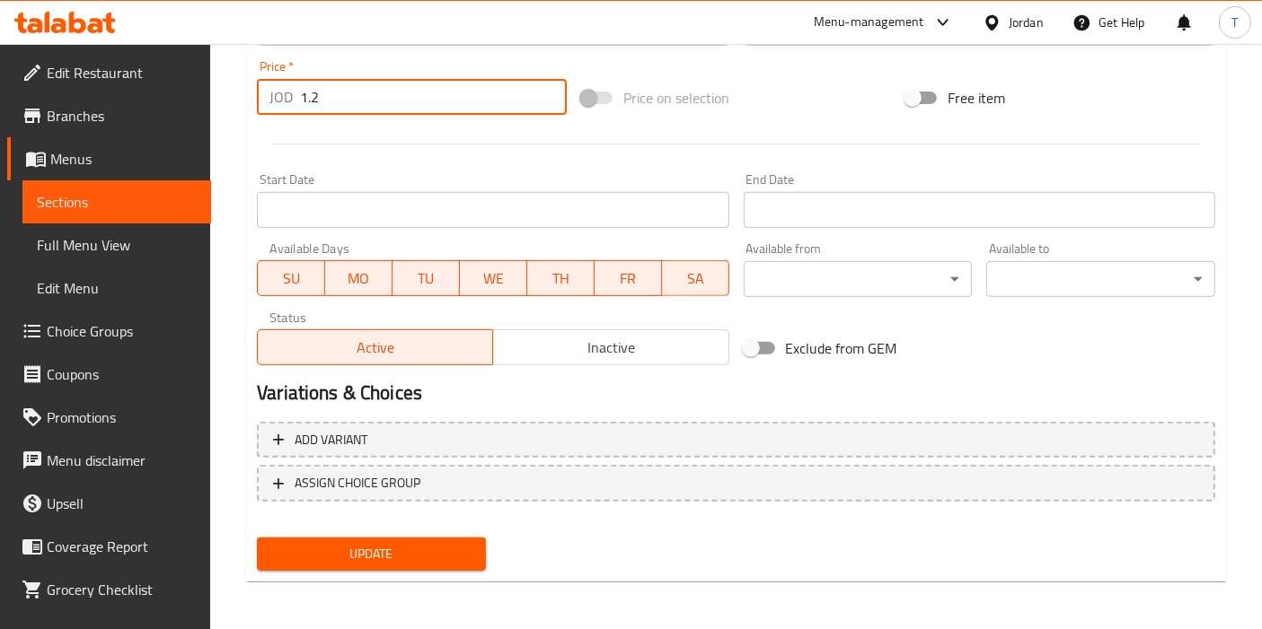
type input "1.2"
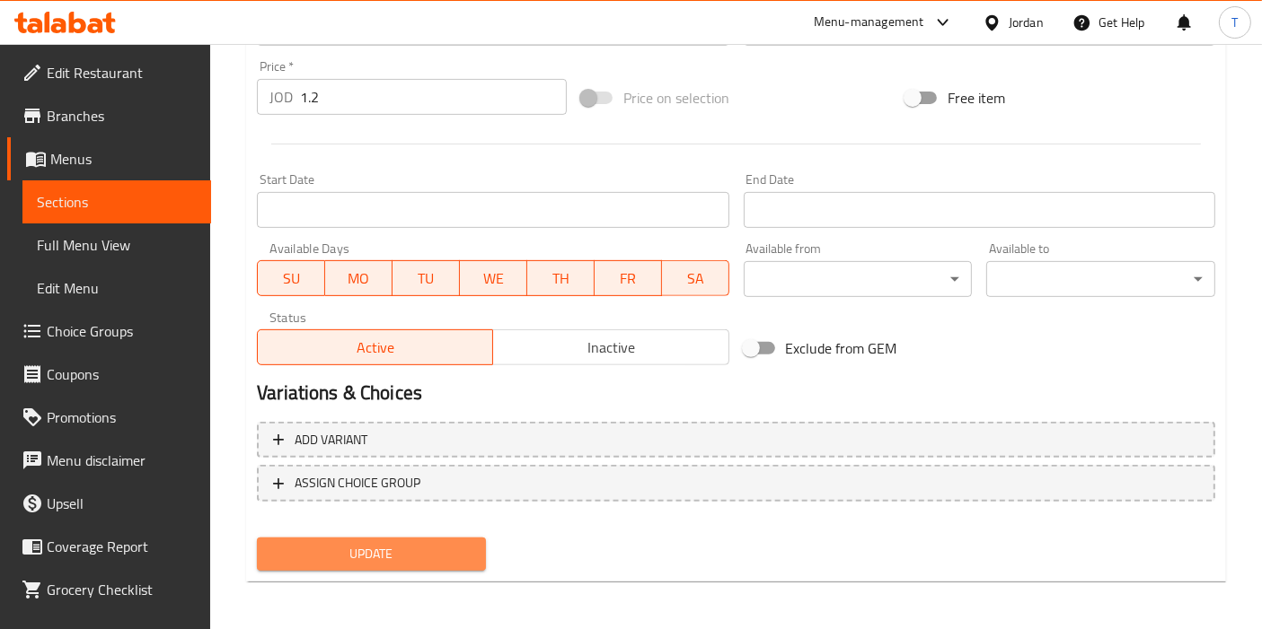
click at [461, 563] on button "Update" at bounding box center [371, 554] width 229 height 33
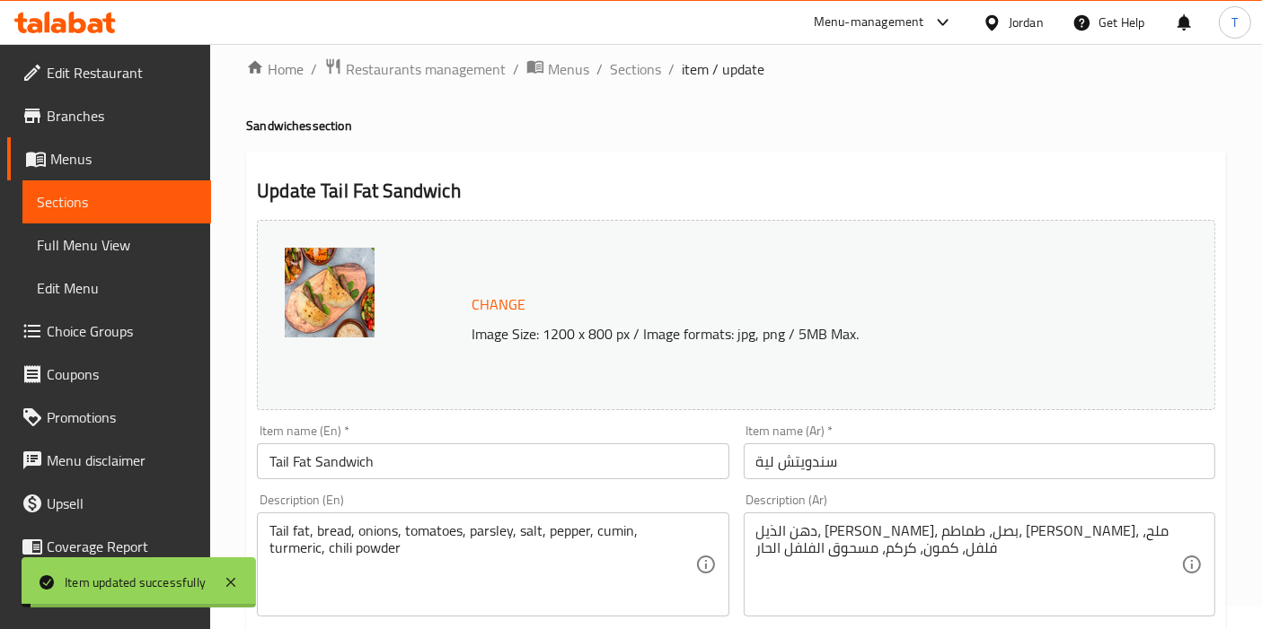
scroll to position [0, 0]
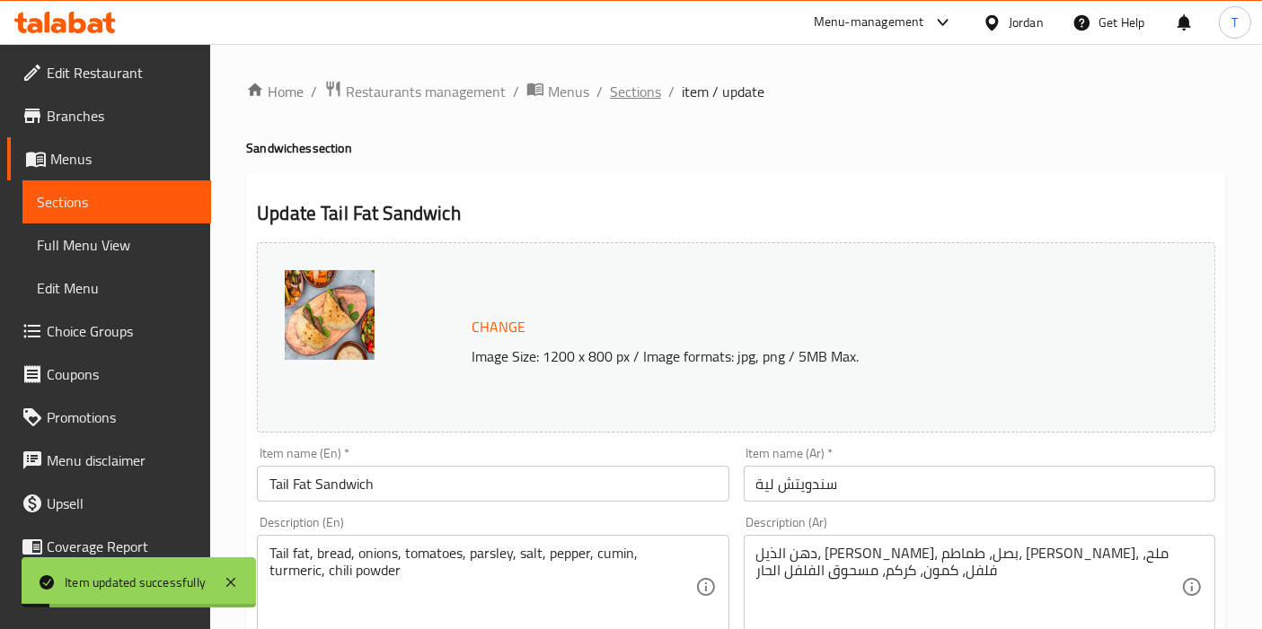
click at [644, 96] on span "Sections" at bounding box center [635, 92] width 51 height 22
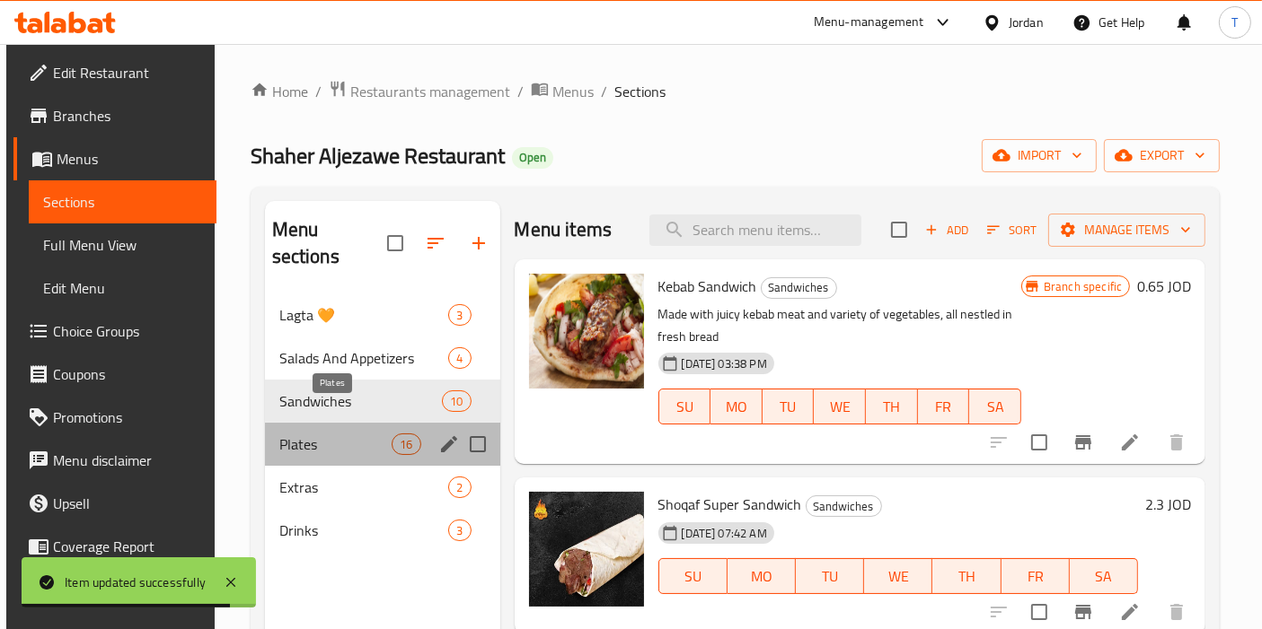
click at [342, 434] on span "Plates" at bounding box center [335, 445] width 113 height 22
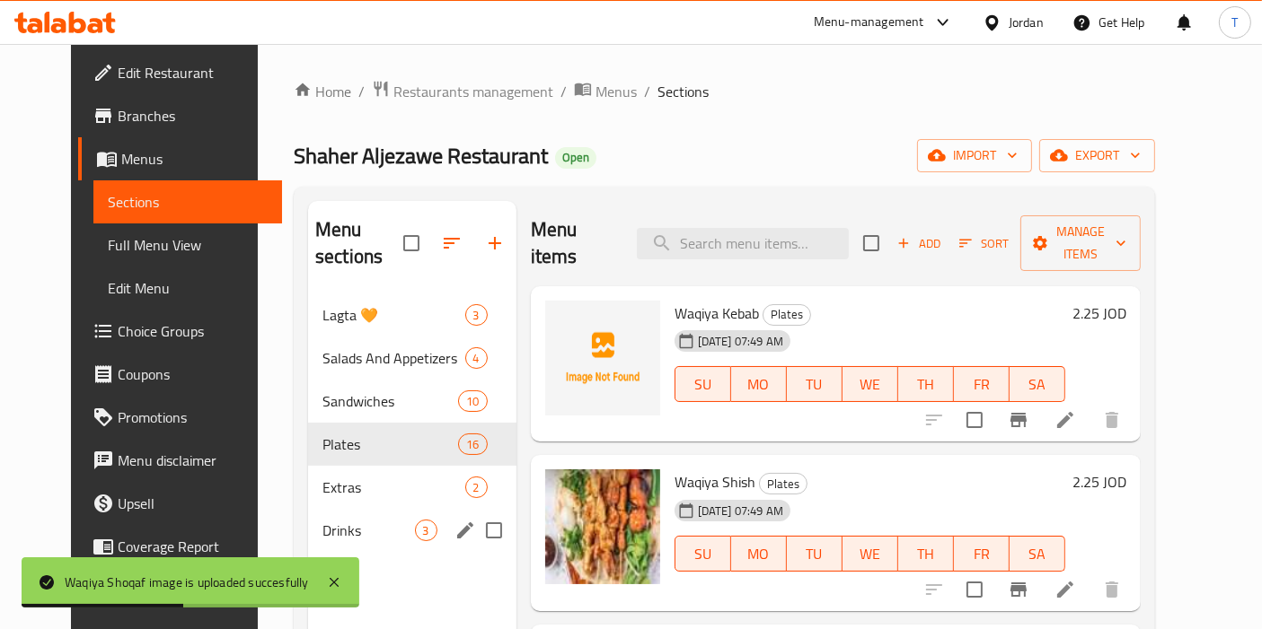
click at [335, 520] on span "Drinks" at bounding box center [368, 531] width 92 height 22
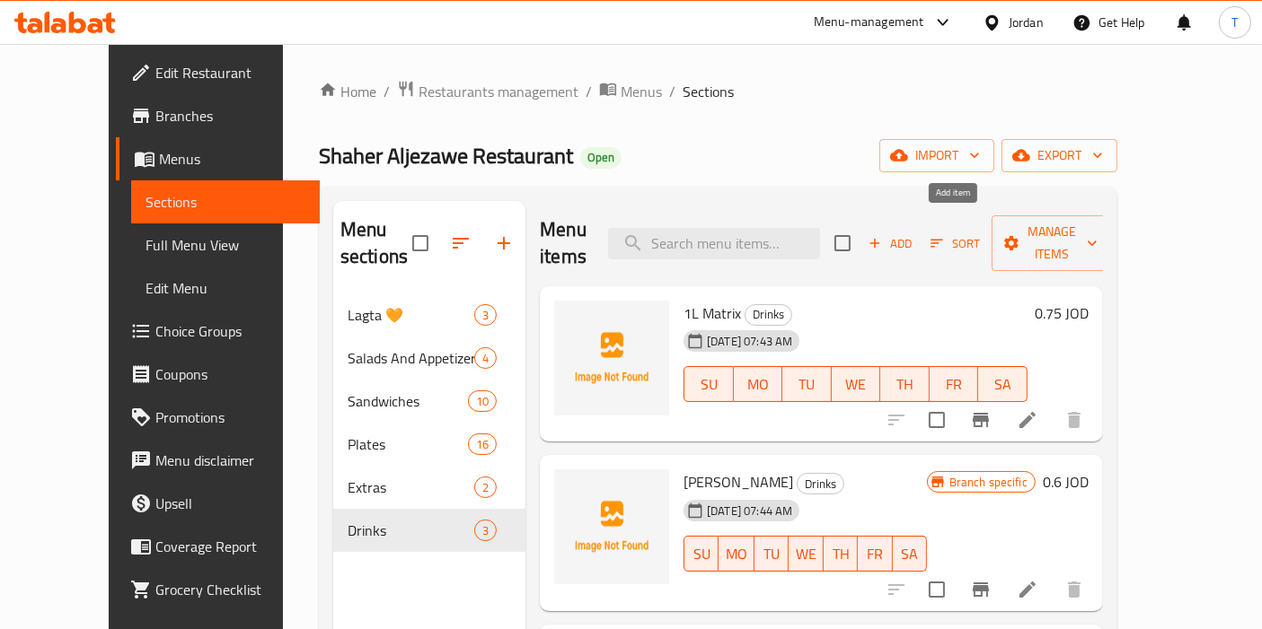
click at [883, 235] on icon "button" at bounding box center [875, 243] width 16 height 16
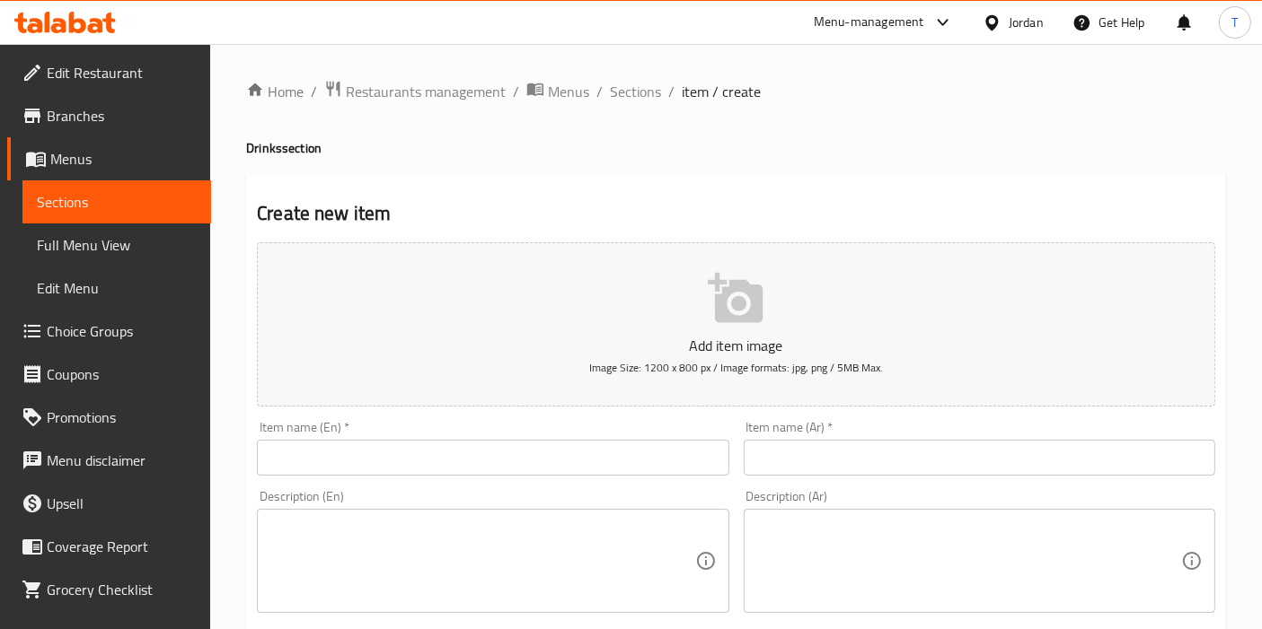
click at [436, 452] on input "text" at bounding box center [492, 458] width 471 height 36
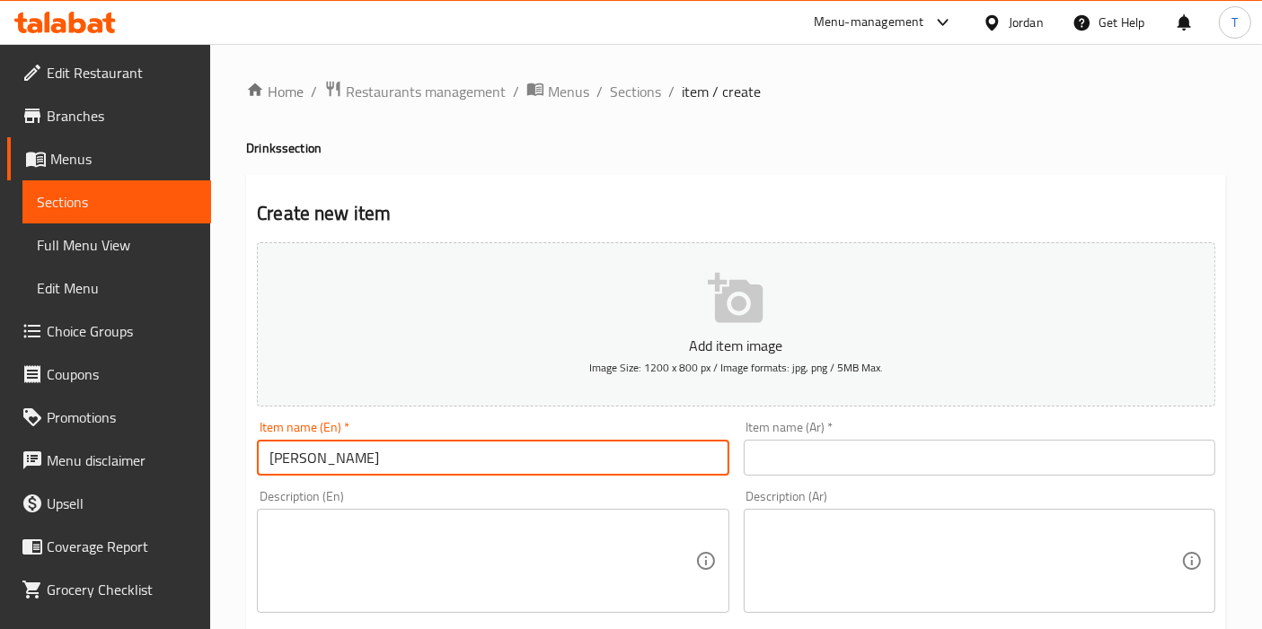
type input "Rayeb Laban"
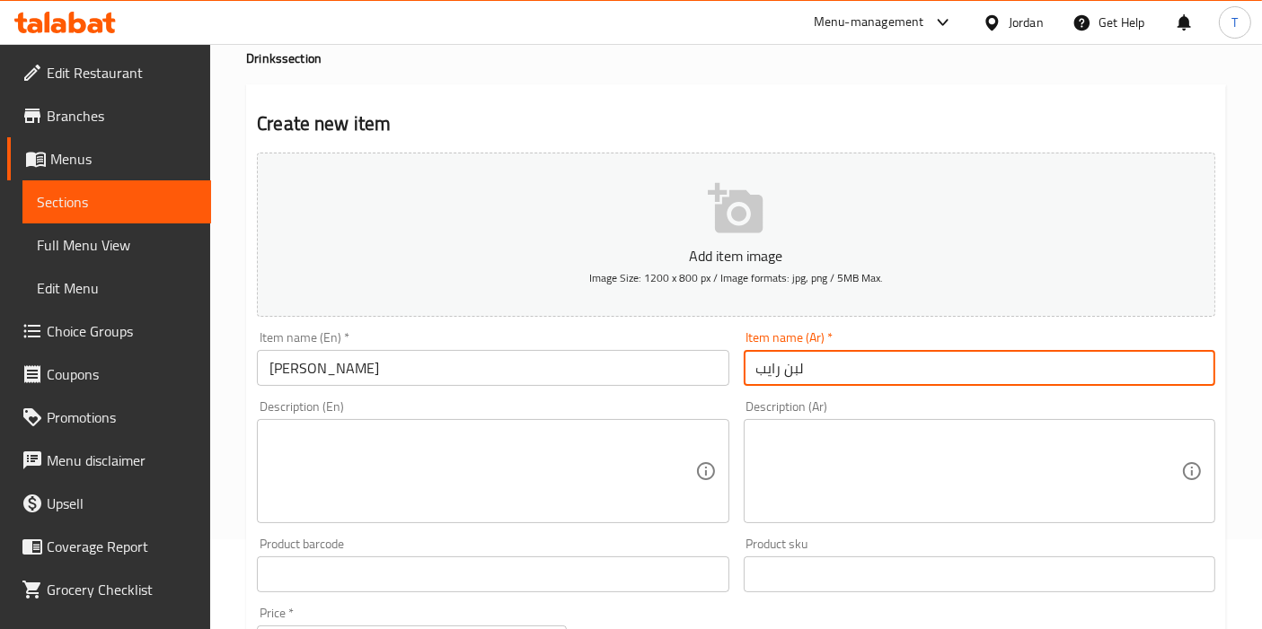
scroll to position [199, 0]
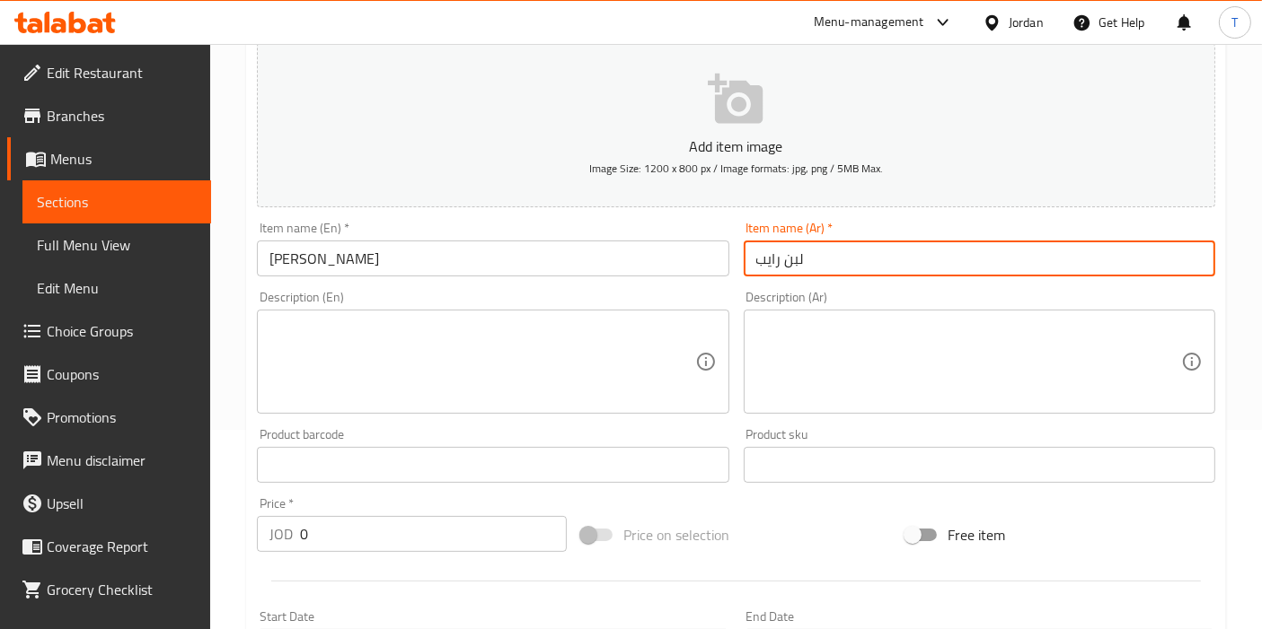
type input "لبن رايب"
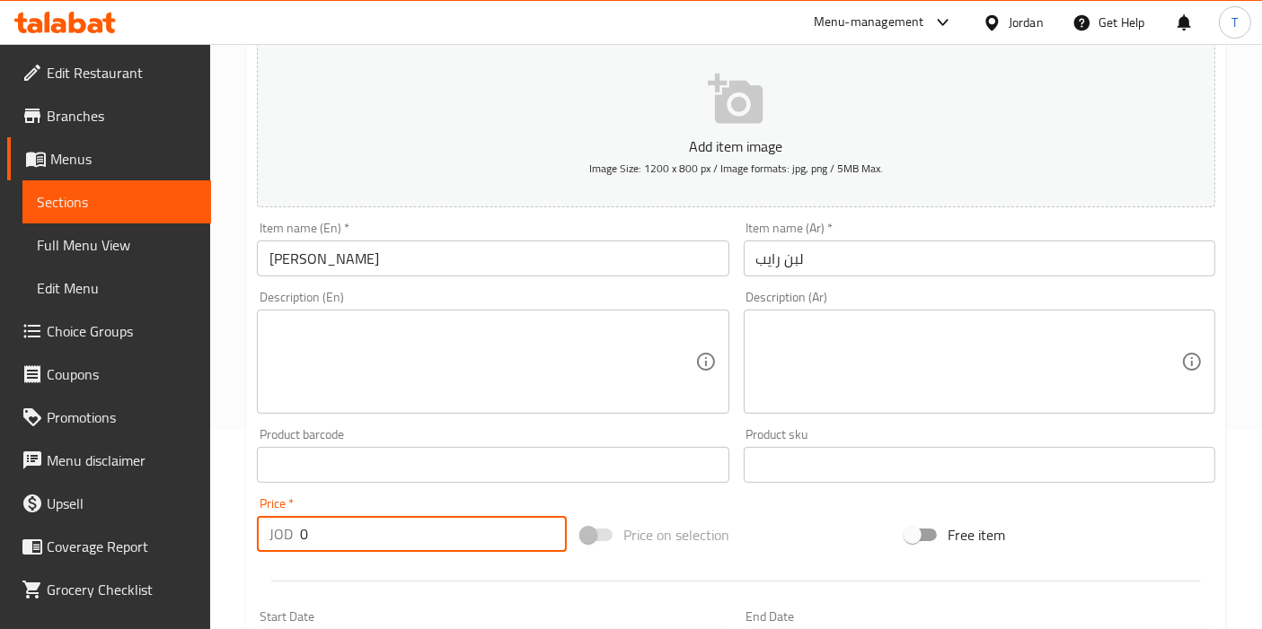
click at [391, 545] on input "0" at bounding box center [433, 534] width 267 height 36
click at [400, 545] on input "0" at bounding box center [433, 534] width 267 height 36
click at [300, 527] on input ".35" at bounding box center [433, 534] width 267 height 36
type input "0.35"
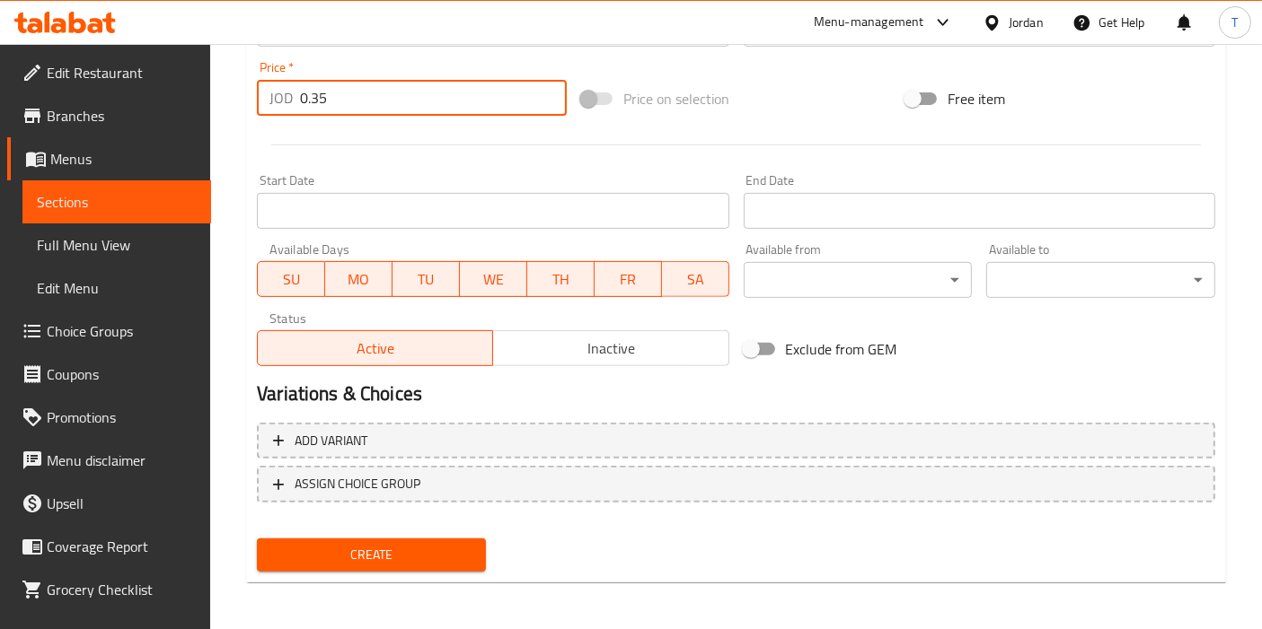
click at [424, 539] on button "Create" at bounding box center [371, 555] width 229 height 33
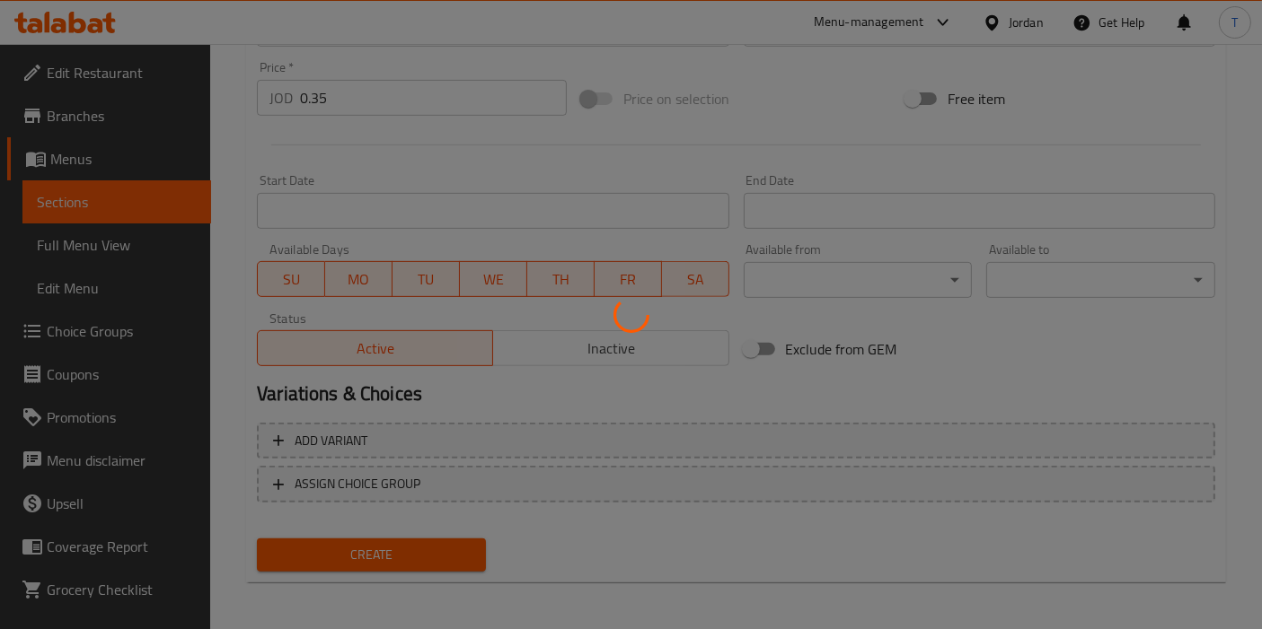
type input "0"
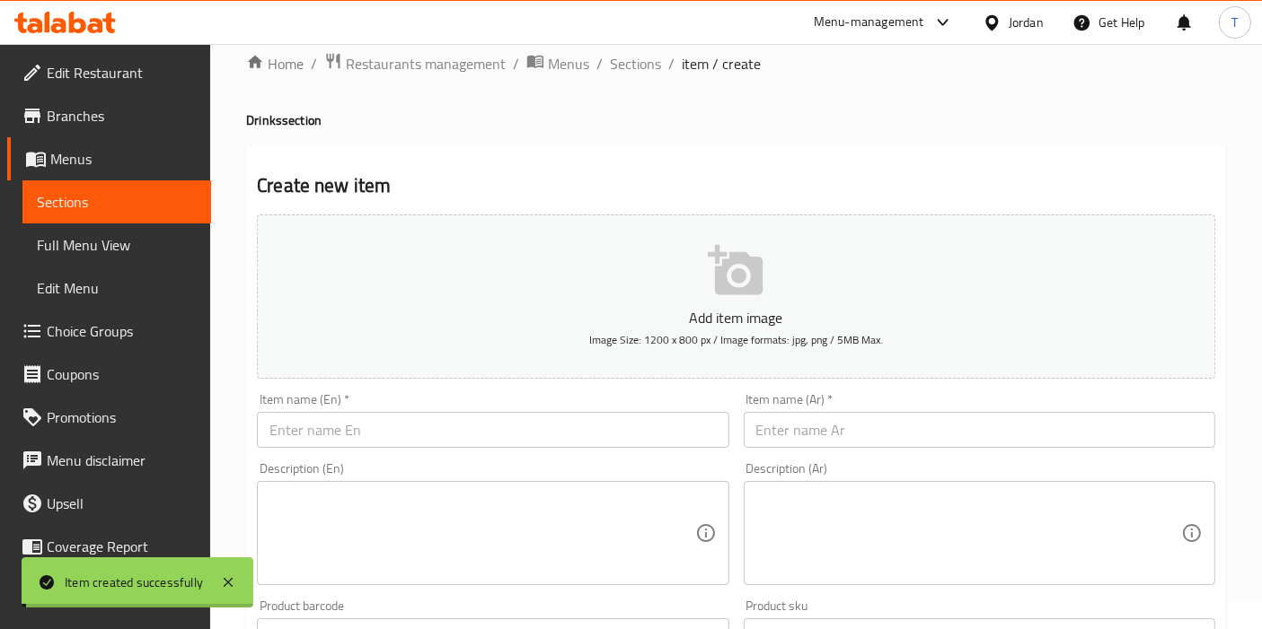
scroll to position [0, 0]
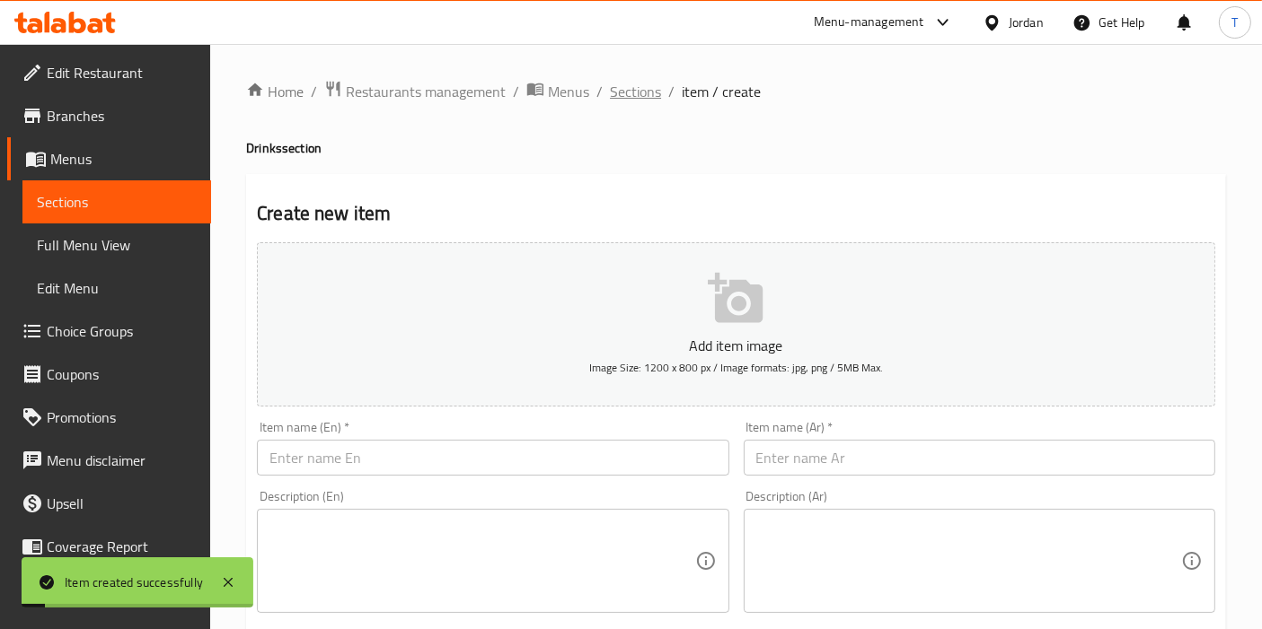
click at [650, 91] on span "Sections" at bounding box center [635, 92] width 51 height 22
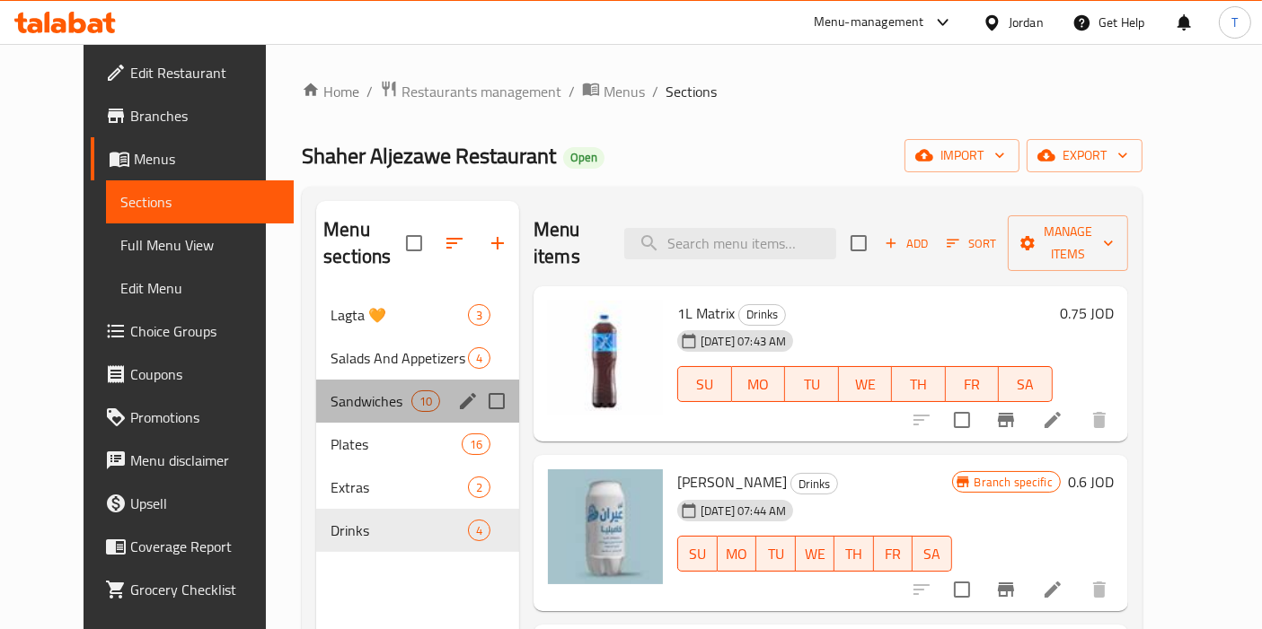
click at [316, 384] on div "Sandwiches 10" at bounding box center [417, 401] width 203 height 43
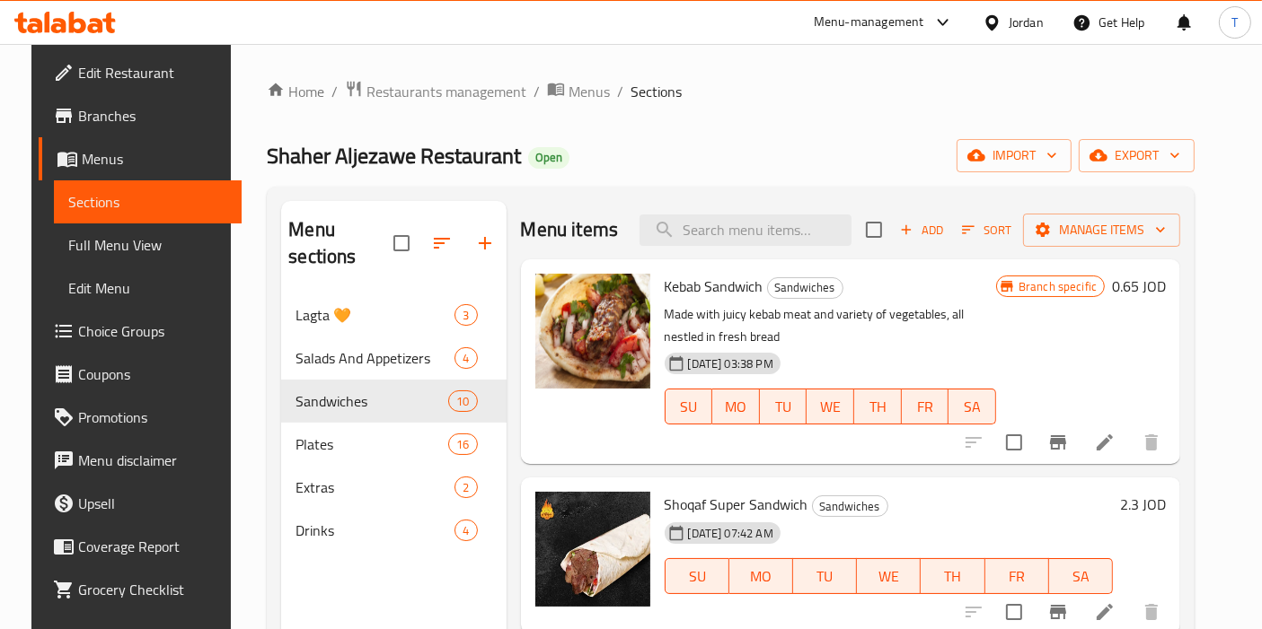
click at [1115, 444] on icon at bounding box center [1105, 443] width 22 height 22
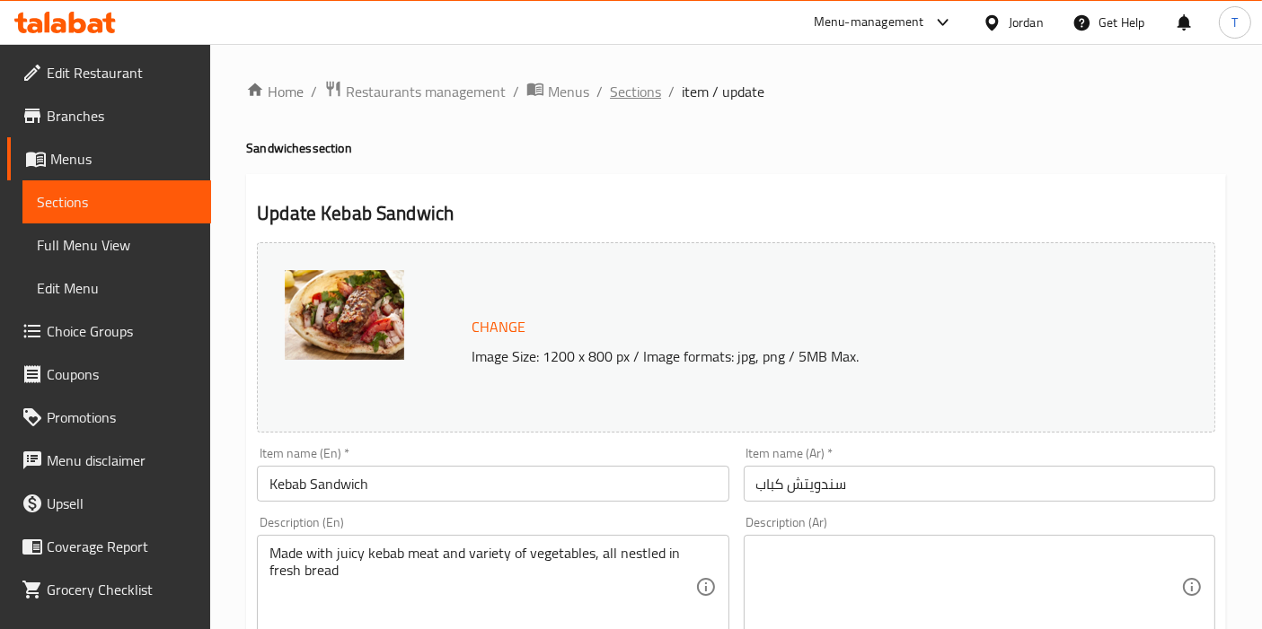
click at [647, 93] on span "Sections" at bounding box center [635, 92] width 51 height 22
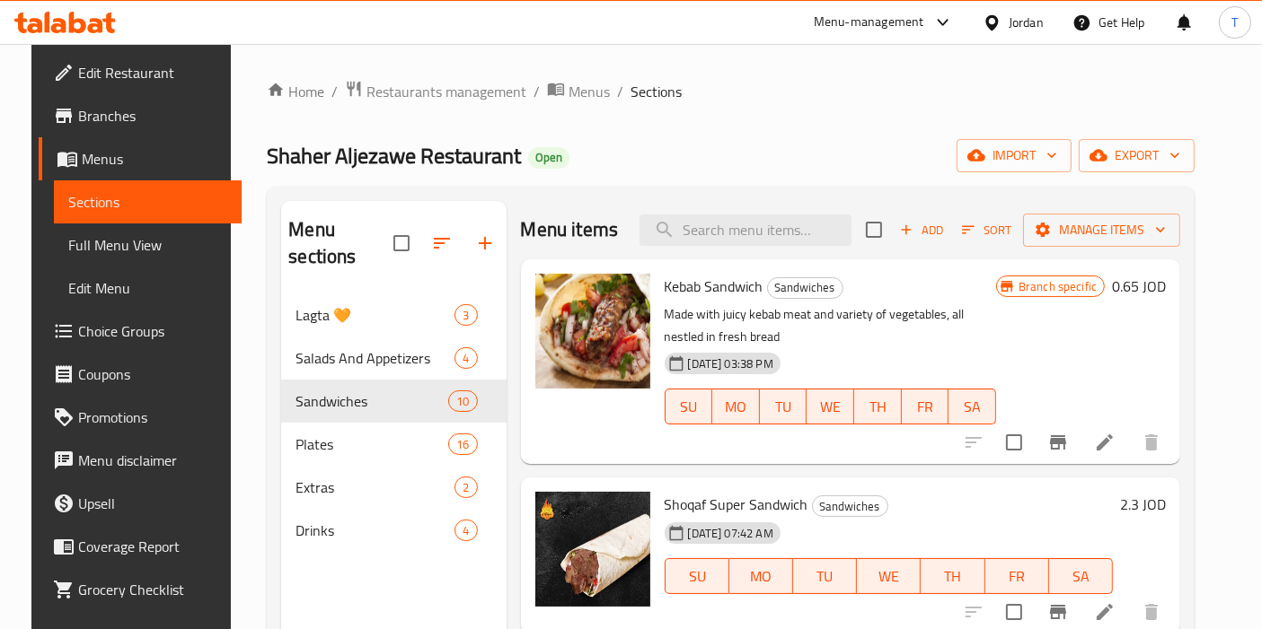
click at [1069, 450] on icon "Branch-specific-item" at bounding box center [1058, 443] width 22 height 22
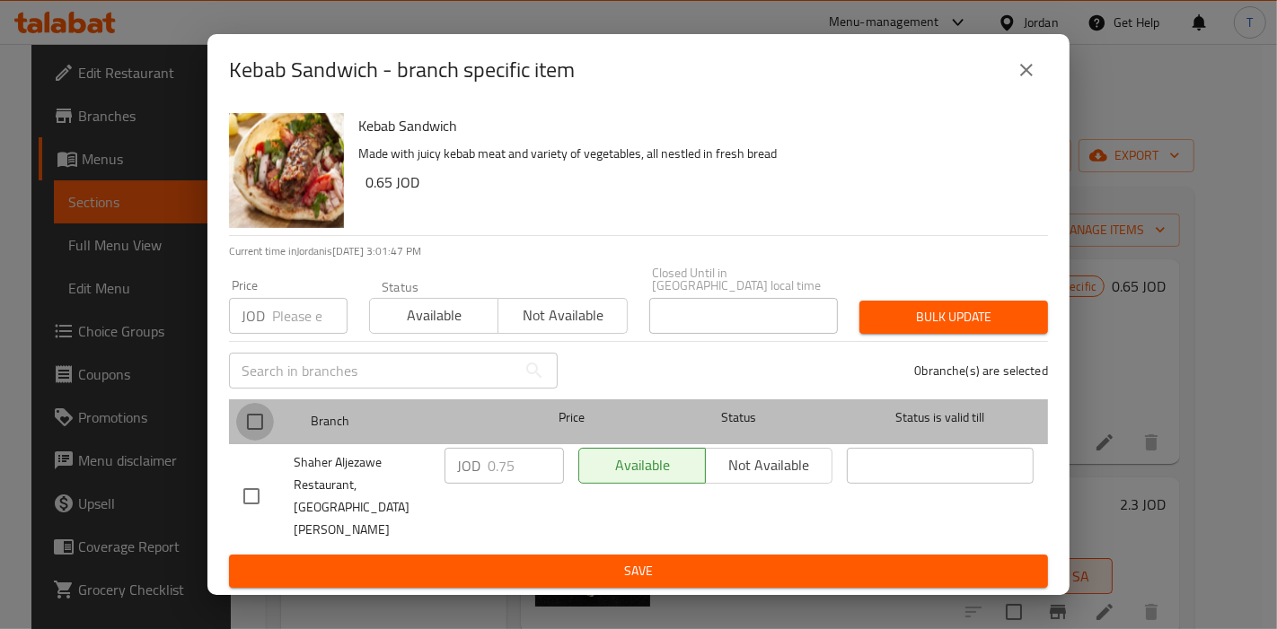
click at [260, 426] on input "checkbox" at bounding box center [255, 422] width 38 height 38
checkbox input "true"
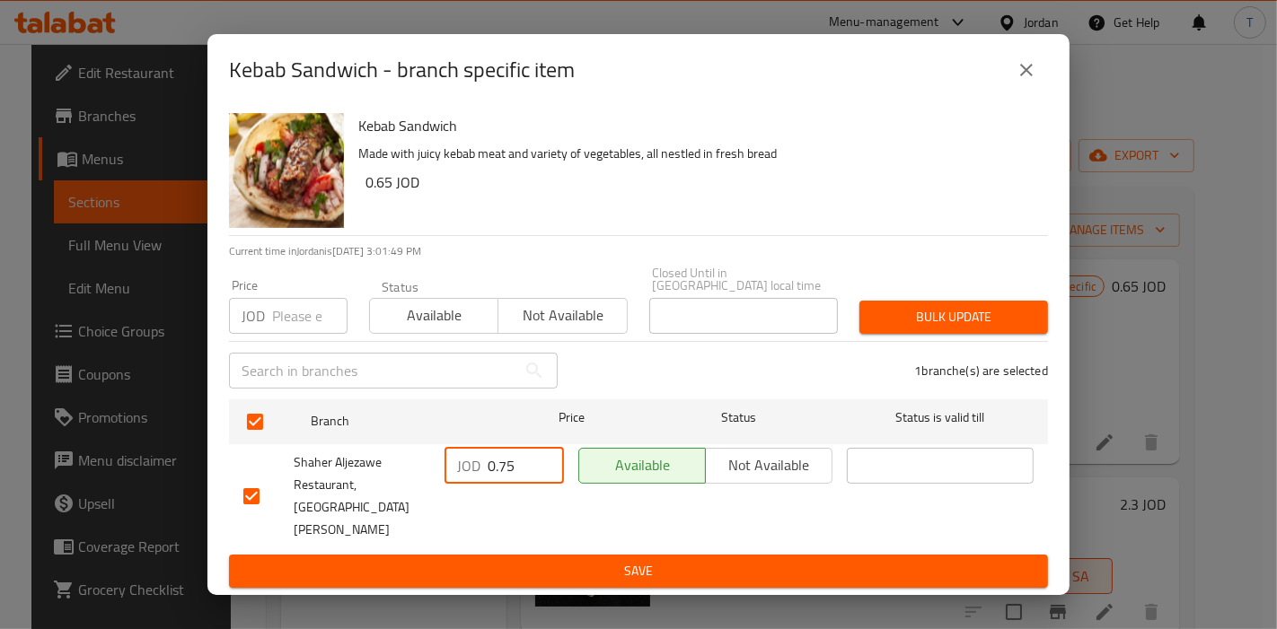
drag, startPoint x: 518, startPoint y: 471, endPoint x: 506, endPoint y: 468, distance: 12.0
click at [506, 468] on input "0.75" at bounding box center [526, 466] width 76 height 36
type input "0.7"
click at [630, 537] on ul "Branch Price Status Status is valid till Shaher Aljezawe Restaurant, Jabal Al A…" at bounding box center [638, 473] width 819 height 163
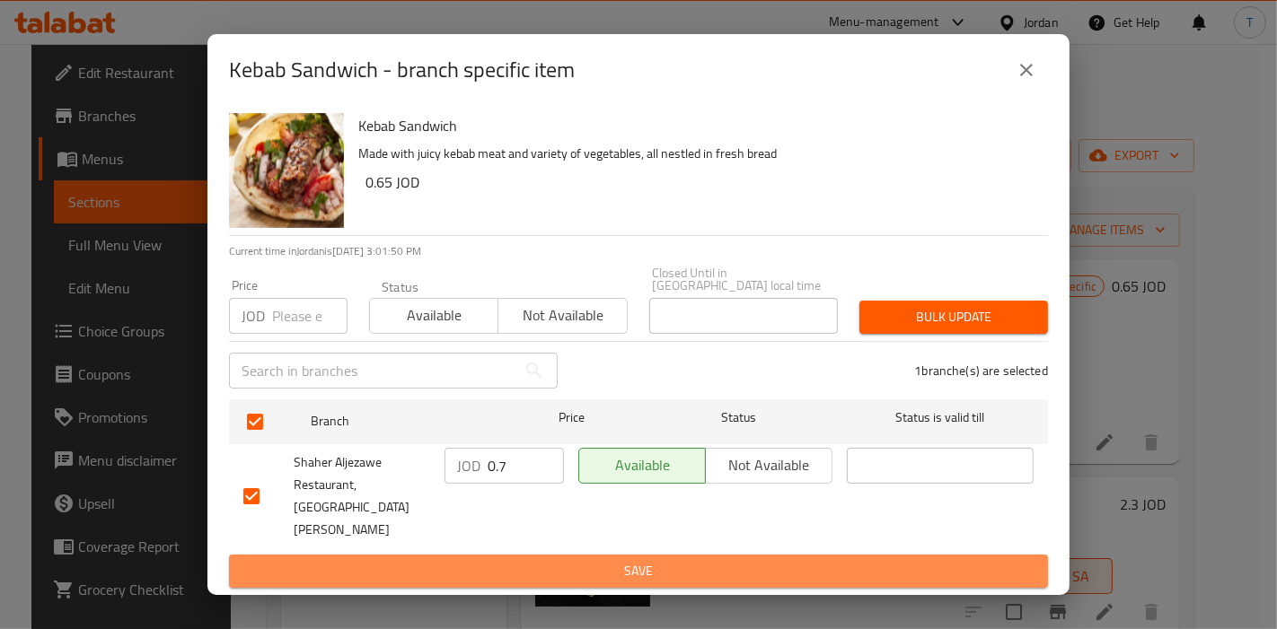
click at [638, 560] on span "Save" at bounding box center [638, 571] width 790 height 22
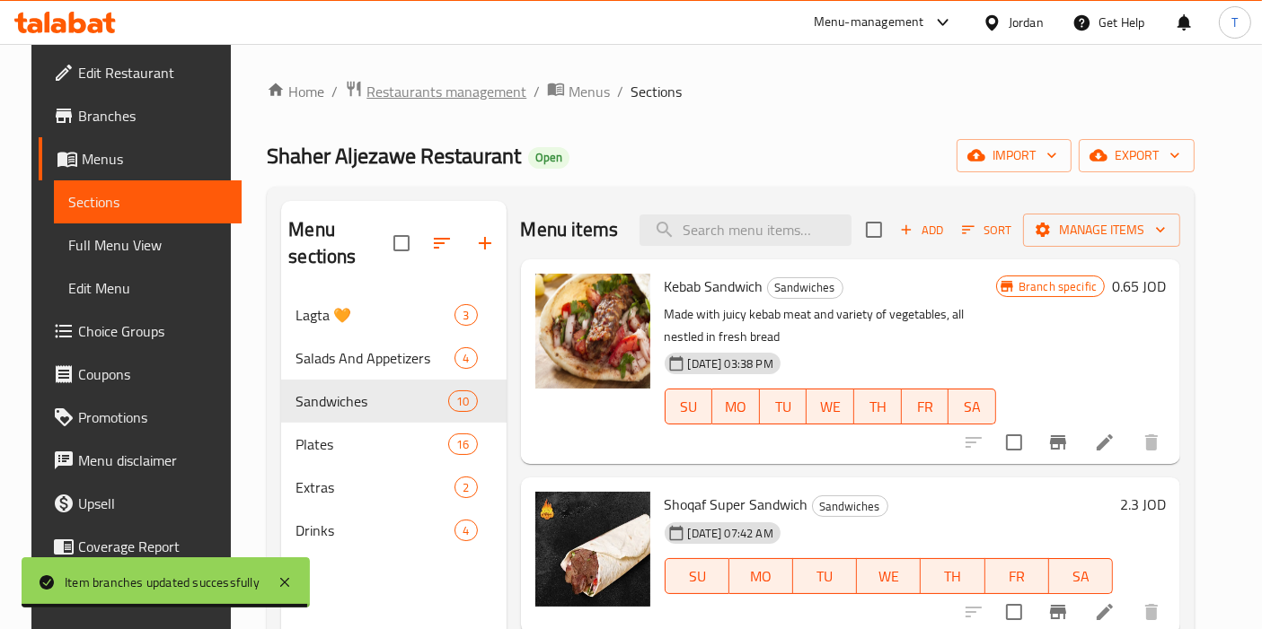
click at [380, 97] on span "Restaurants management" at bounding box center [446, 92] width 160 height 22
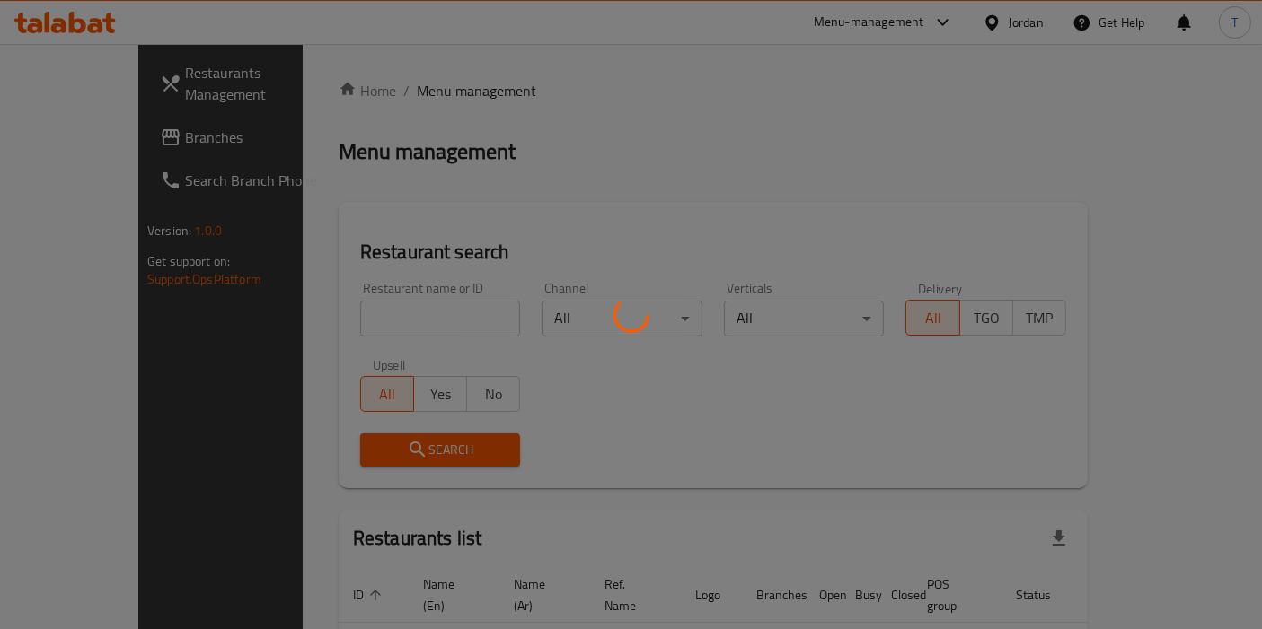
click at [369, 314] on div at bounding box center [631, 314] width 1262 height 629
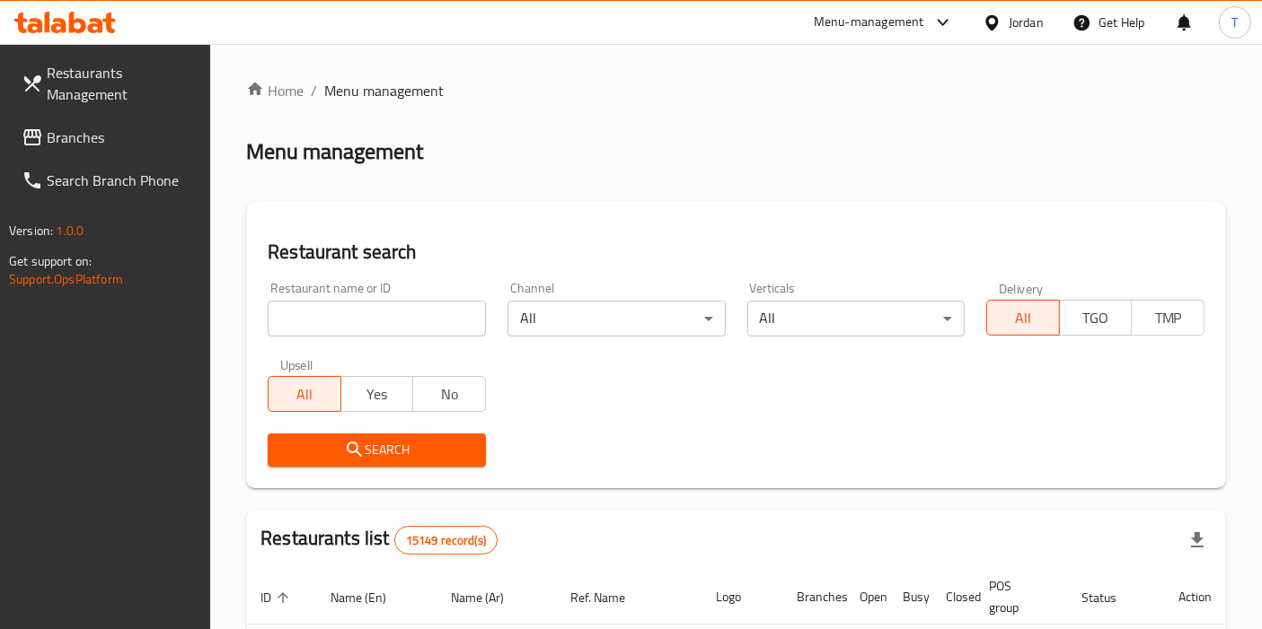
click at [397, 312] on input "search" at bounding box center [377, 319] width 218 height 36
type input "khobze"
click at [438, 444] on span "Search" at bounding box center [376, 450] width 189 height 22
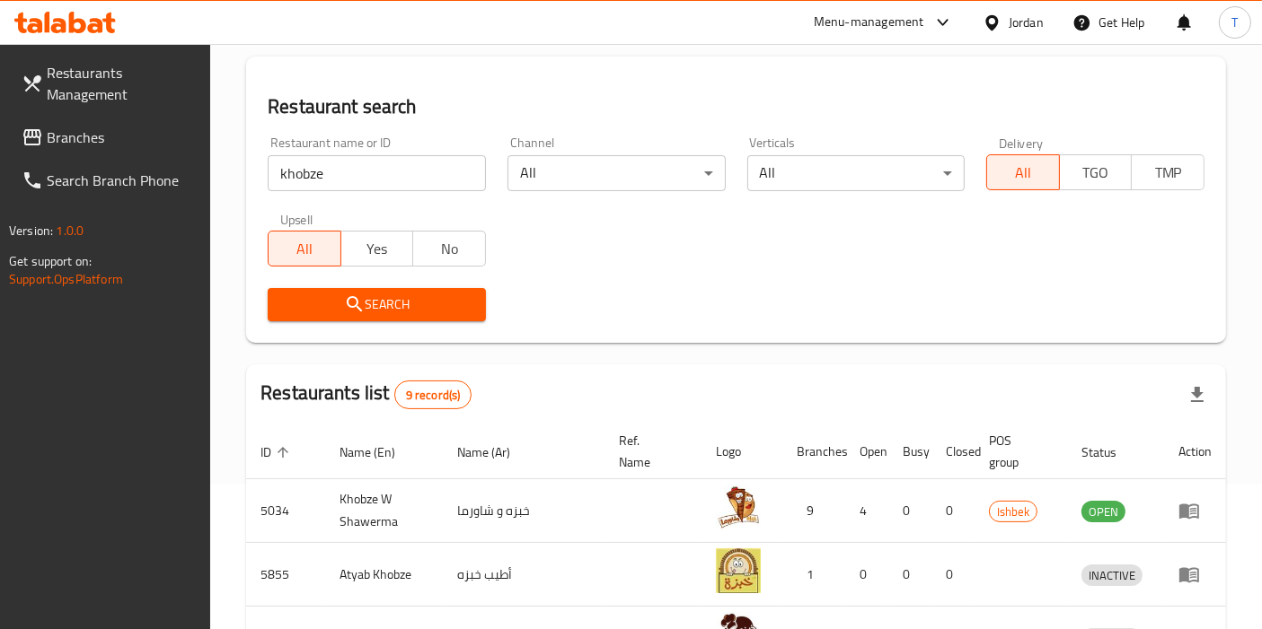
scroll to position [399, 0]
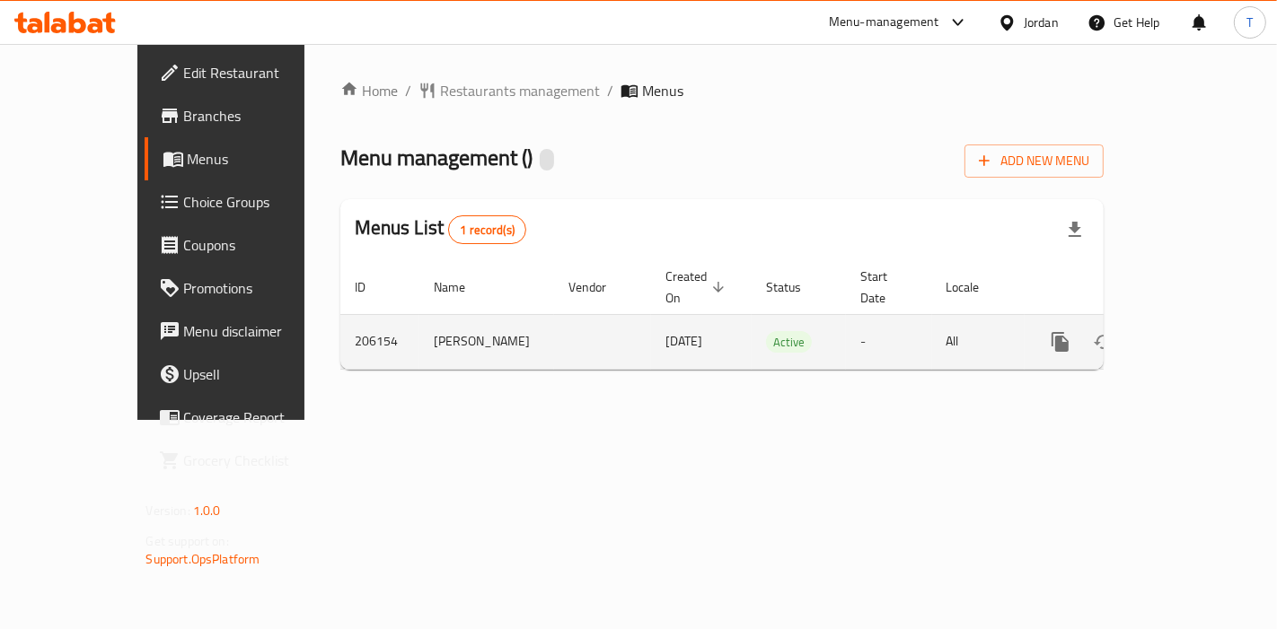
click at [1201, 331] on icon "enhanced table" at bounding box center [1190, 342] width 22 height 22
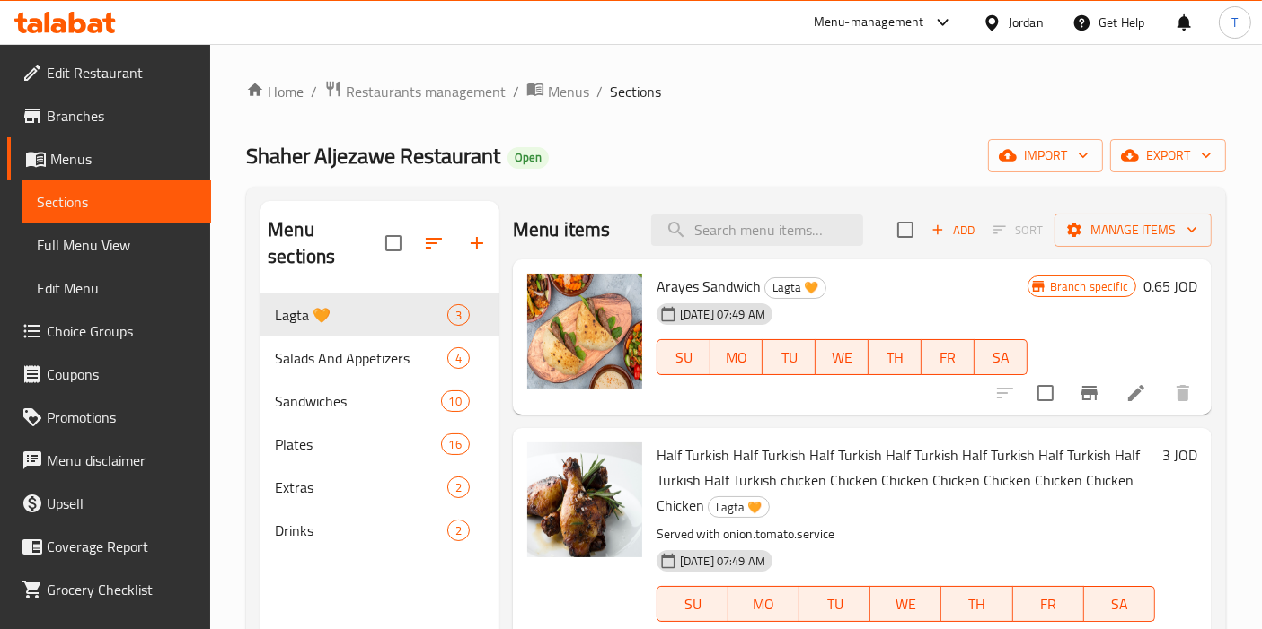
click at [1133, 92] on ol "Home / Restaurants management / Menus / Sections" at bounding box center [736, 91] width 980 height 23
click at [433, 97] on span "Restaurants management" at bounding box center [426, 92] width 160 height 22
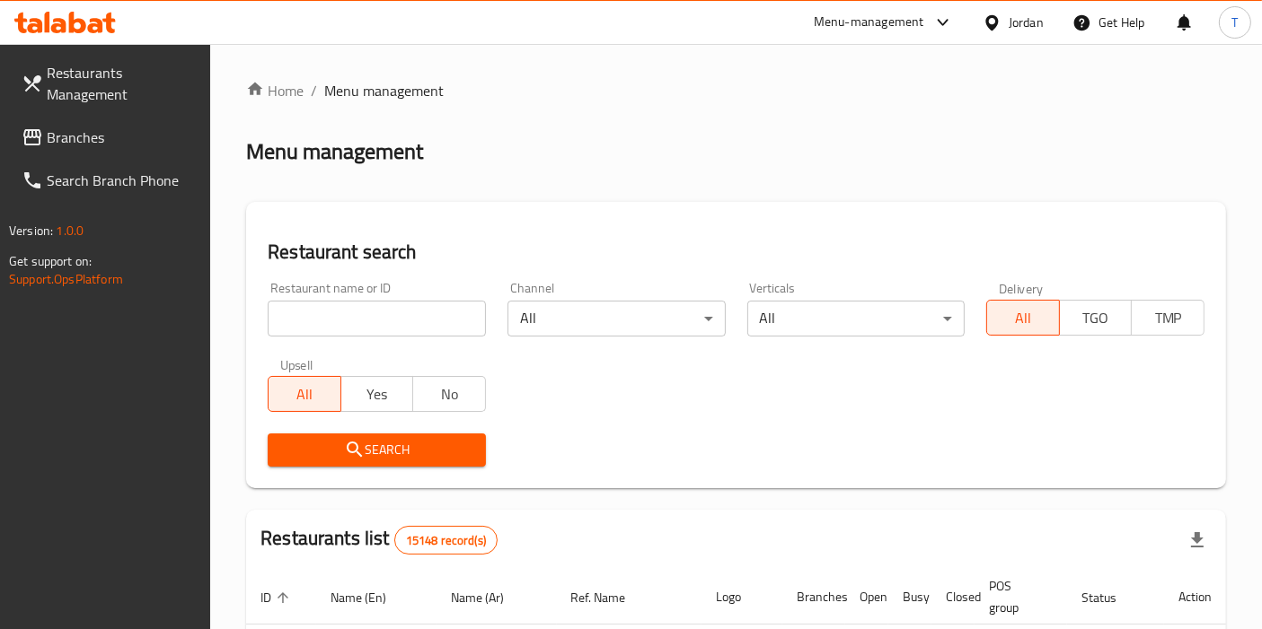
click at [844, 17] on div "Menu-management" at bounding box center [869, 23] width 110 height 22
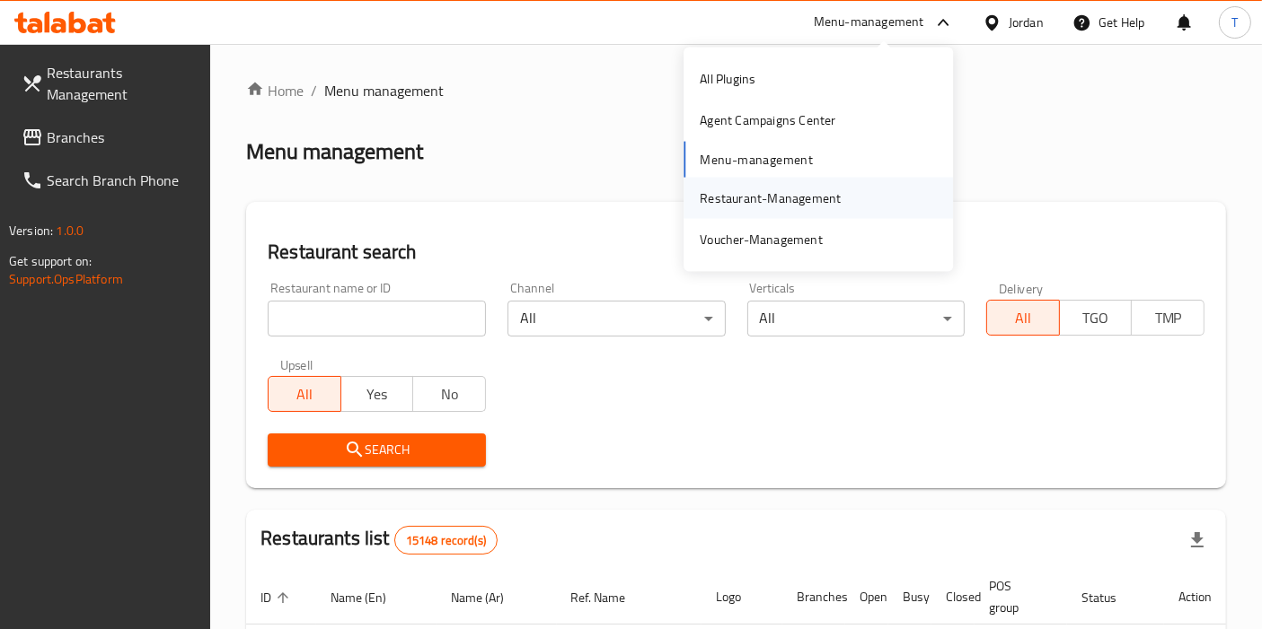
click at [783, 203] on div "Restaurant-Management" at bounding box center [770, 198] width 141 height 20
